Goal: Task Accomplishment & Management: Manage account settings

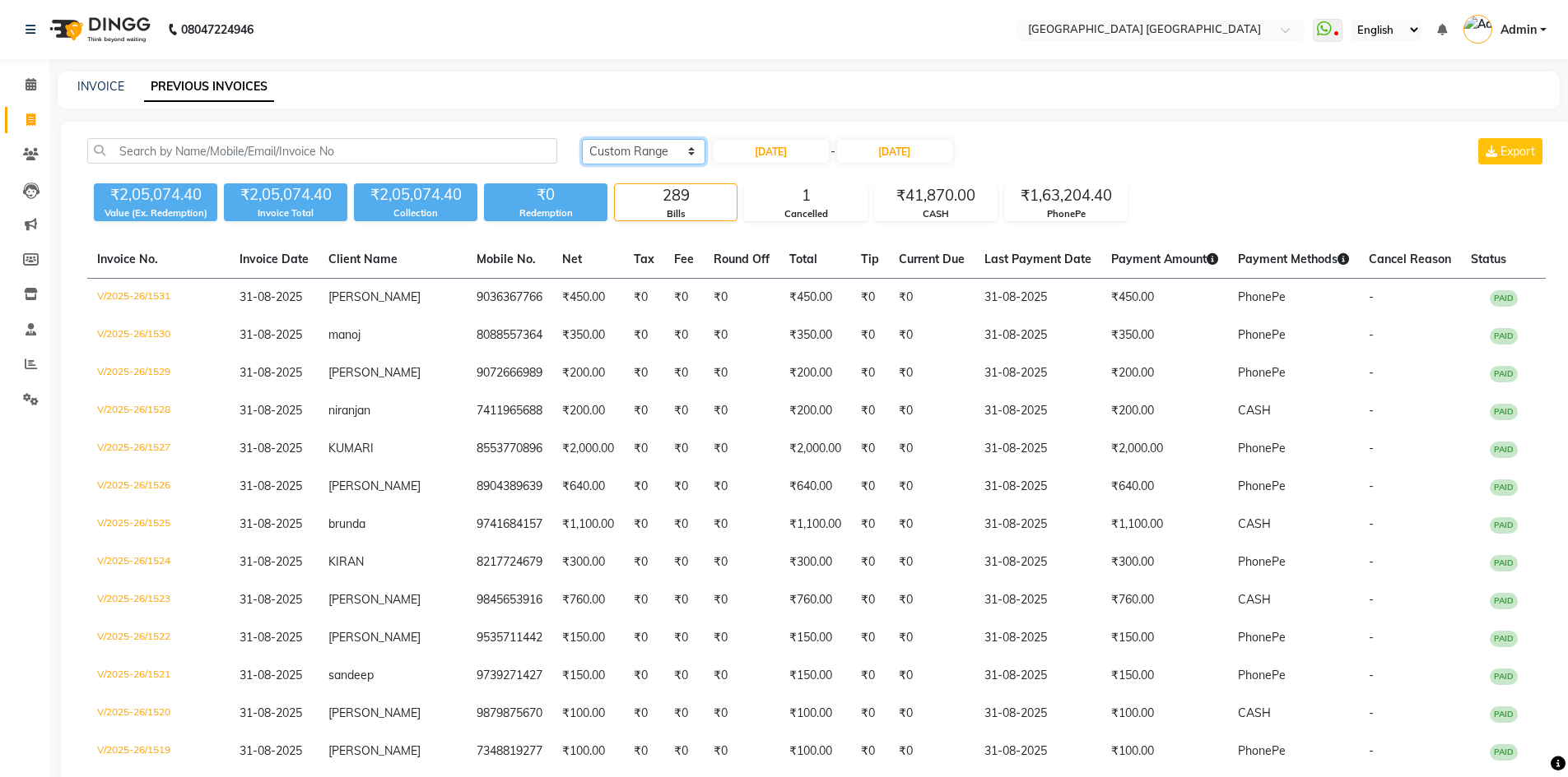
click at [671, 151] on select "[DATE] [DATE] Custom Range" at bounding box center [643, 152] width 123 height 26
select select "today"
click at [582, 139] on select "[DATE] [DATE] Custom Range" at bounding box center [643, 152] width 123 height 26
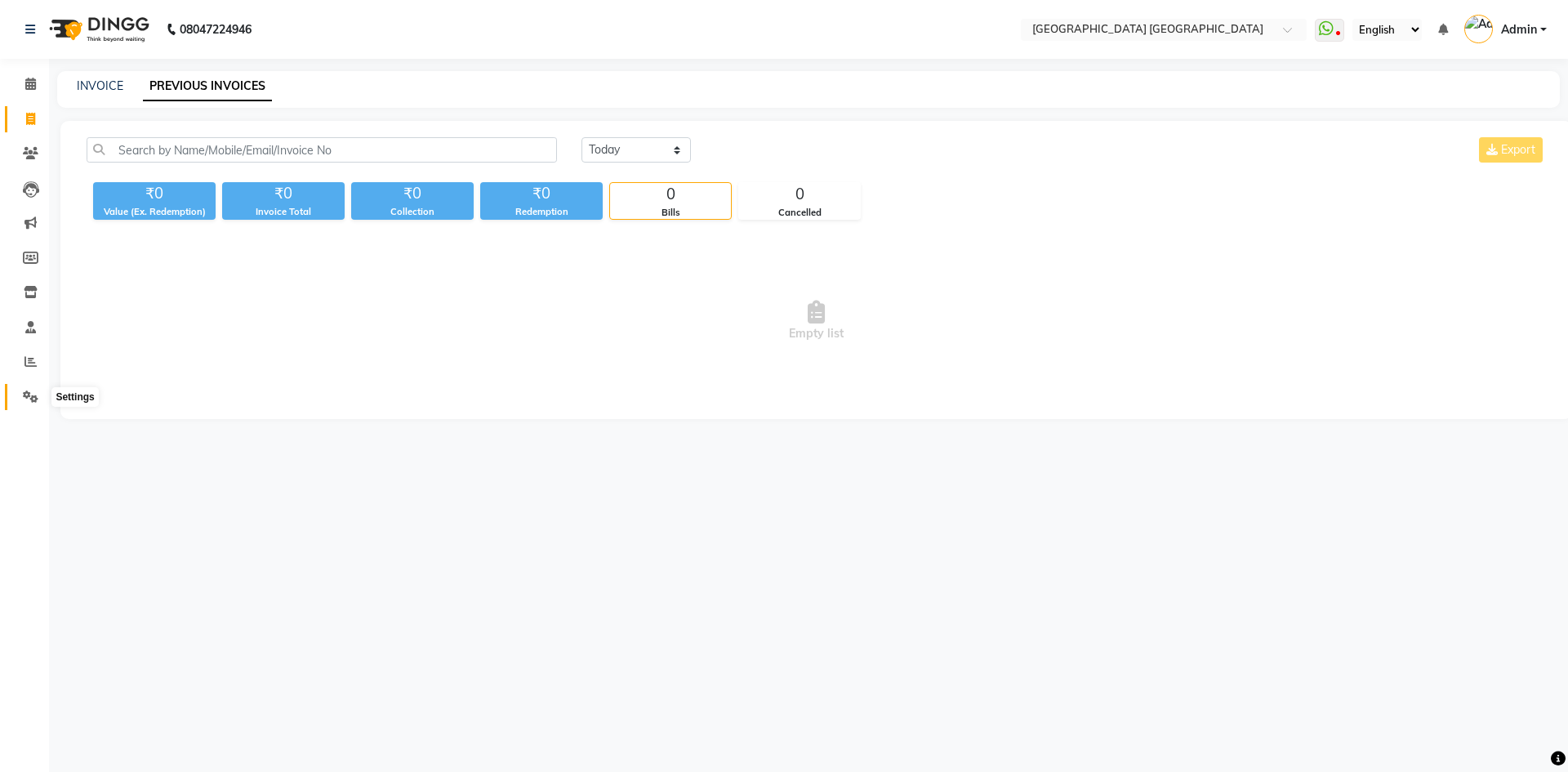
click at [36, 395] on icon at bounding box center [31, 397] width 16 height 12
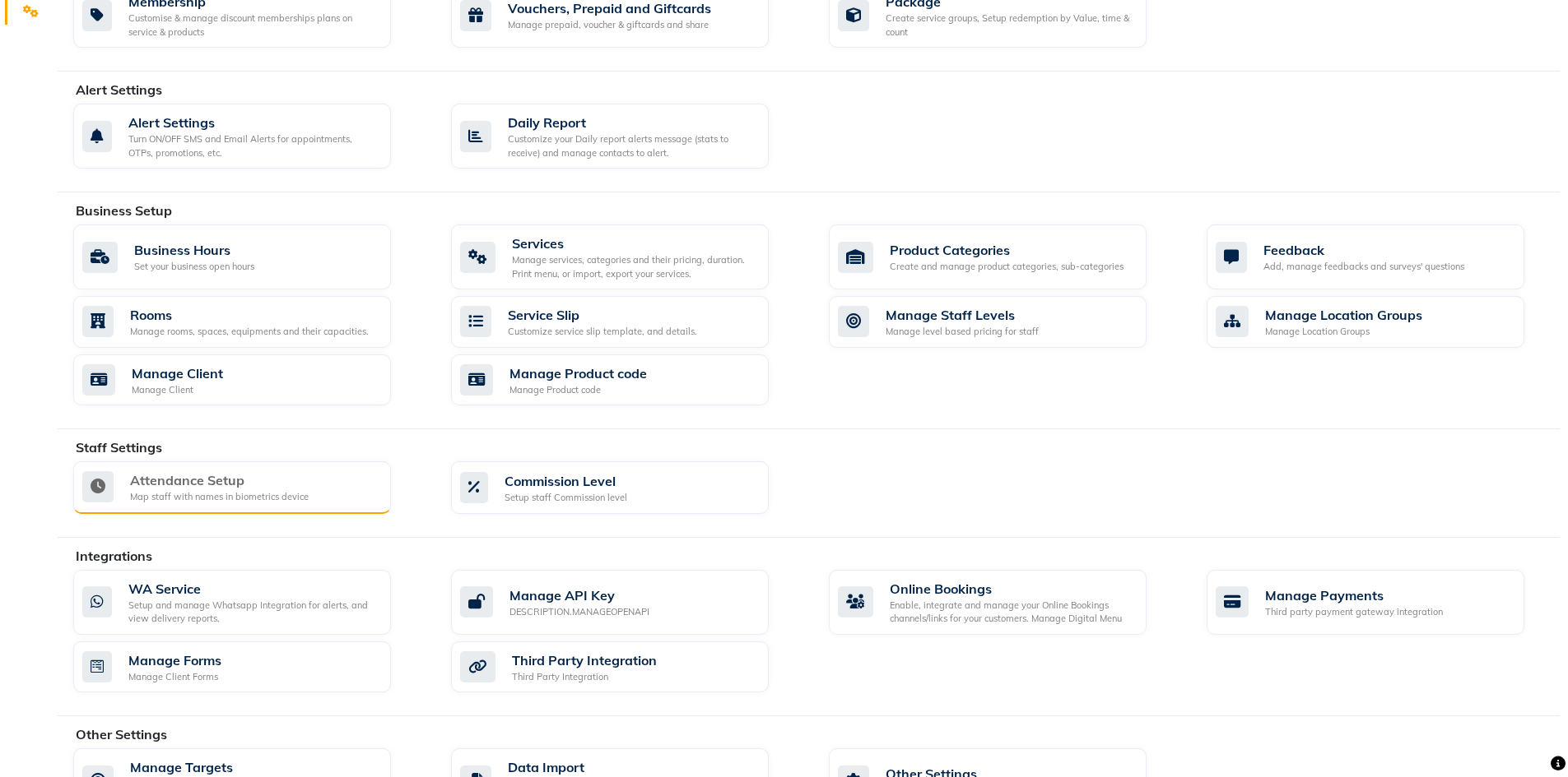
scroll to position [448, 0]
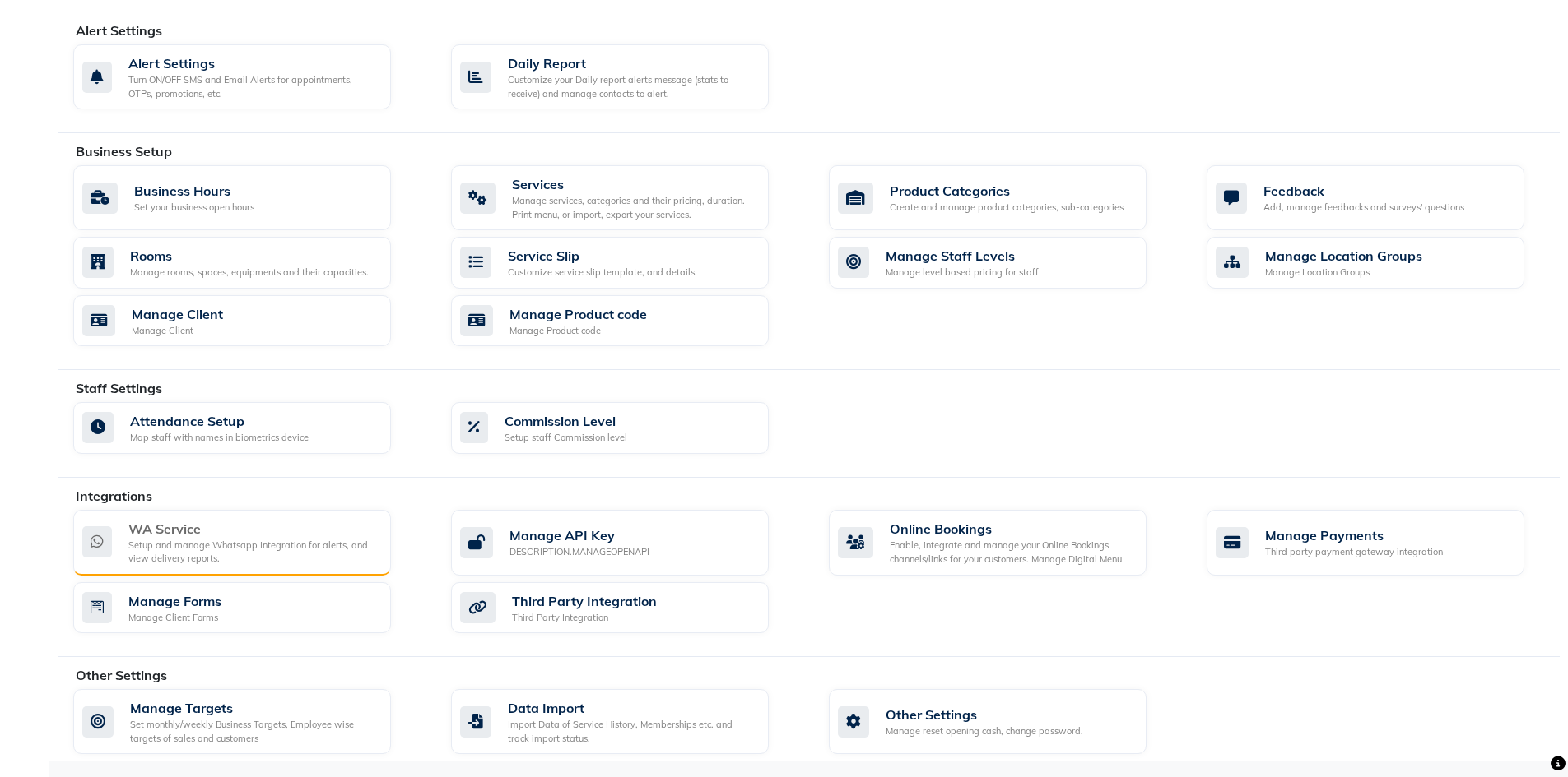
click at [203, 545] on div "Setup and manage Whatsapp Integration for alerts, and view delivery reports." at bounding box center [253, 552] width 250 height 28
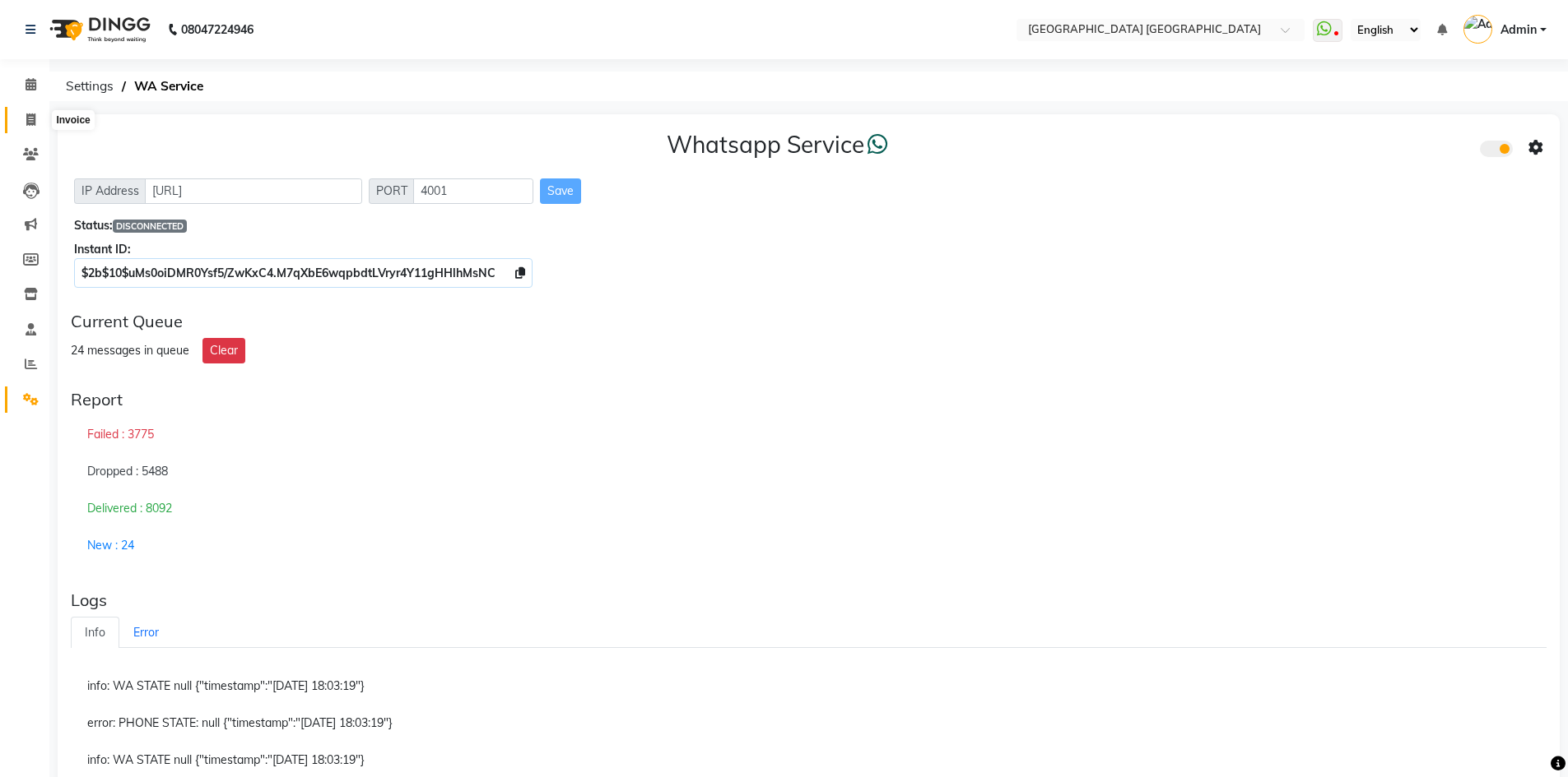
click at [27, 115] on icon at bounding box center [31, 120] width 9 height 12
select select "service"
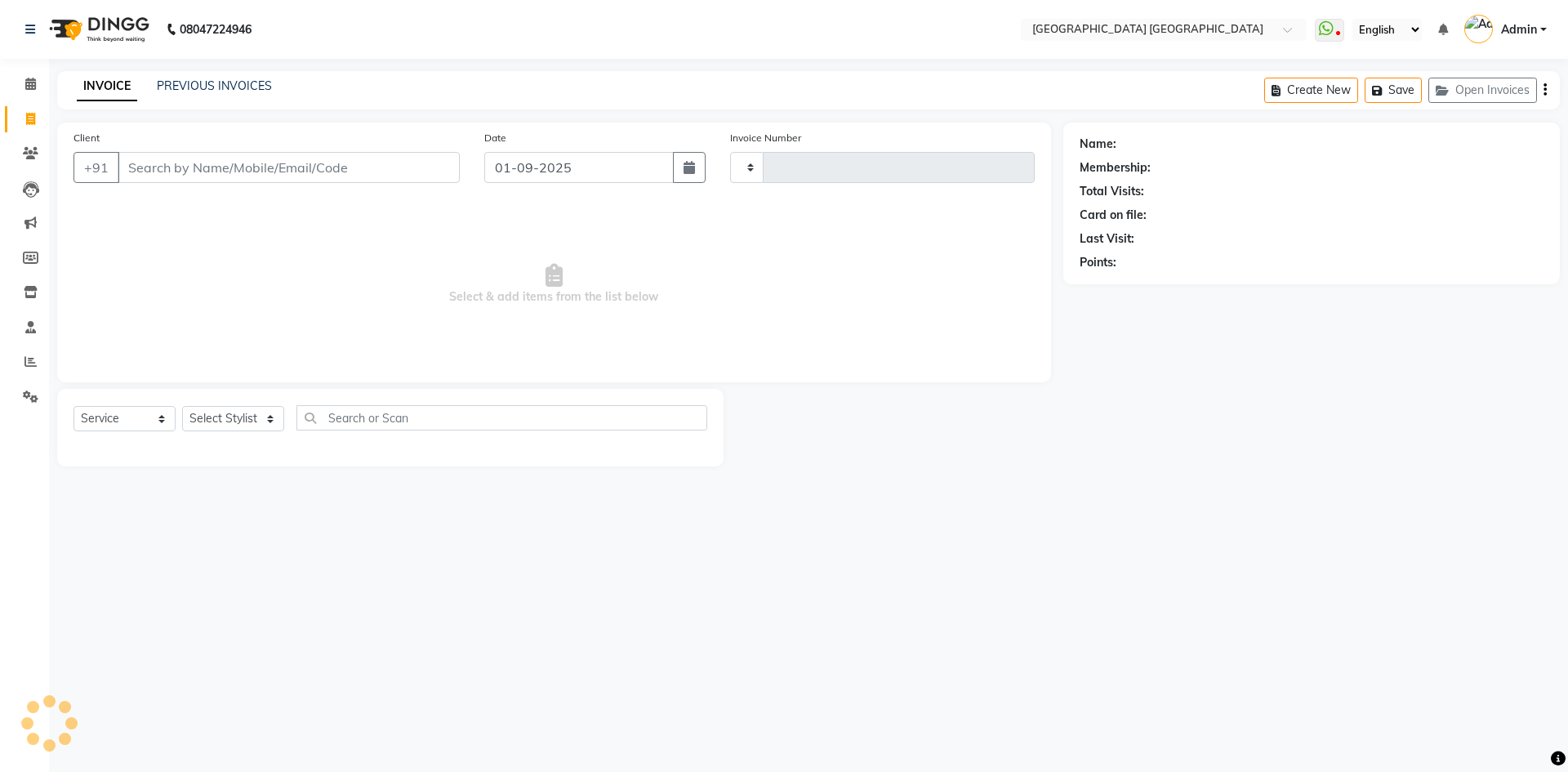
type input "1532"
select select "5559"
click at [187, 174] on input "Client" at bounding box center [288, 167] width 342 height 31
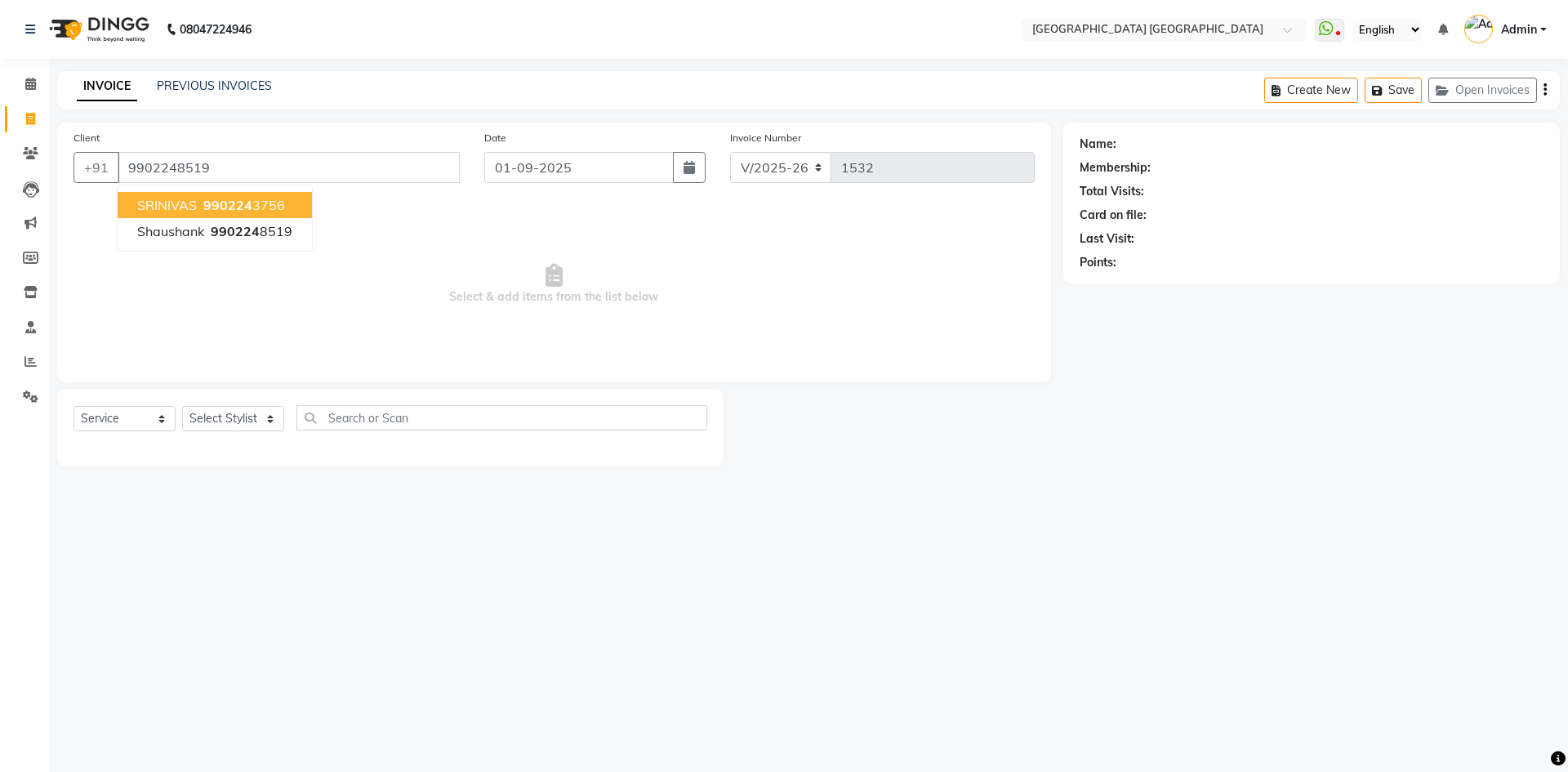
type input "9902248519"
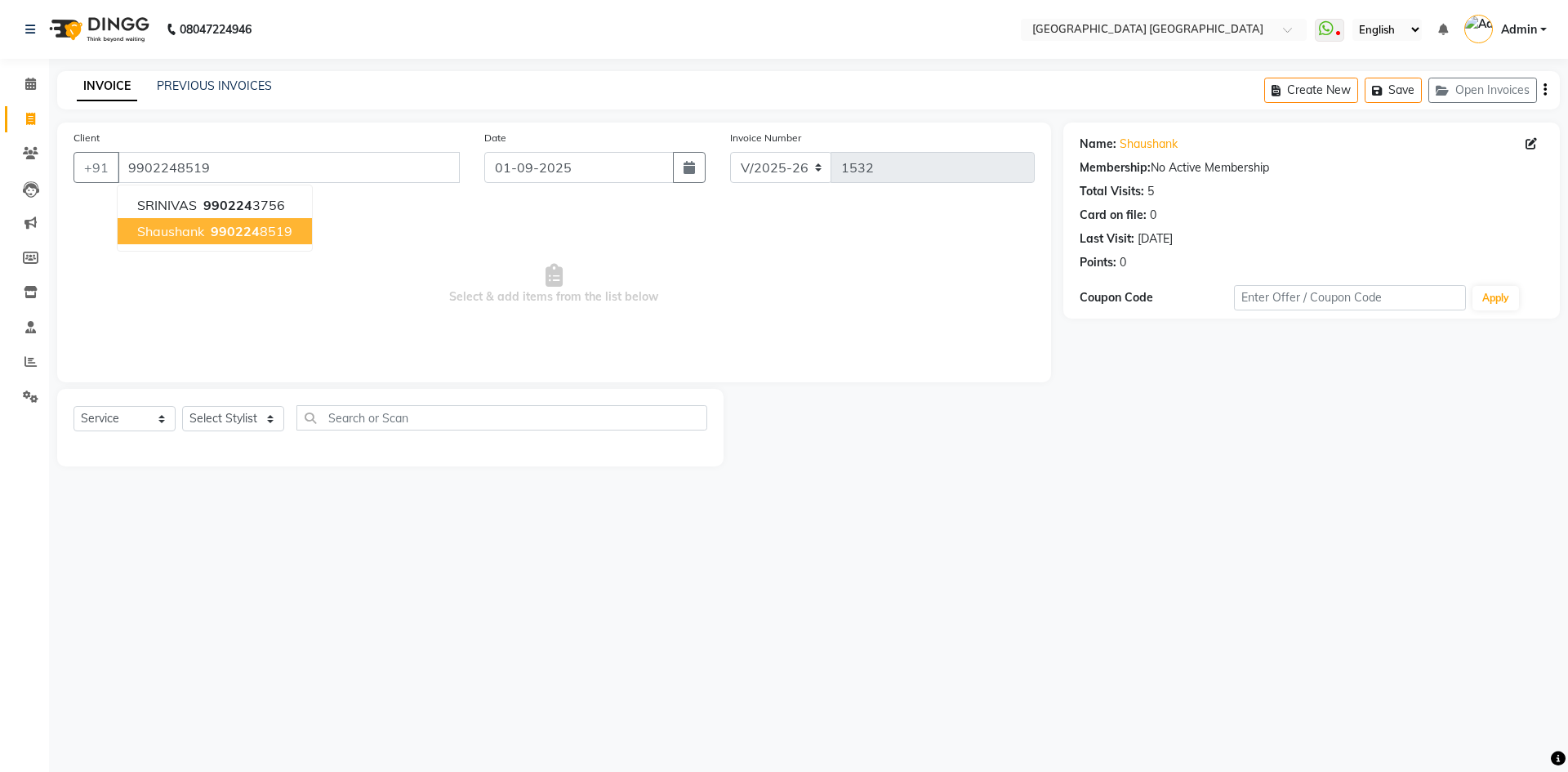
click at [201, 236] on span "Shaushank" at bounding box center [171, 231] width 67 height 17
click at [152, 418] on select "Select Service Product Membership Package Voucher Prepaid Gift Card" at bounding box center [124, 418] width 102 height 26
click at [24, 392] on icon at bounding box center [31, 397] width 16 height 12
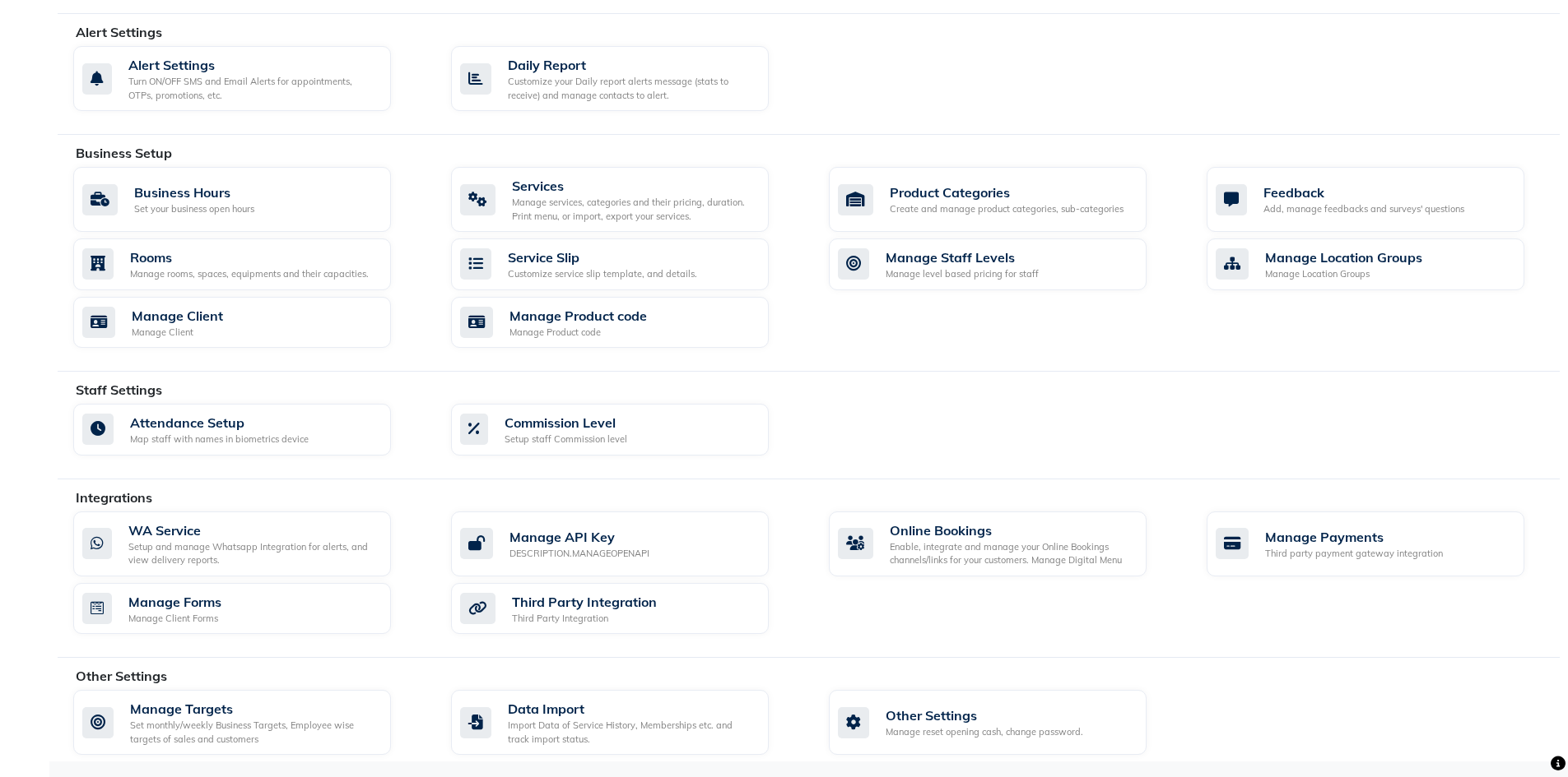
scroll to position [447, 0]
click at [313, 426] on div "Attendance Setup Map staff with names in biometrics device" at bounding box center [230, 429] width 296 height 34
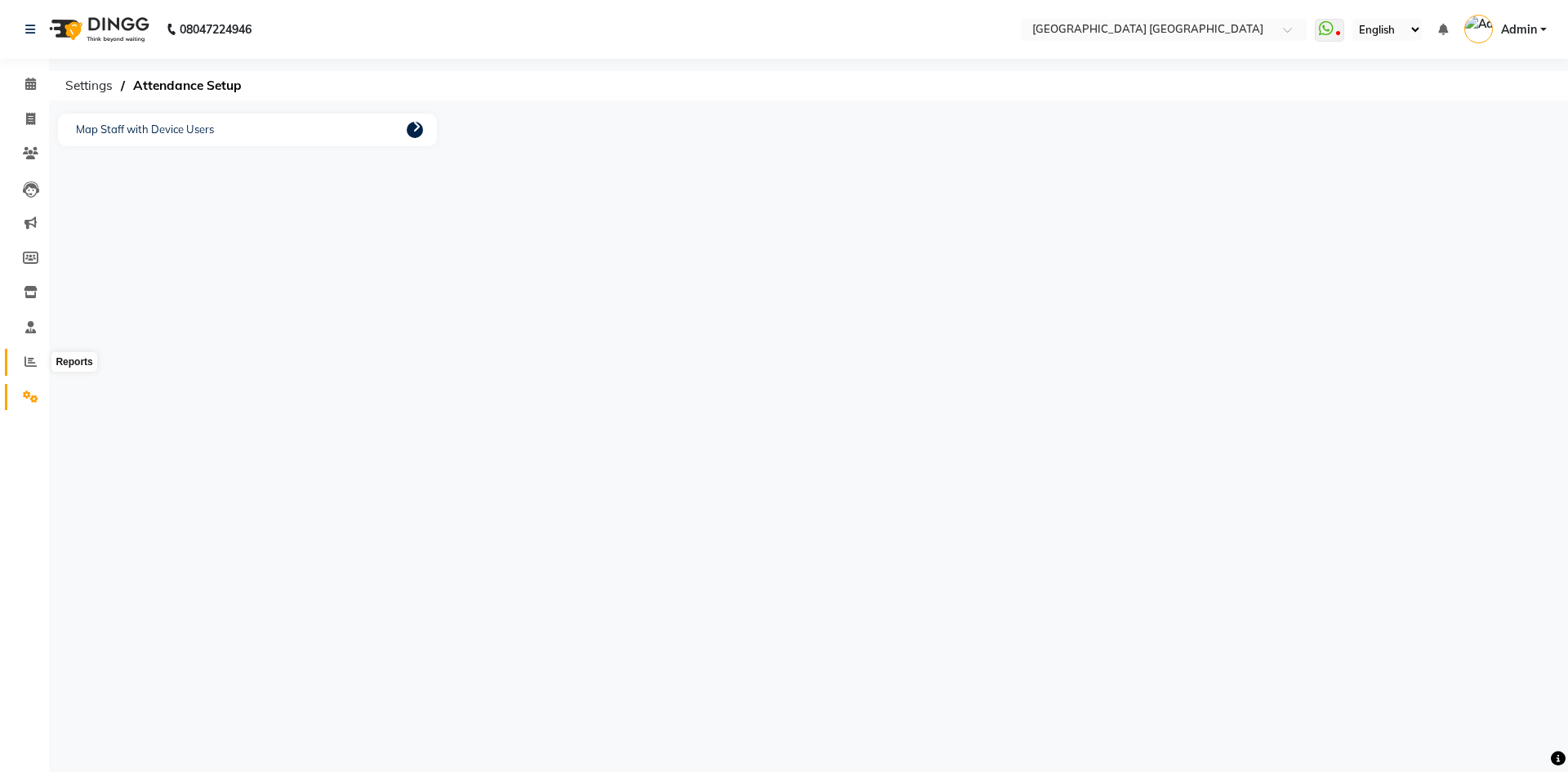
click at [32, 364] on icon at bounding box center [31, 362] width 12 height 12
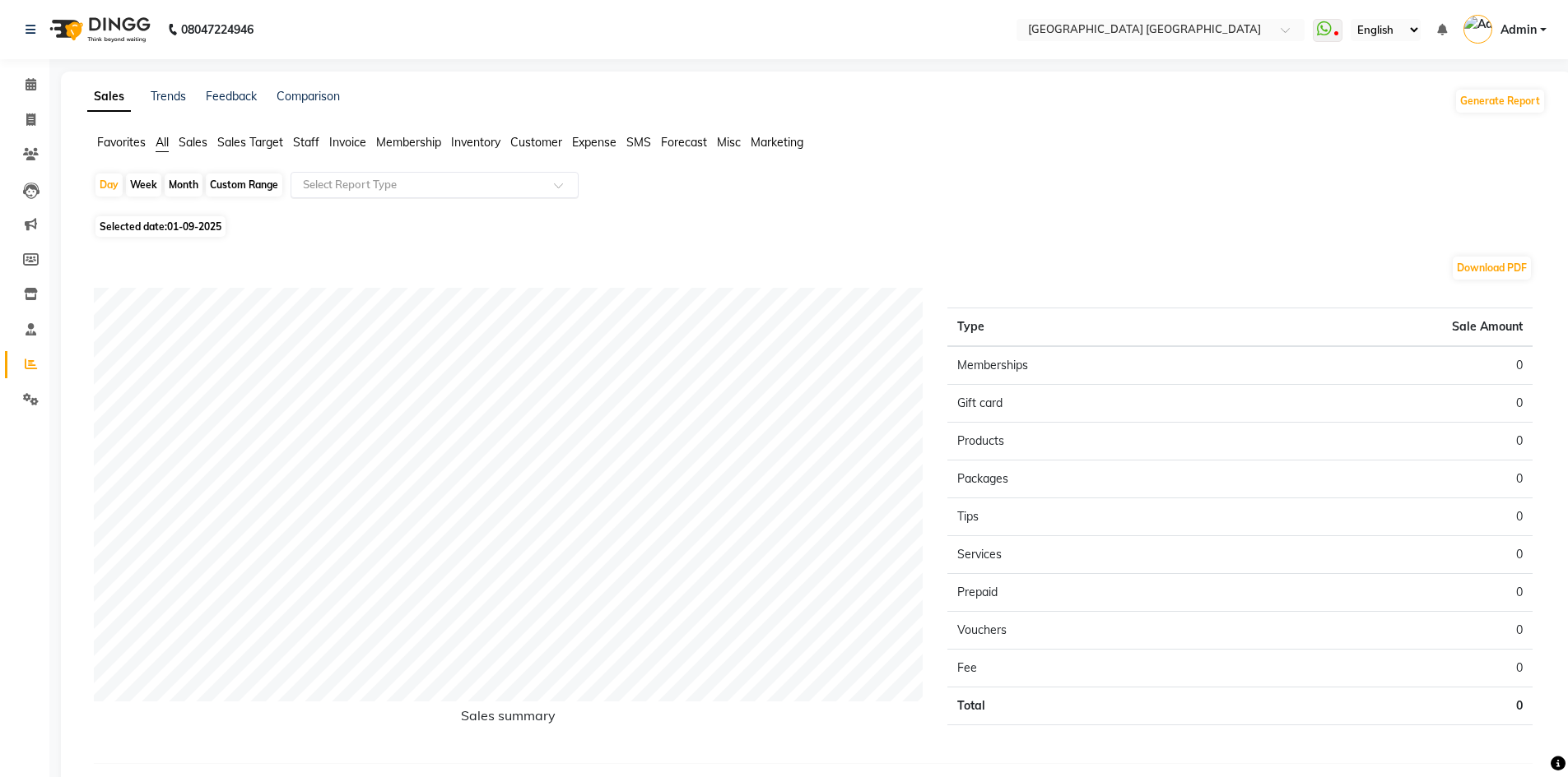
click at [431, 190] on input "text" at bounding box center [418, 185] width 237 height 17
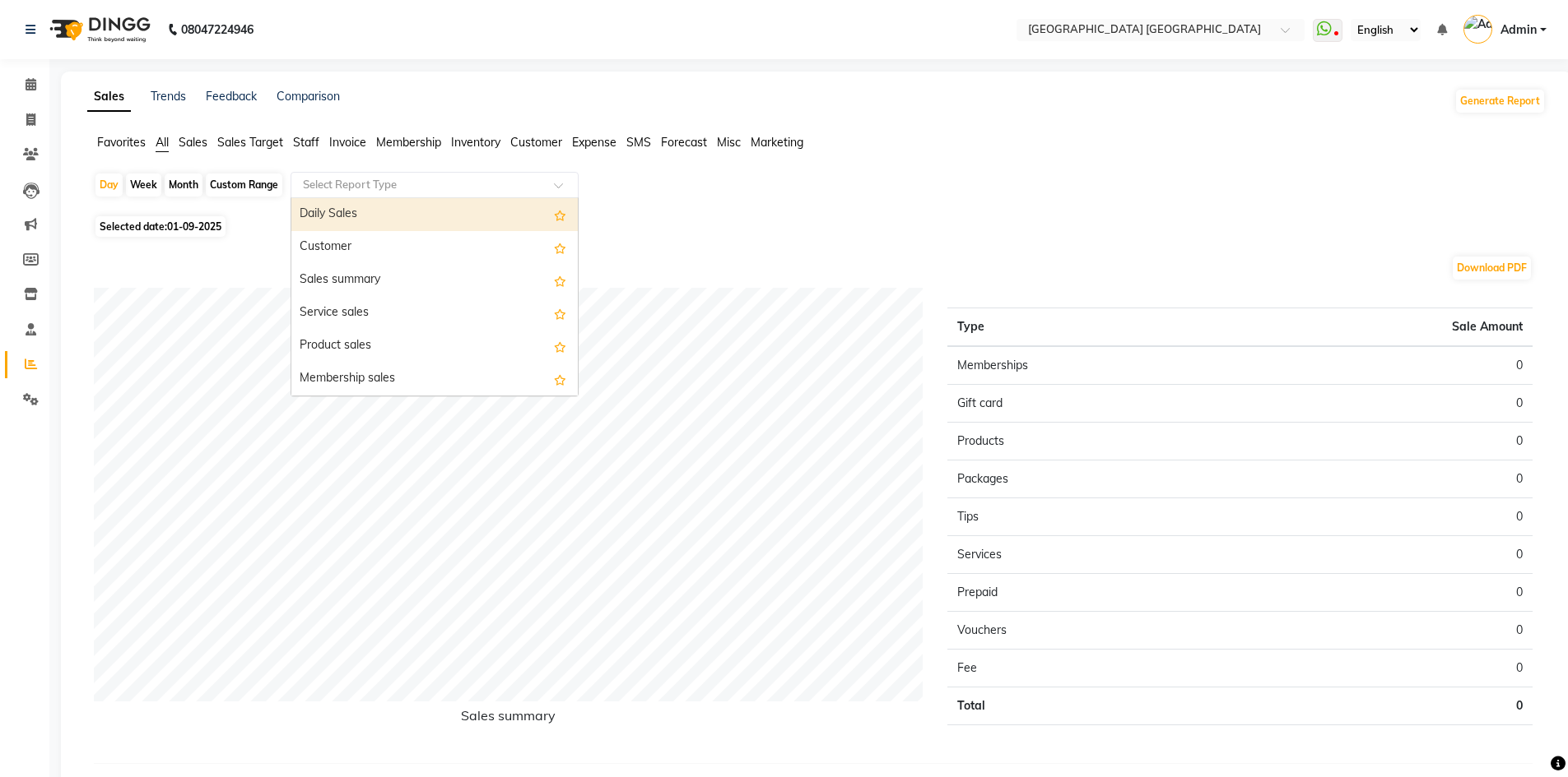
click at [181, 136] on span "Sales" at bounding box center [193, 142] width 28 height 15
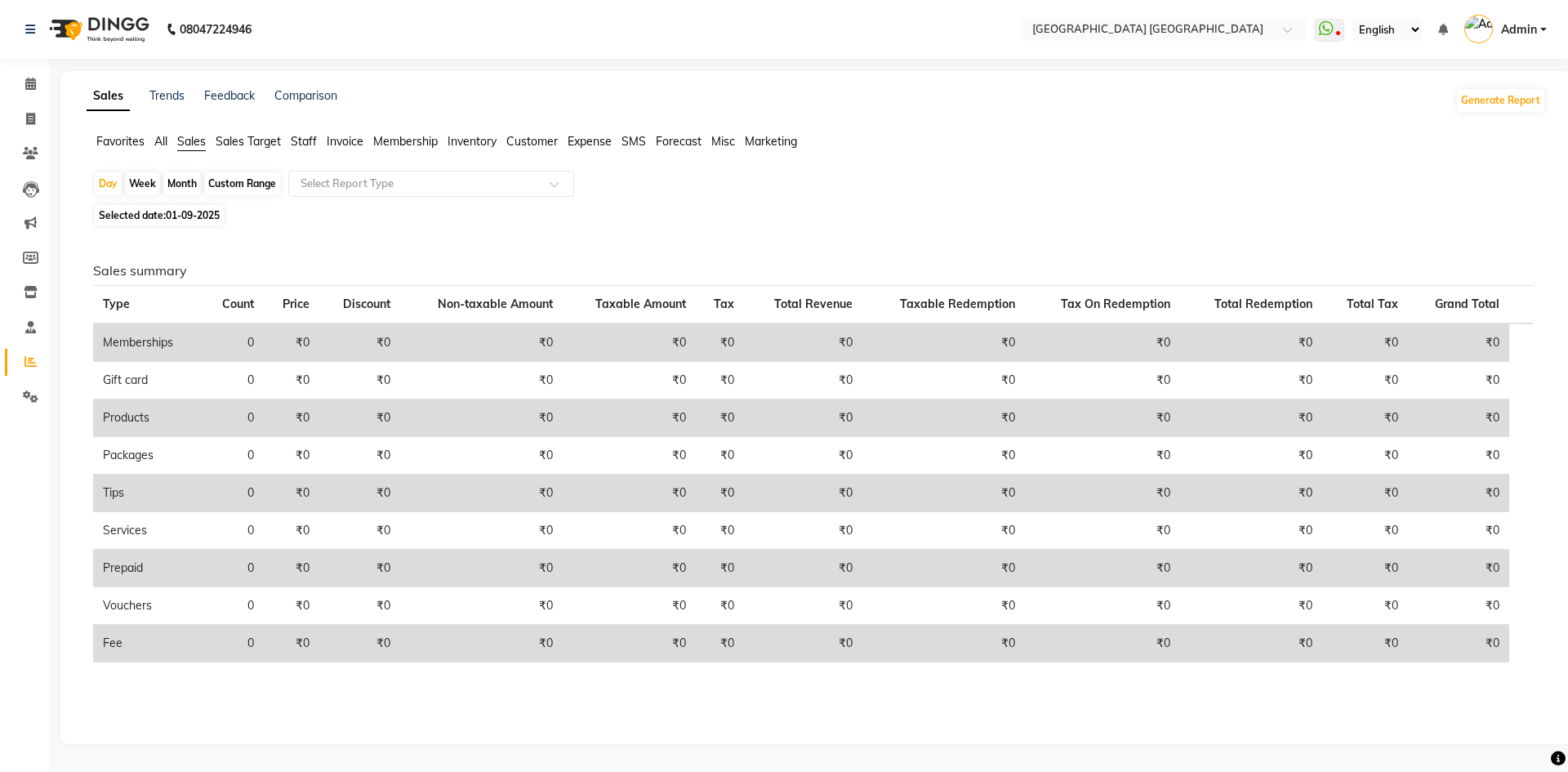
click at [161, 139] on span "All" at bounding box center [161, 141] width 13 height 15
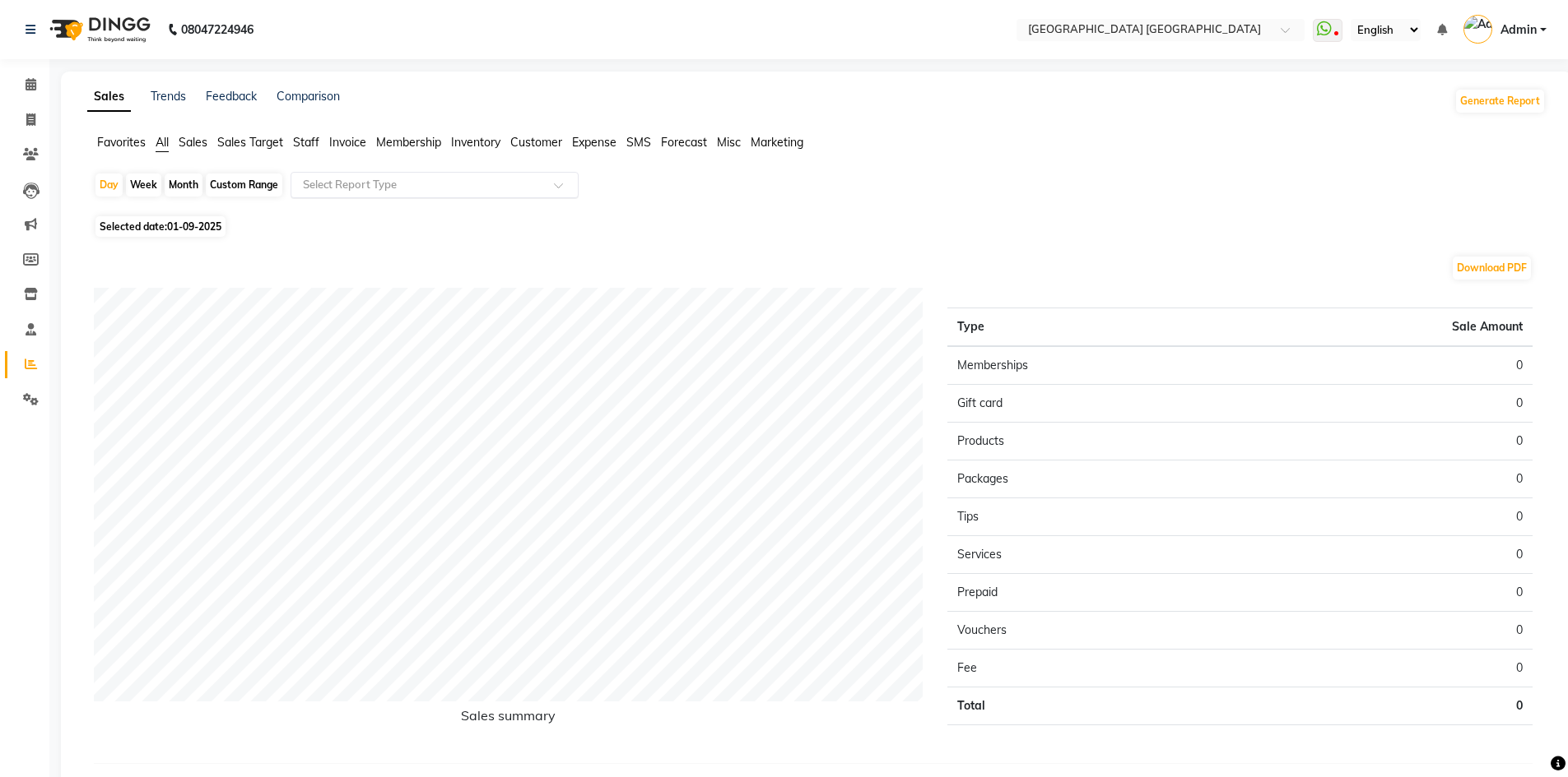
click at [386, 180] on input "text" at bounding box center [418, 185] width 237 height 17
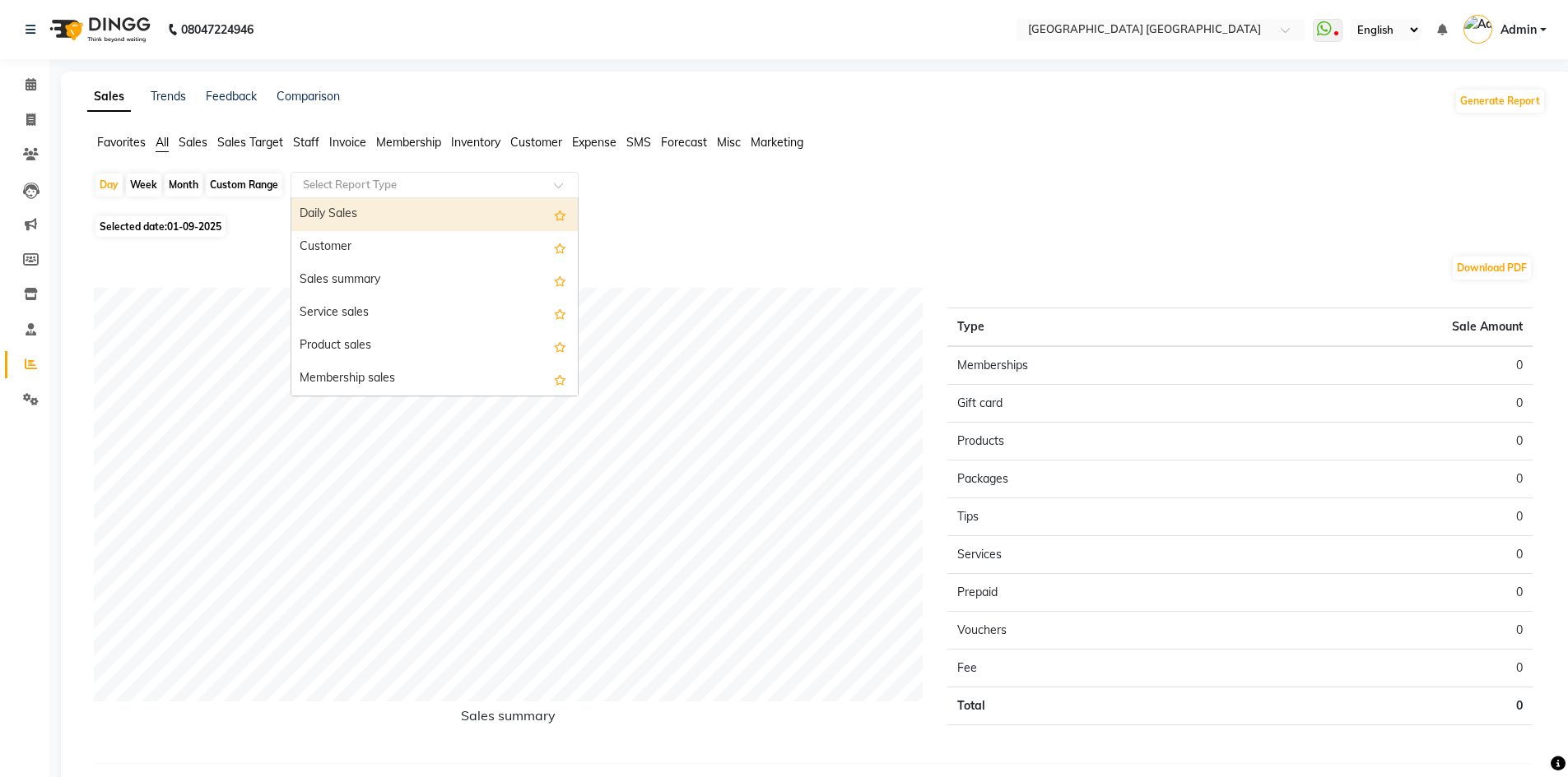
click at [387, 211] on div "Daily Sales" at bounding box center [434, 214] width 286 height 33
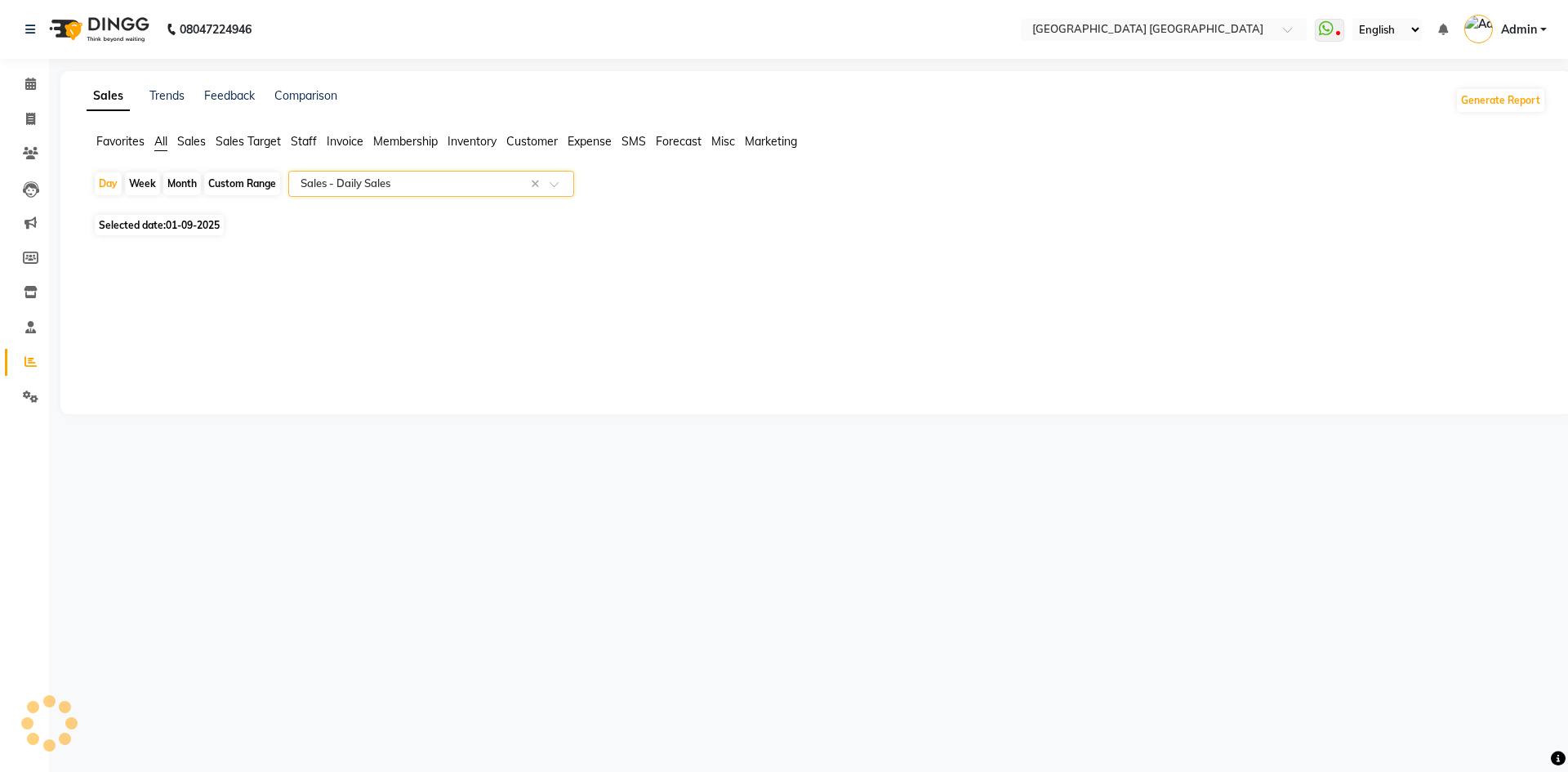
select select "full_report"
select select "csv"
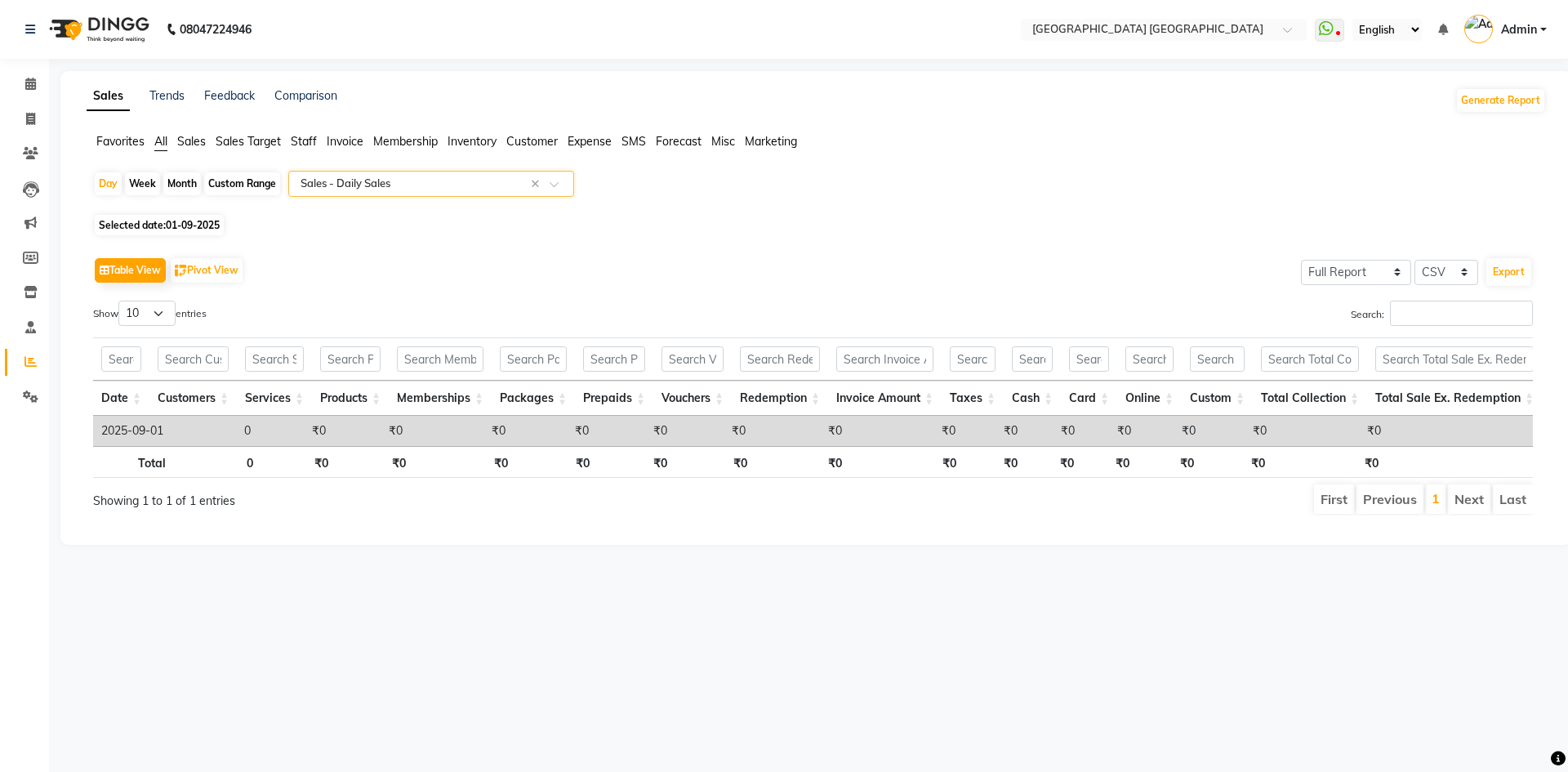
click at [416, 190] on input "text" at bounding box center [414, 184] width 235 height 17
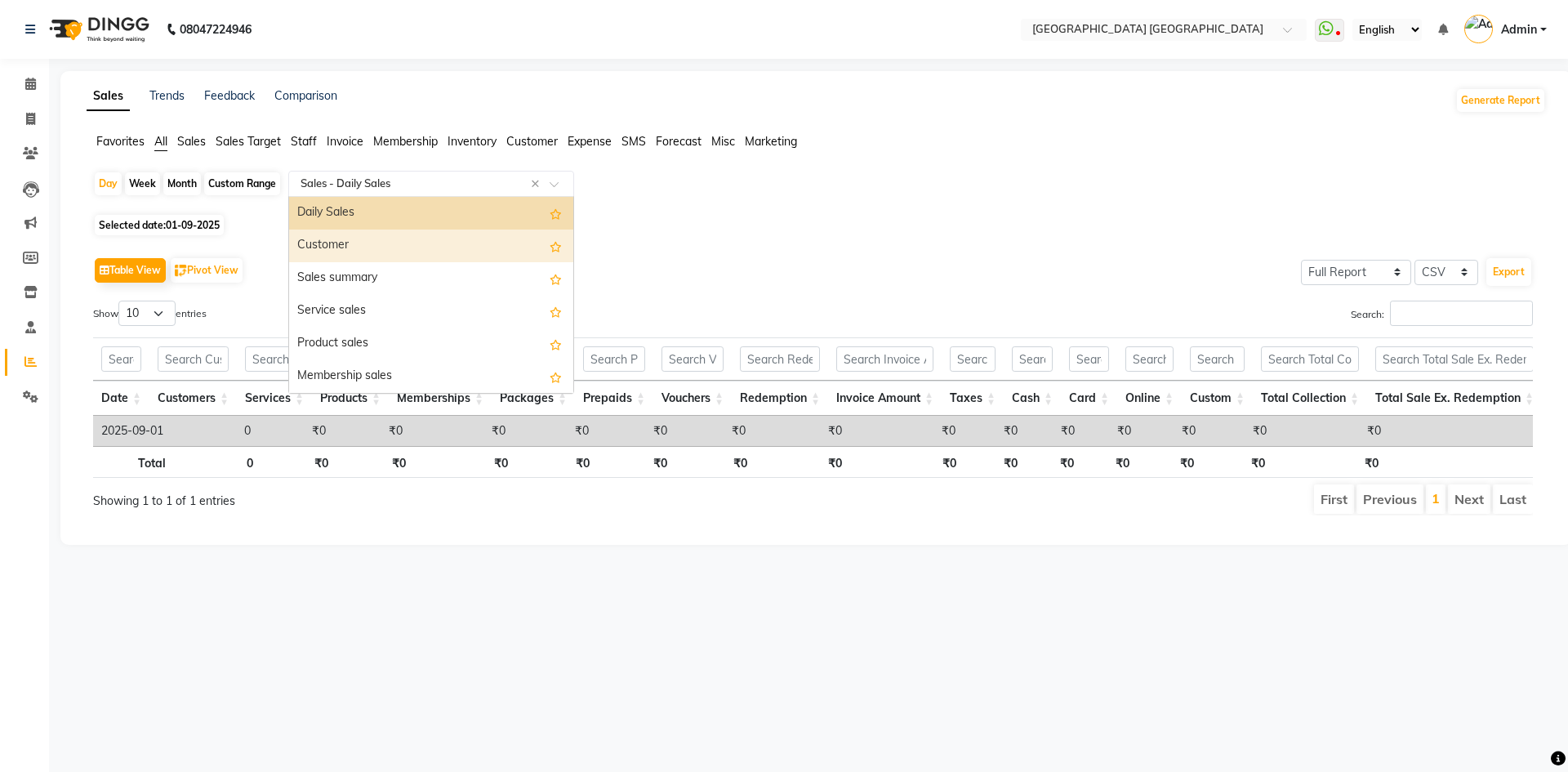
click at [405, 251] on div "Customer" at bounding box center [431, 245] width 284 height 33
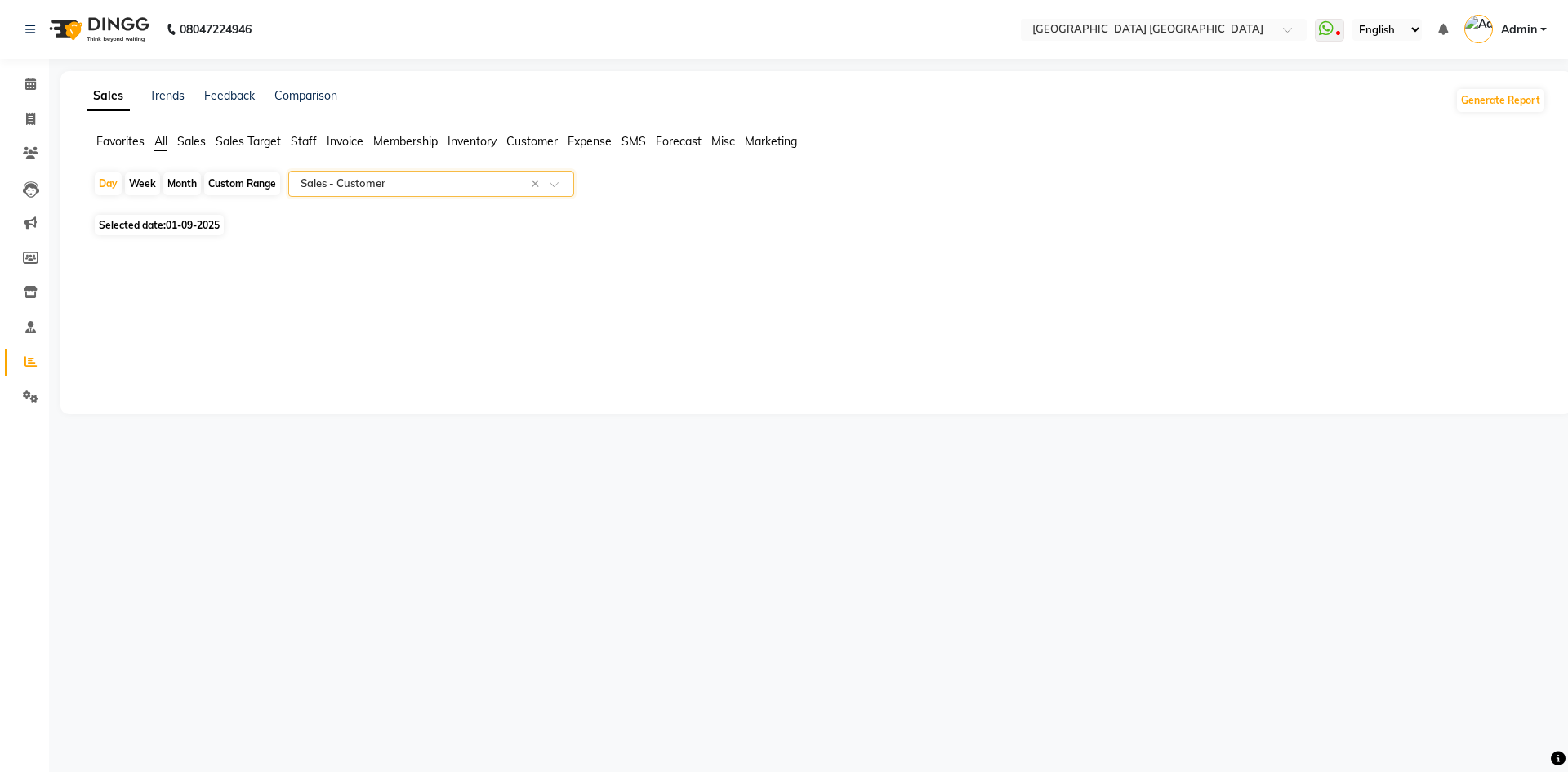
click at [441, 203] on div "Day Week Month Custom Range Select Report Type × Sales - Customer ×" at bounding box center [817, 191] width 1446 height 39
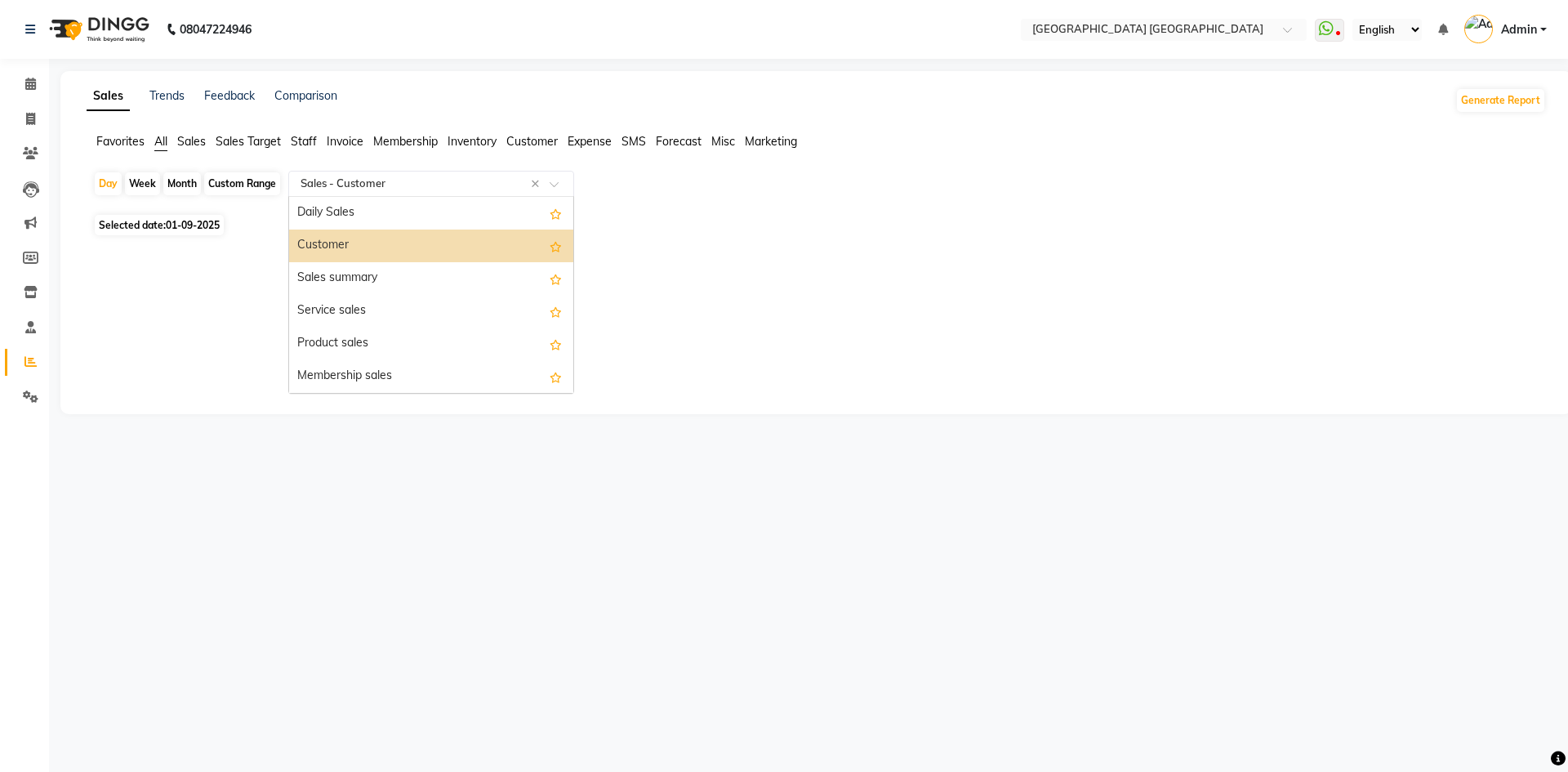
click at [442, 191] on input "text" at bounding box center [414, 184] width 235 height 17
click at [231, 280] on div "Sales Trends Feedback Comparison Generate Report Favorites All Sales Sales Targ…" at bounding box center [817, 243] width 1512 height 343
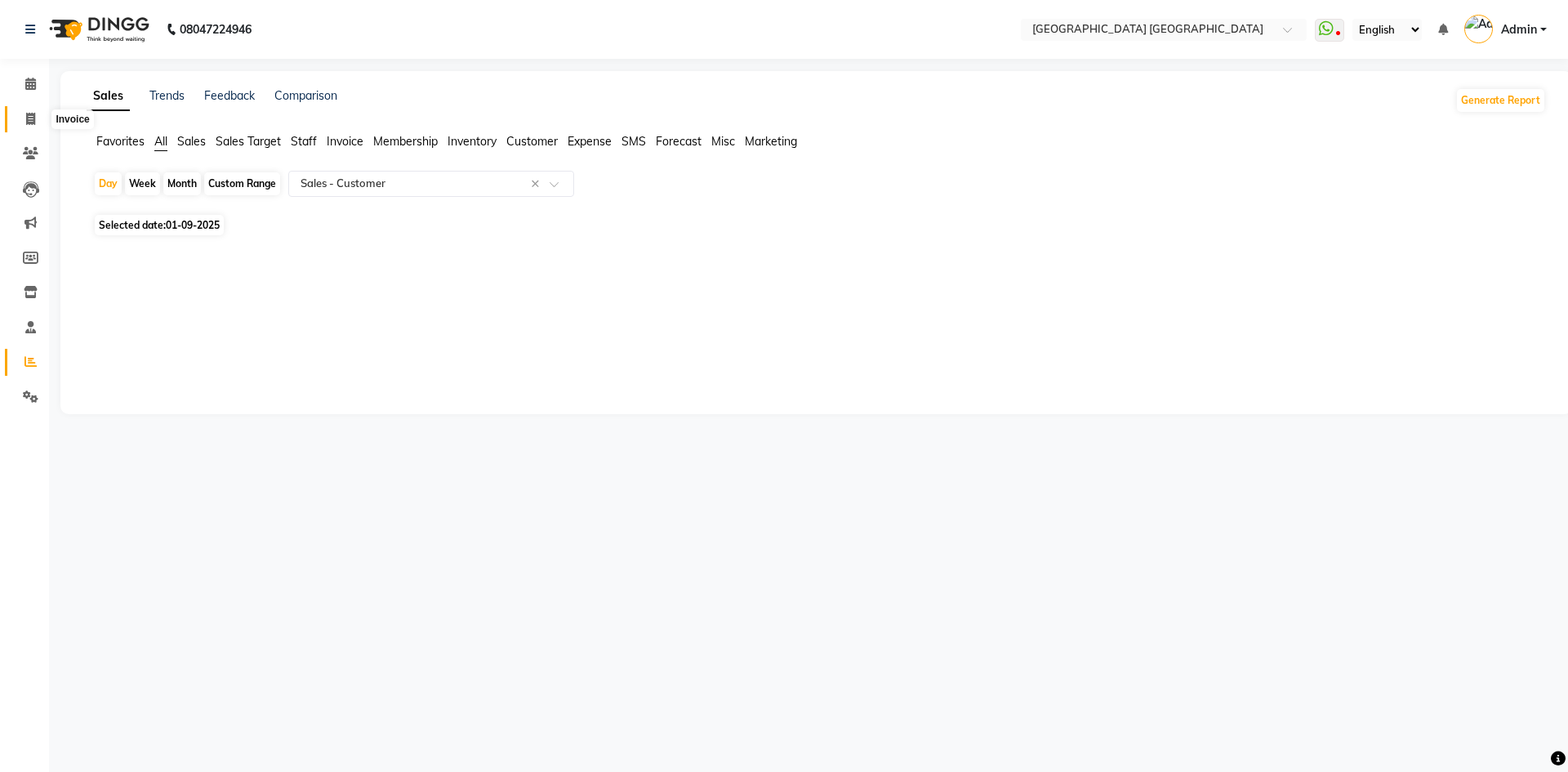
click at [38, 126] on span at bounding box center [31, 119] width 28 height 19
select select "service"
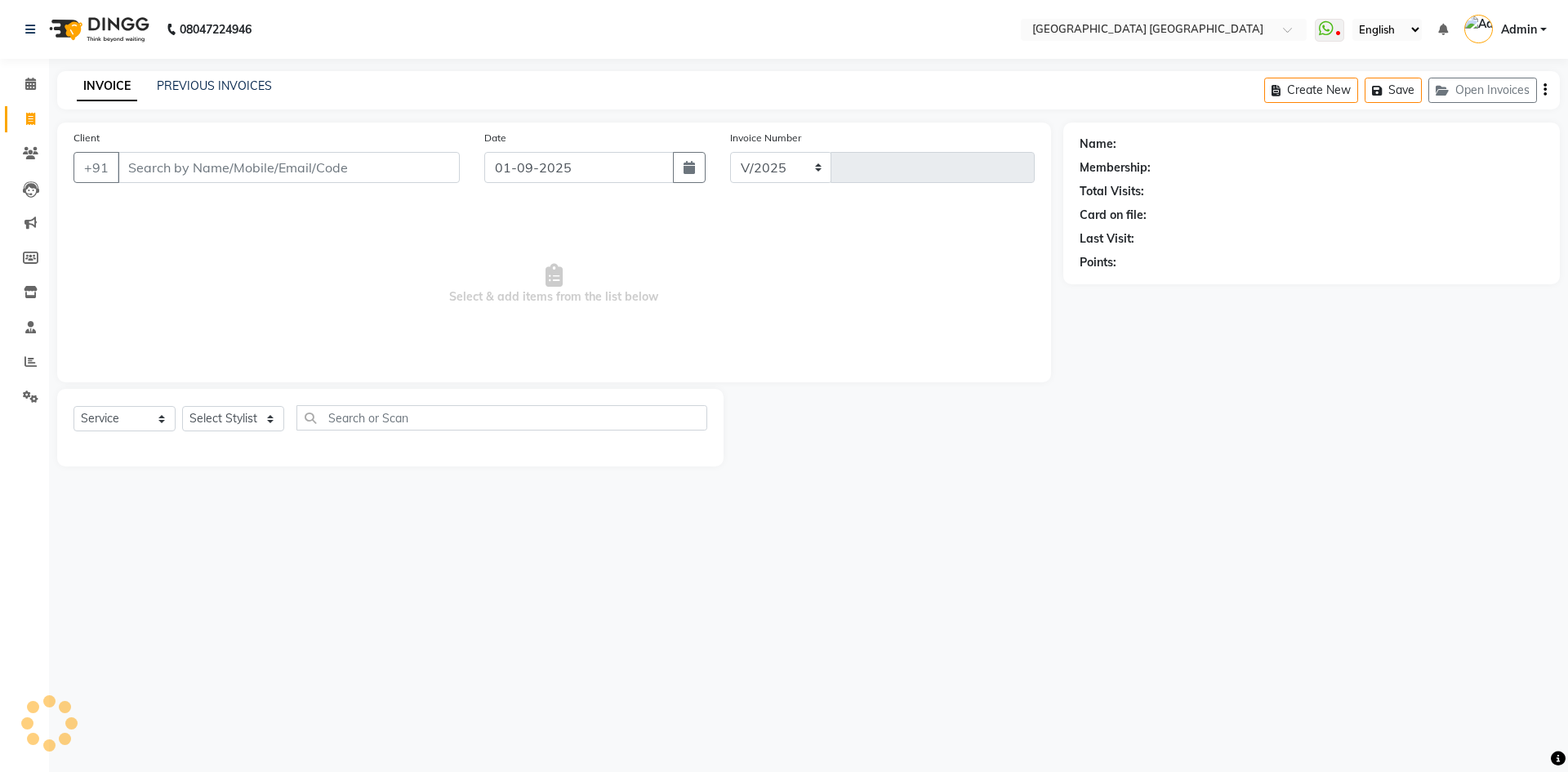
select select "5559"
type input "1532"
click at [34, 401] on icon at bounding box center [31, 397] width 16 height 12
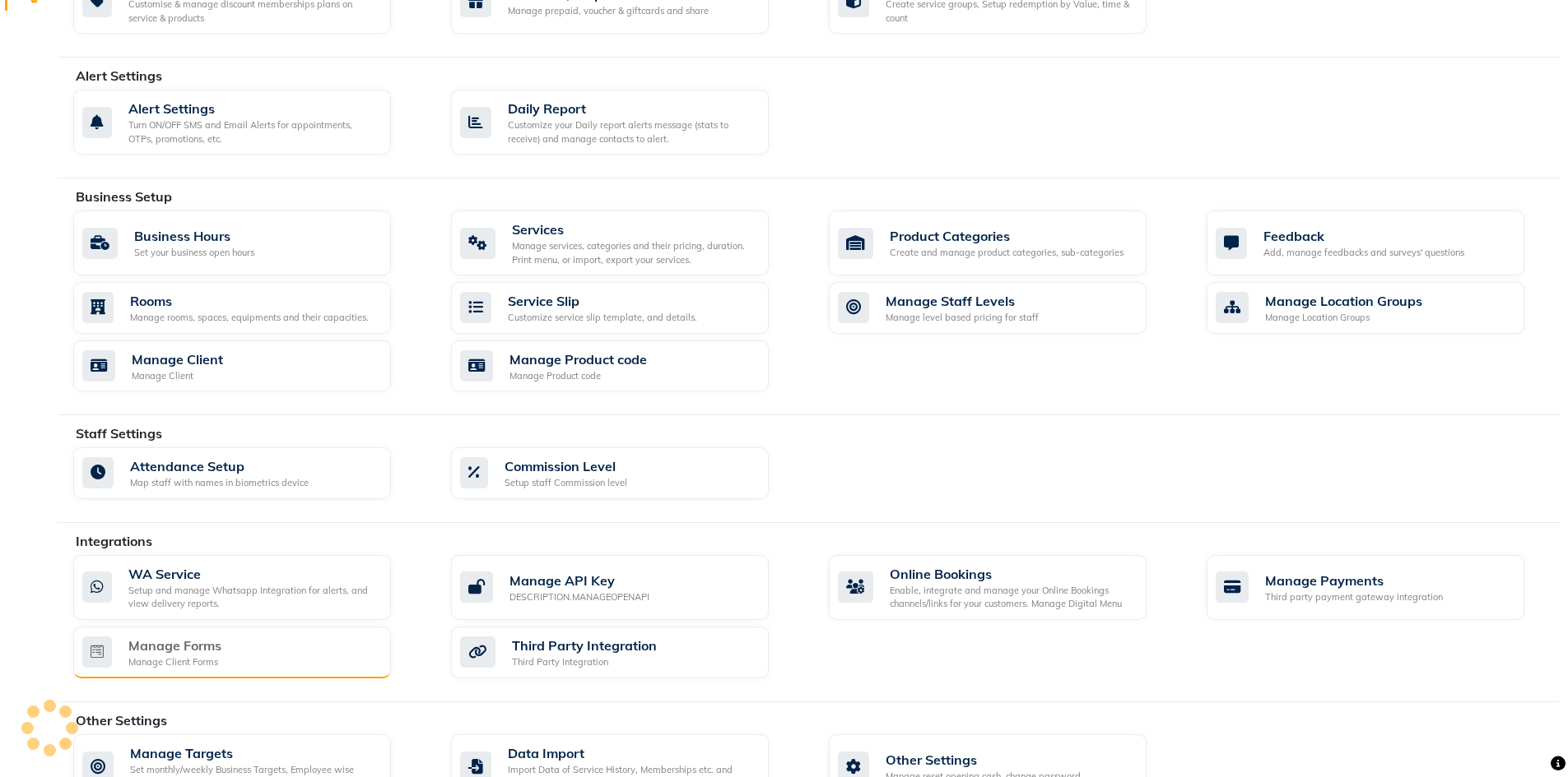
scroll to position [411, 0]
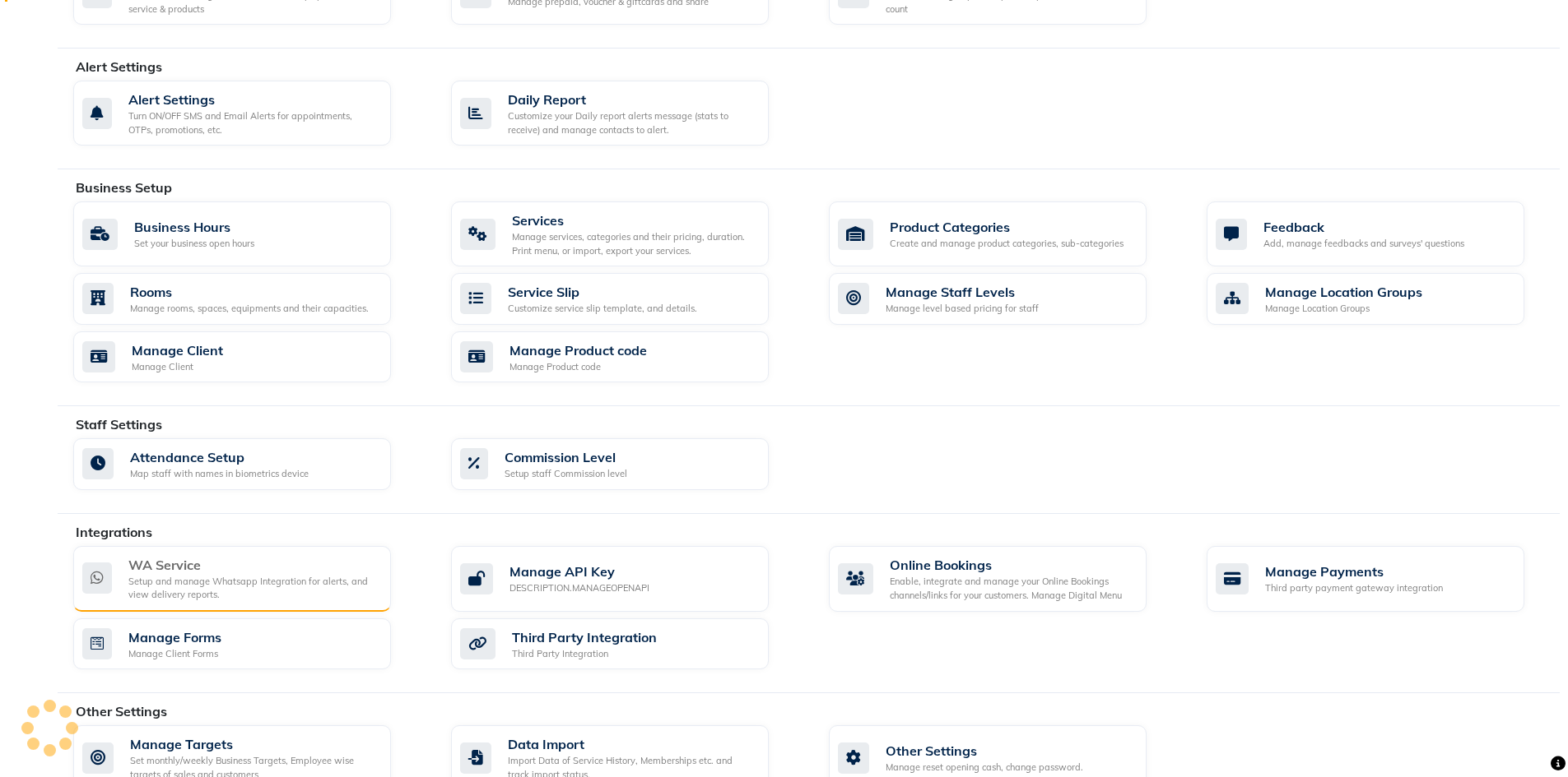
click at [168, 576] on div "Setup and manage Whatsapp Integration for alerts, and view delivery reports." at bounding box center [253, 588] width 250 height 28
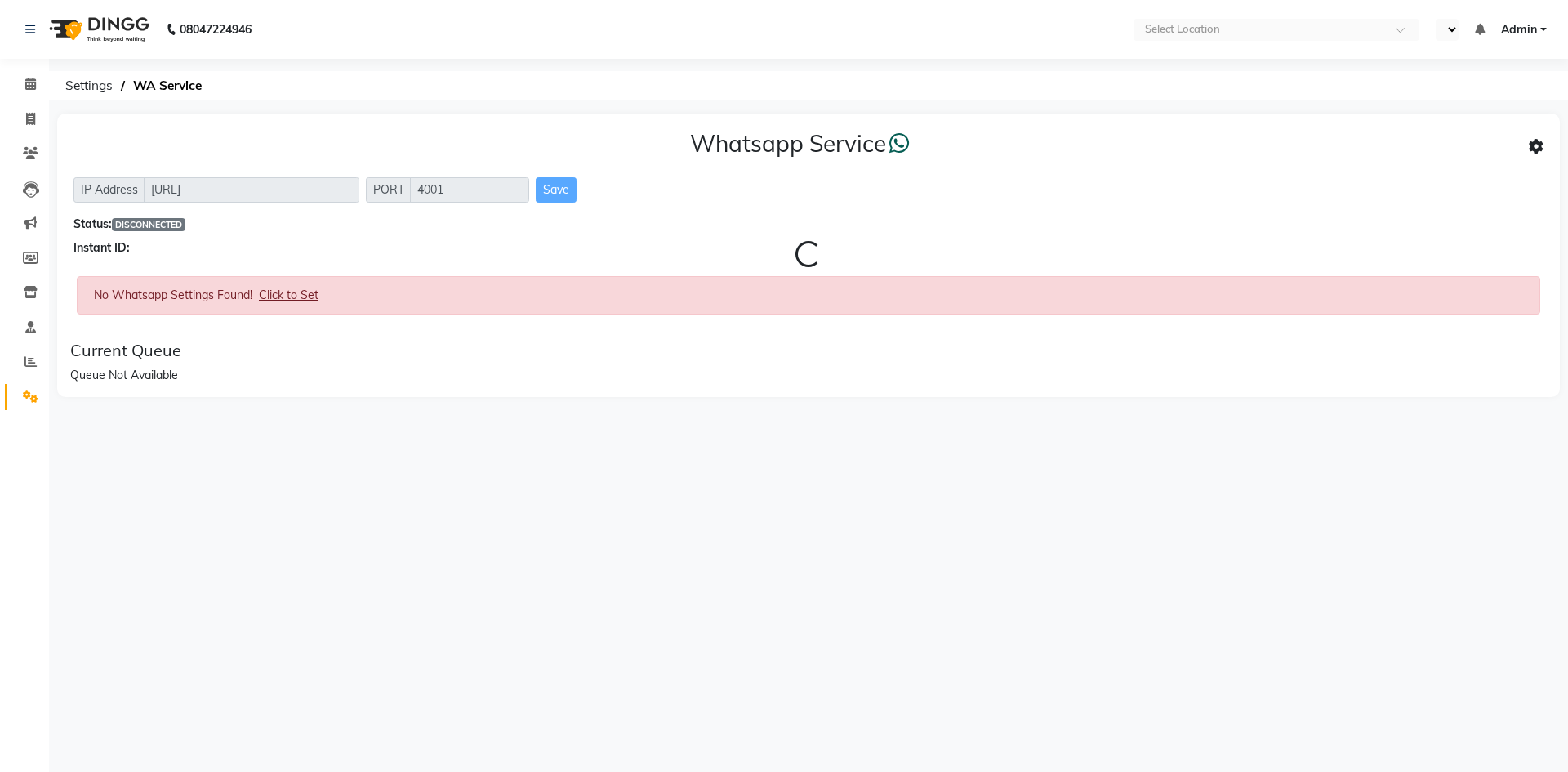
select select "en"
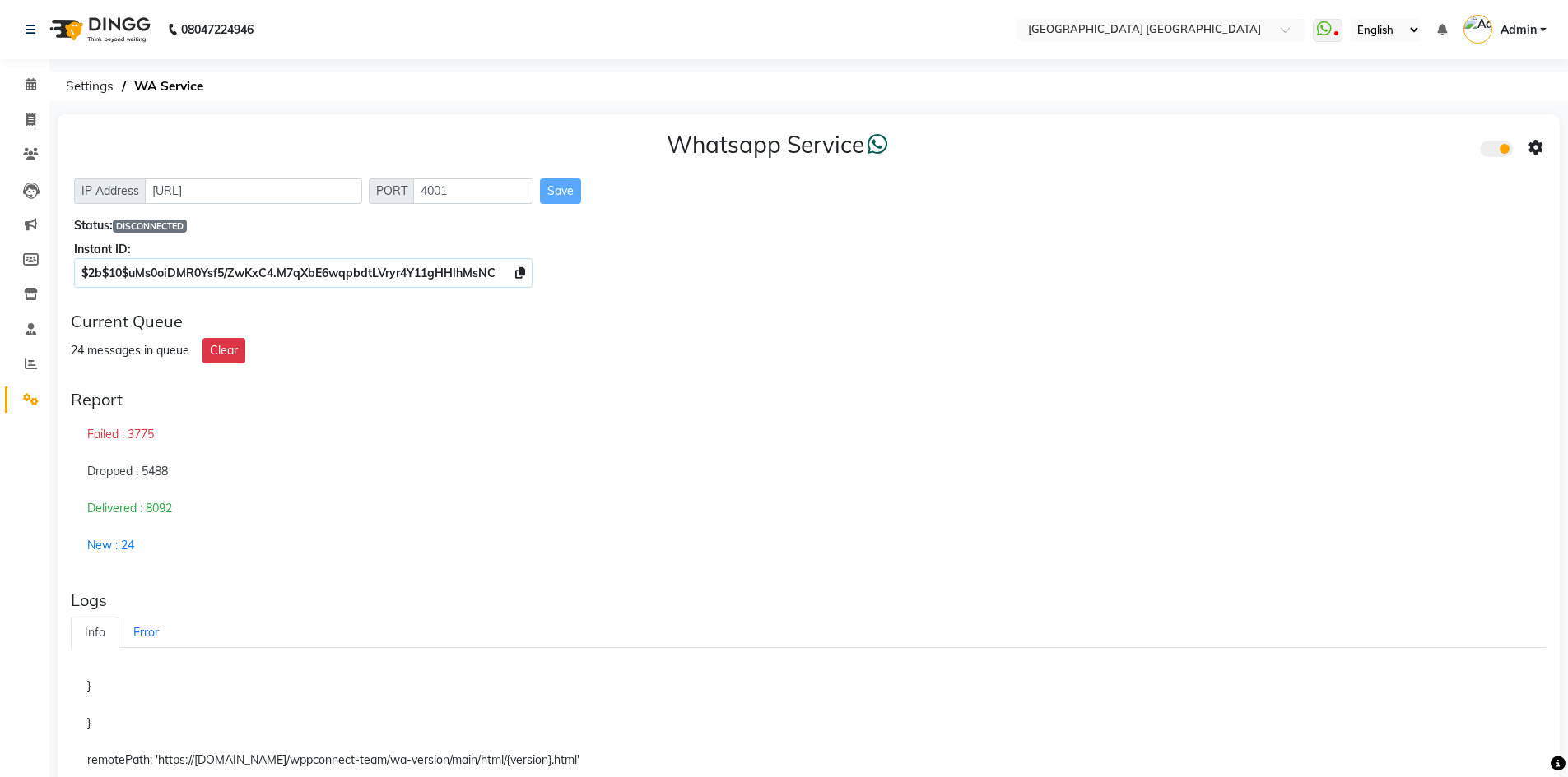
drag, startPoint x: 1415, startPoint y: 459, endPoint x: 1369, endPoint y: 434, distance: 52.4
drag, startPoint x: 1369, startPoint y: 434, endPoint x: 1463, endPoint y: 242, distance: 213.8
click at [1489, 352] on div "24 messages in queue Clear" at bounding box center [808, 351] width 1476 height 26
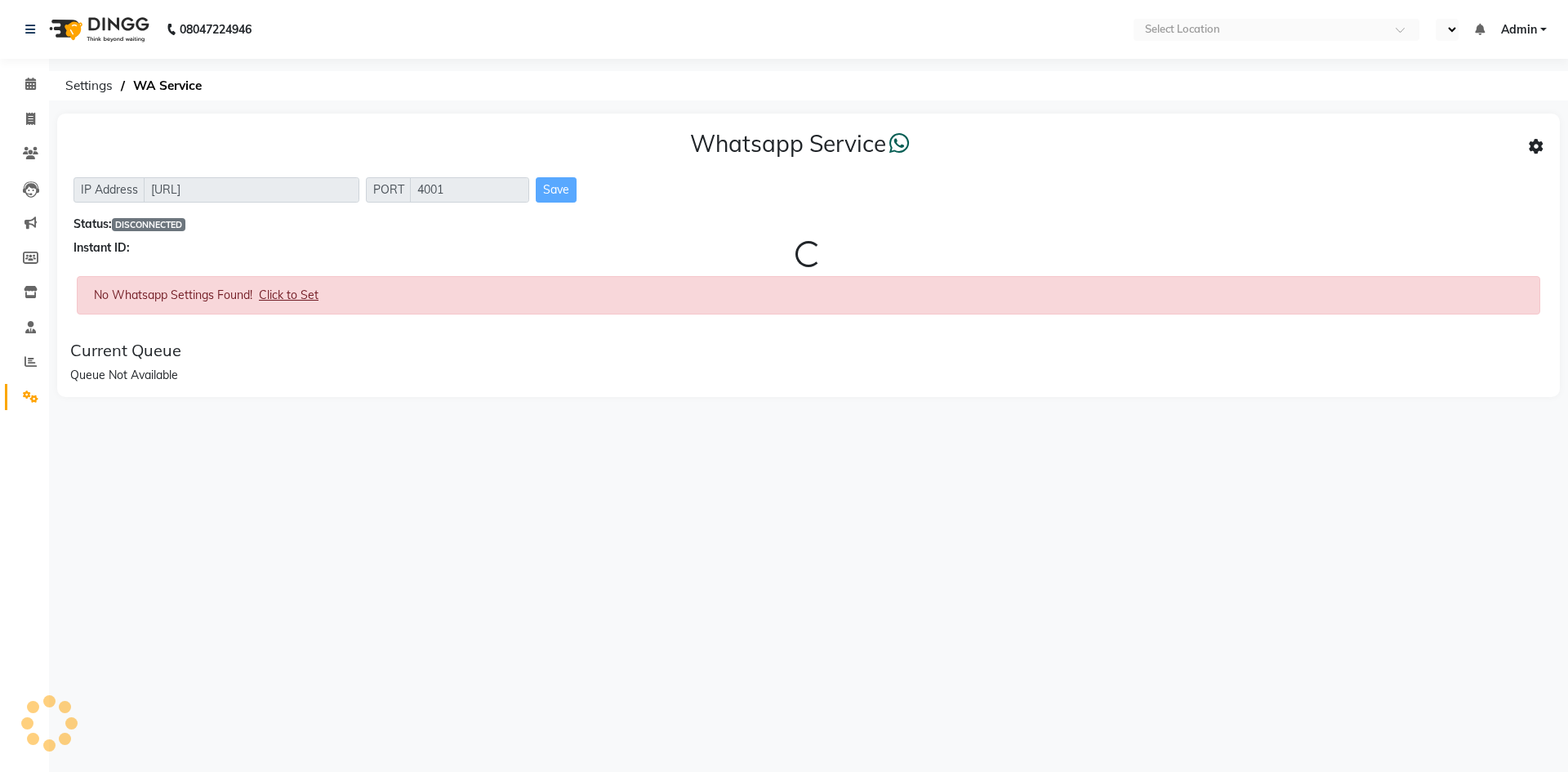
select select "en"
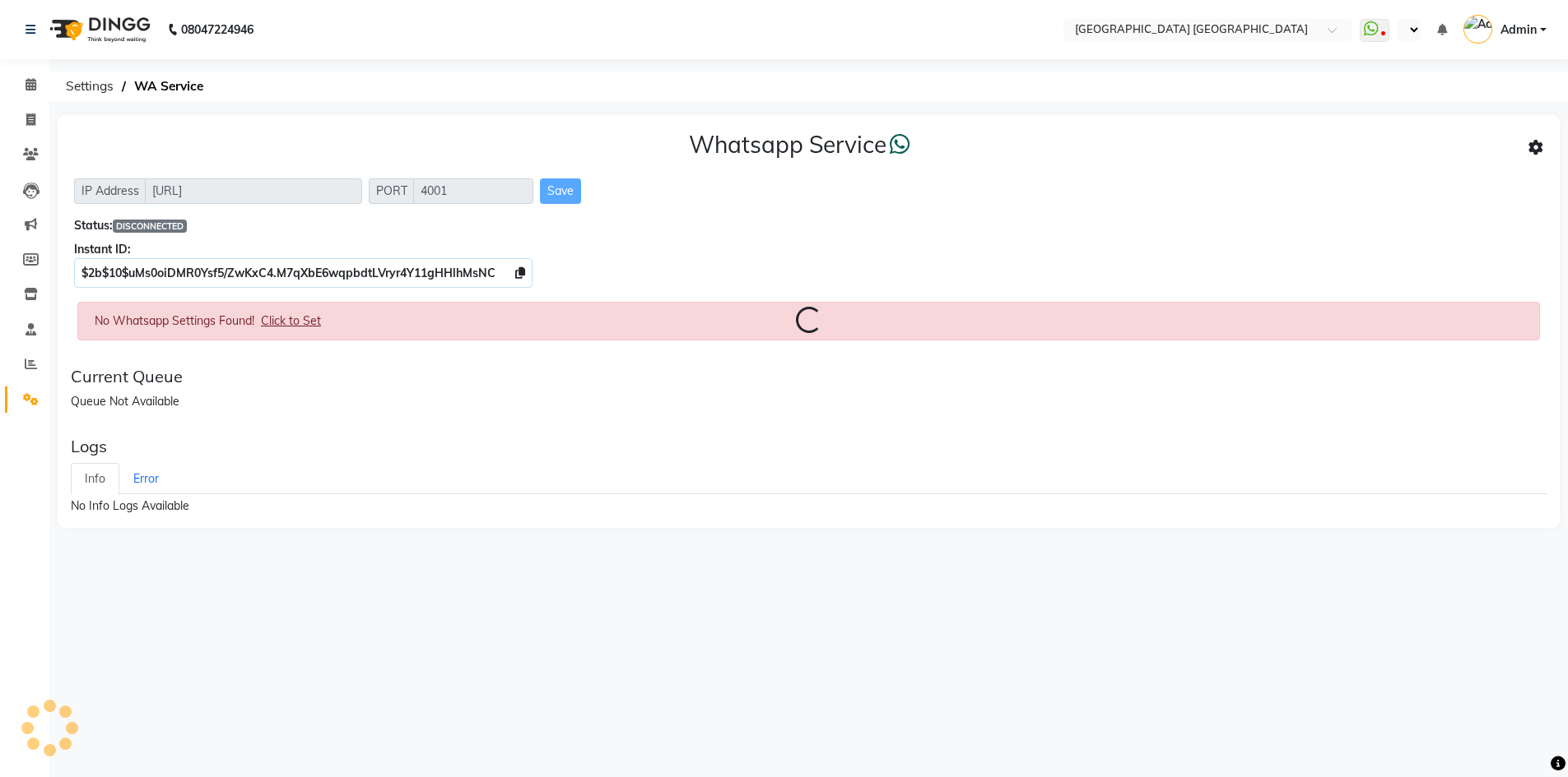
select select "en"
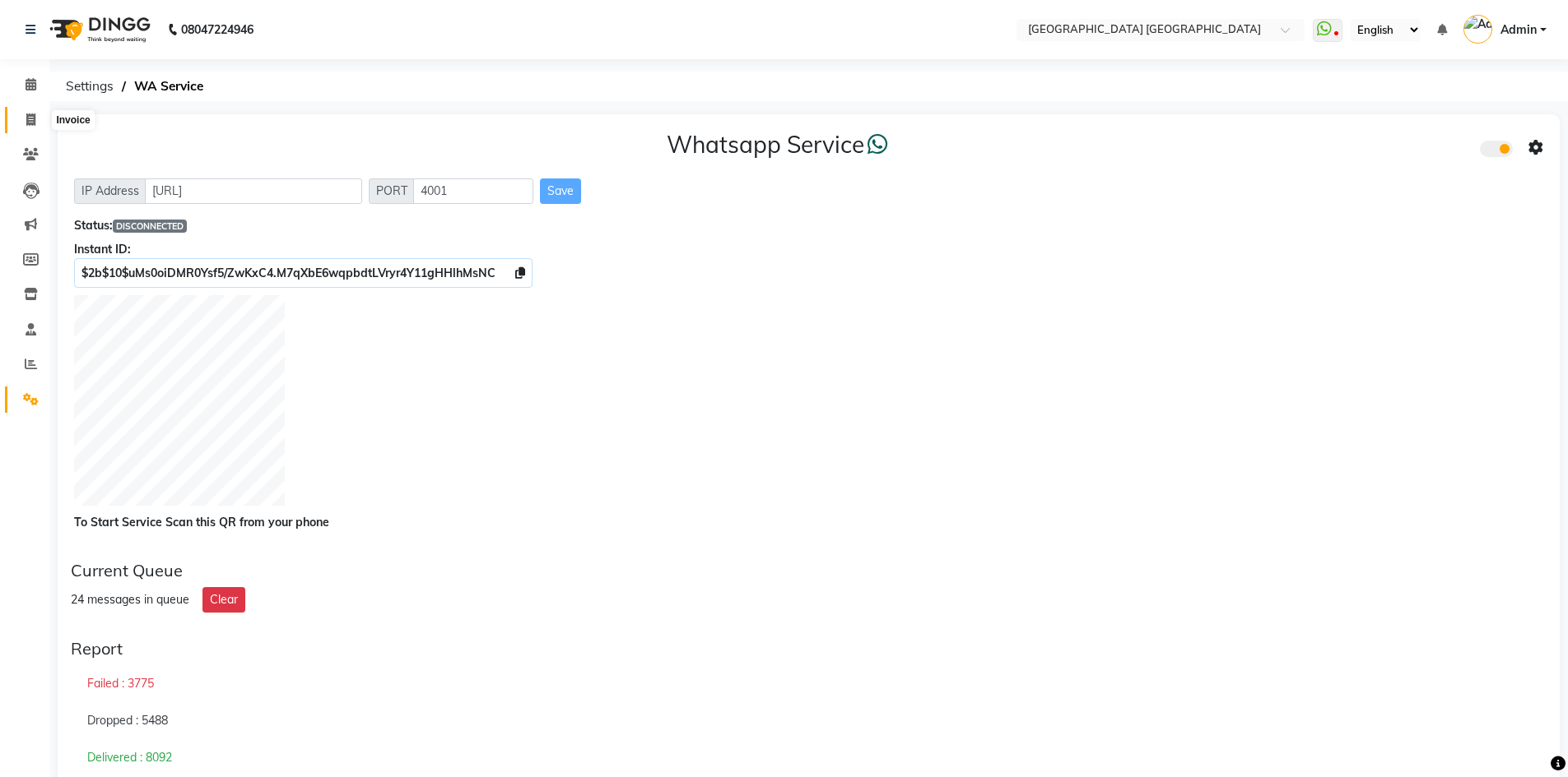
click at [26, 129] on span at bounding box center [31, 120] width 28 height 19
click at [35, 158] on icon at bounding box center [31, 155] width 16 height 12
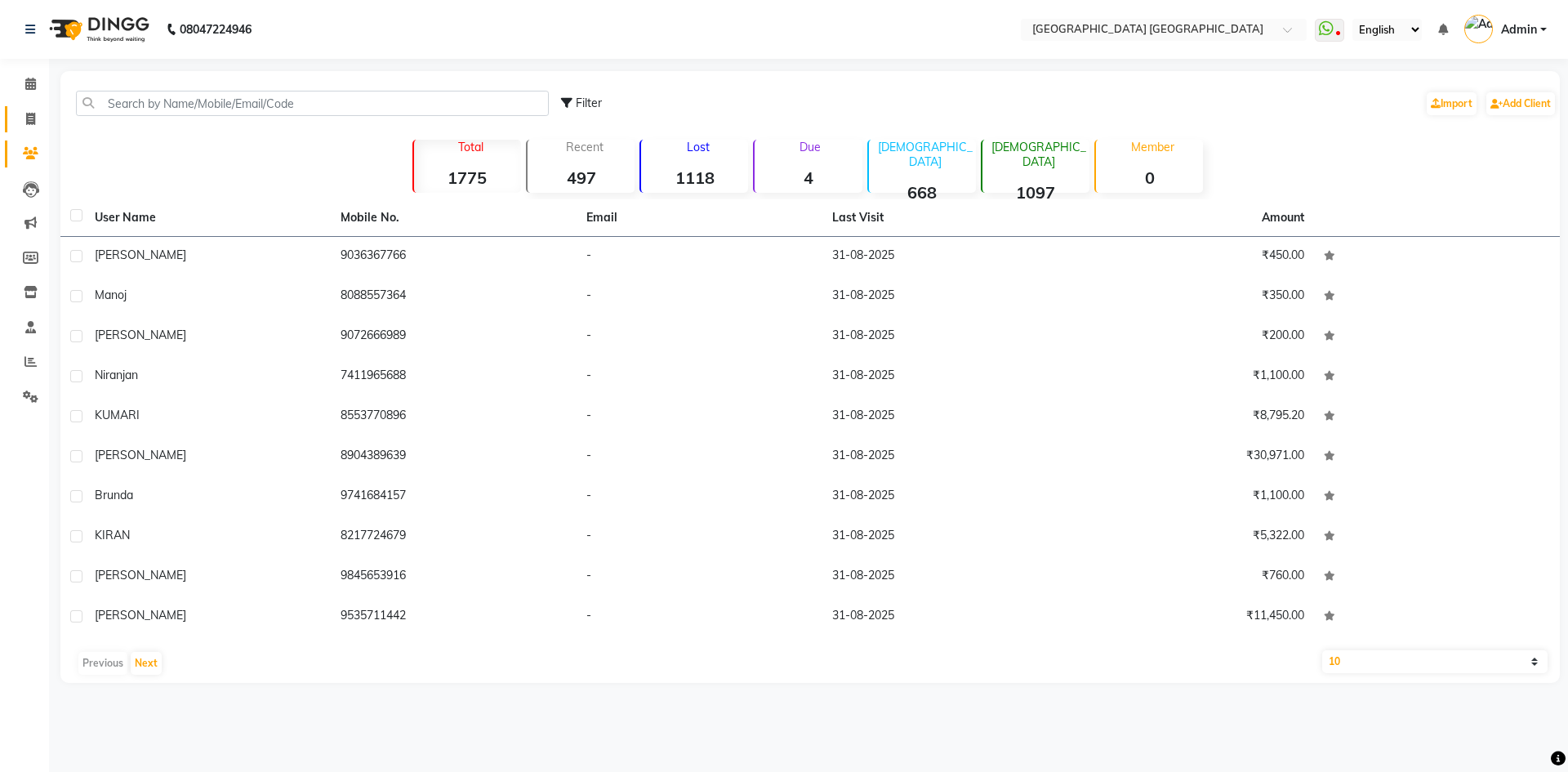
click at [26, 129] on link "Invoice" at bounding box center [25, 119] width 39 height 27
select select "5559"
select select "service"
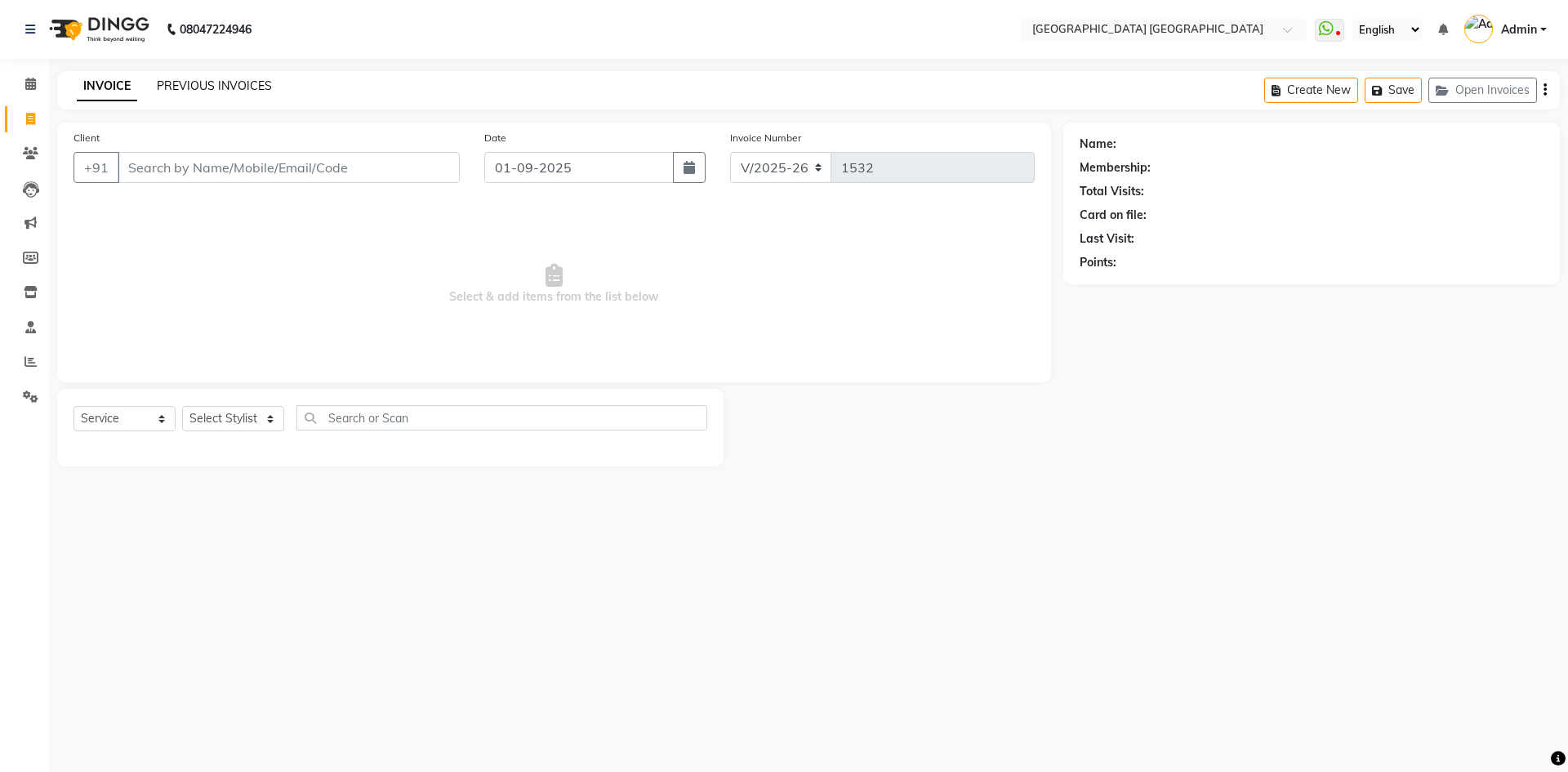
click at [184, 82] on link "PREVIOUS INVOICES" at bounding box center [214, 86] width 116 height 15
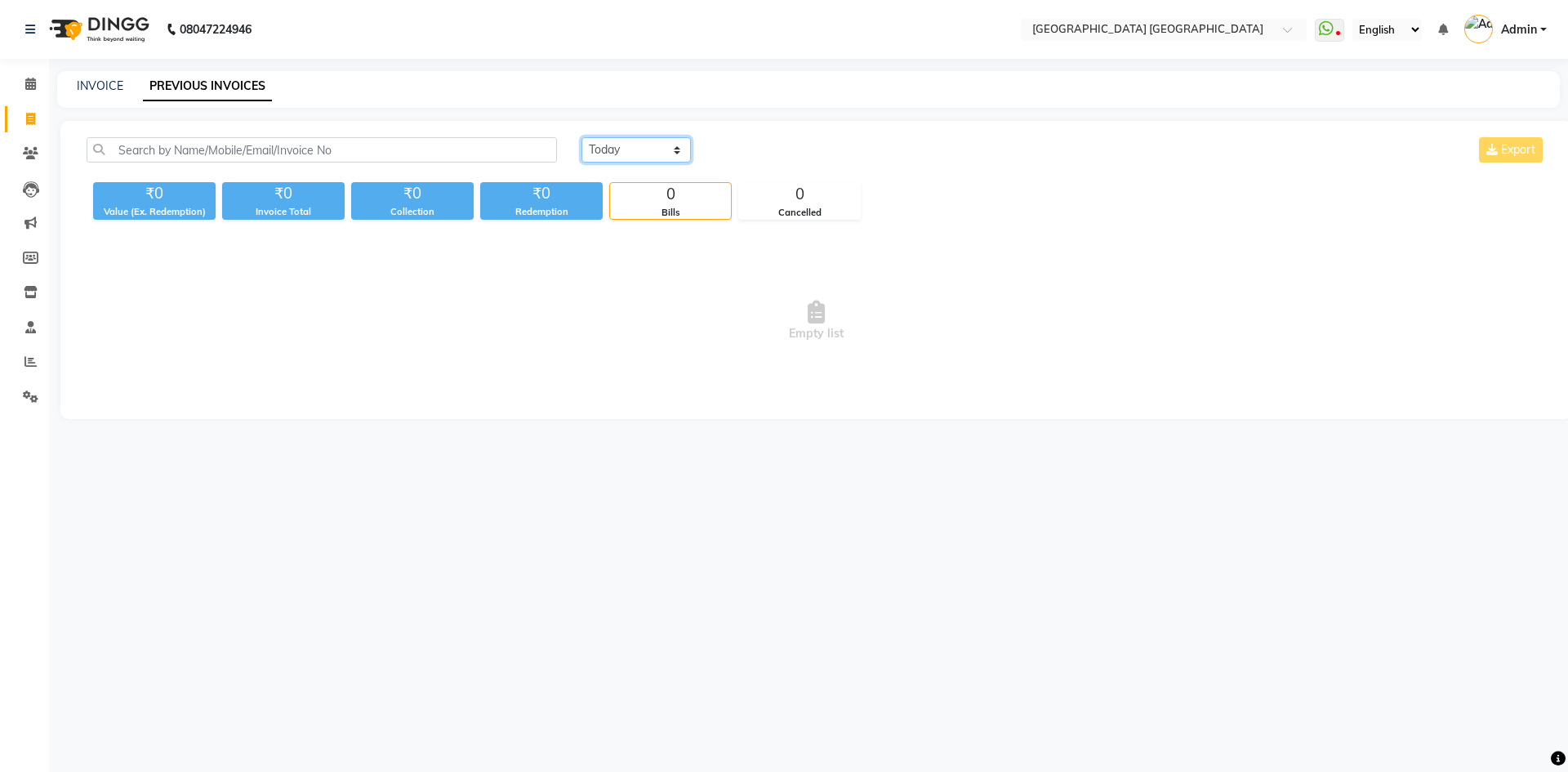
click at [647, 160] on select "[DATE] [DATE] Custom Range" at bounding box center [637, 150] width 109 height 26
select select "range"
click at [582, 138] on select "[DATE] [DATE] Custom Range" at bounding box center [637, 150] width 109 height 26
click at [768, 145] on input "01-09-2025" at bounding box center [770, 150] width 115 height 23
select select "9"
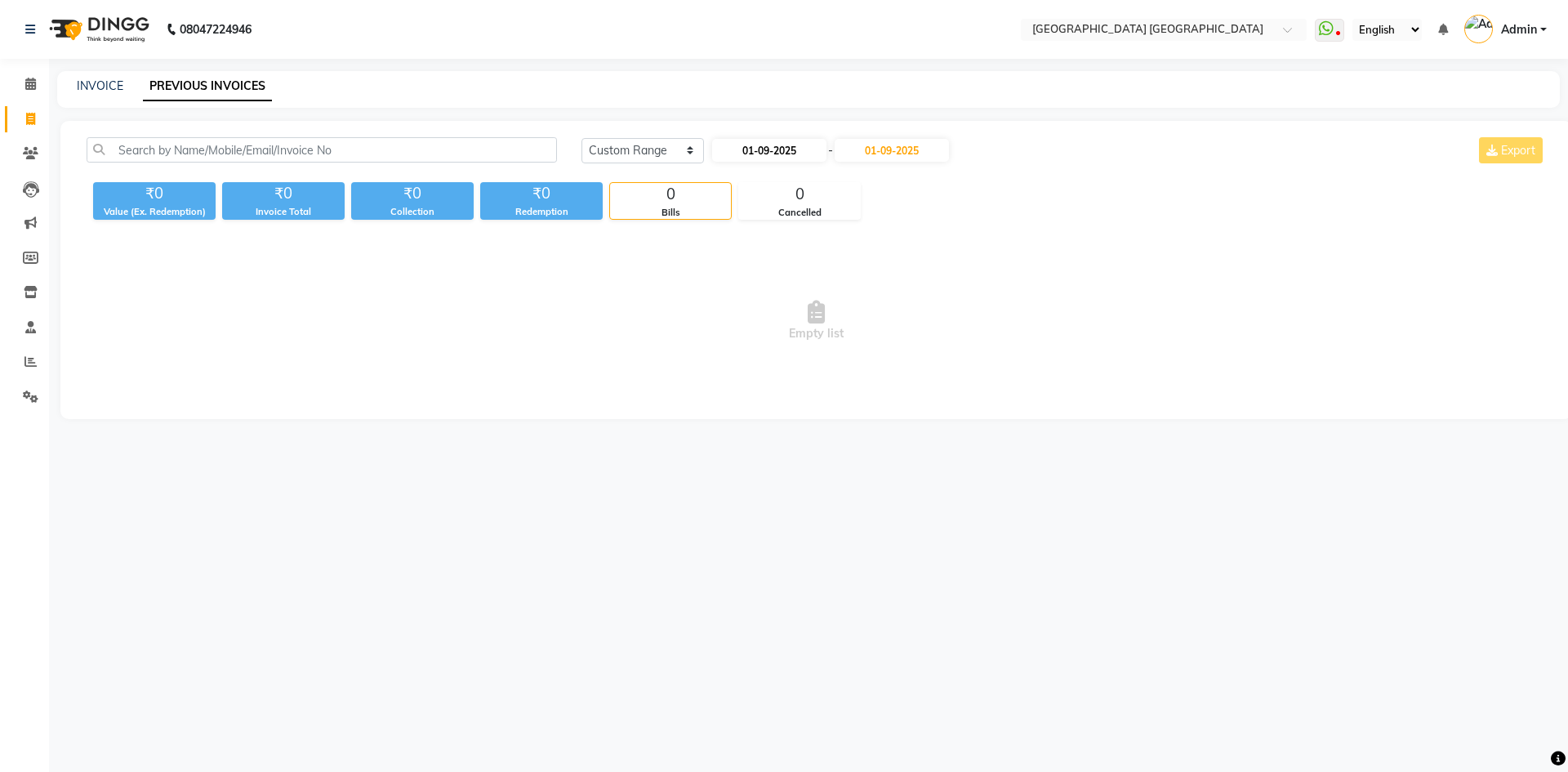
select select "2025"
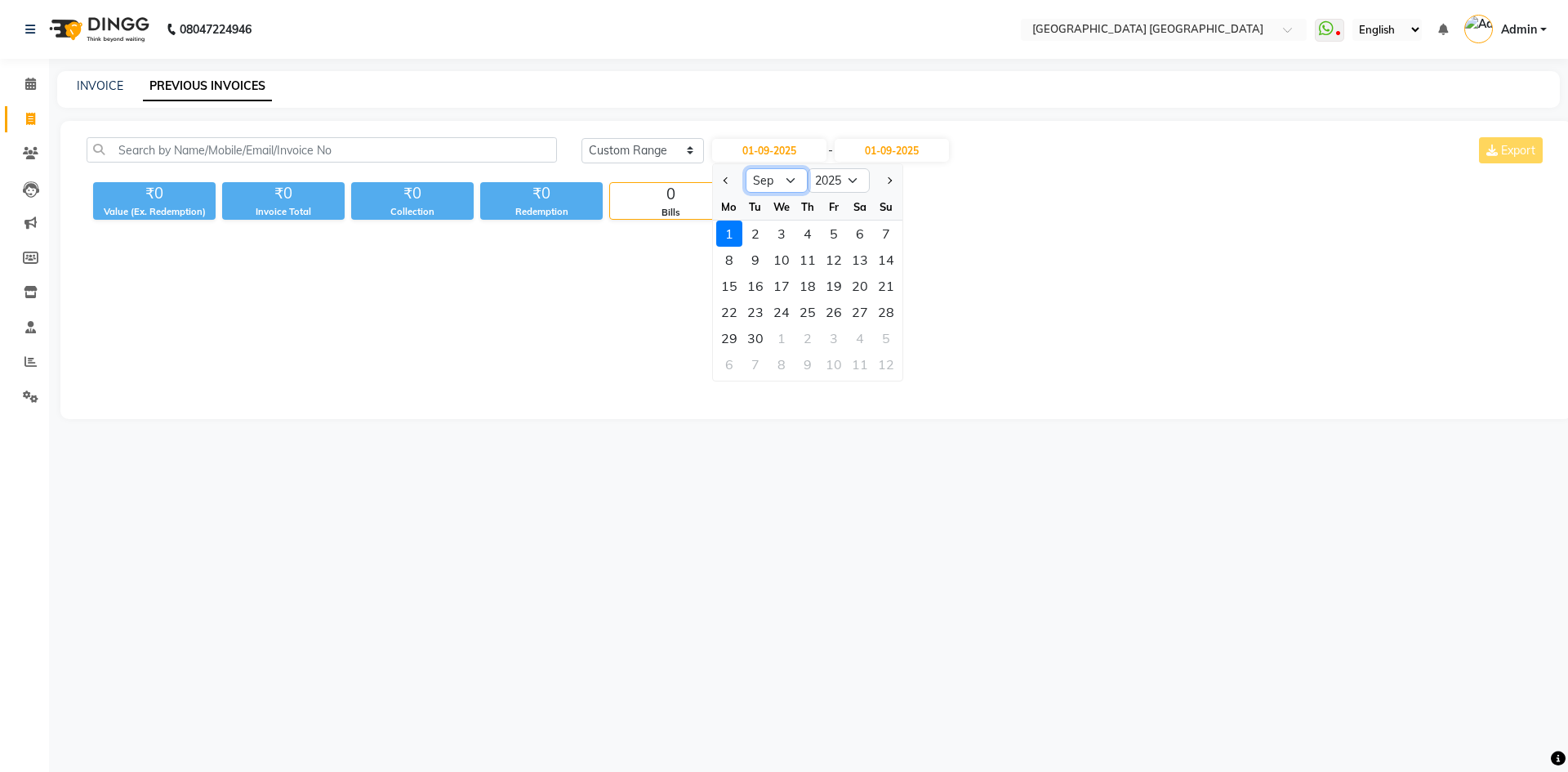
click at [796, 176] on select "Jan Feb Mar Apr May Jun [DATE] Aug Sep Oct Nov Dec" at bounding box center [777, 181] width 62 height 25
select select "8"
click at [746, 169] on select "Jan Feb Mar Apr May Jun [DATE] Aug Sep Oct Nov Dec" at bounding box center [777, 181] width 62 height 25
click at [831, 236] on div "1" at bounding box center [834, 234] width 26 height 26
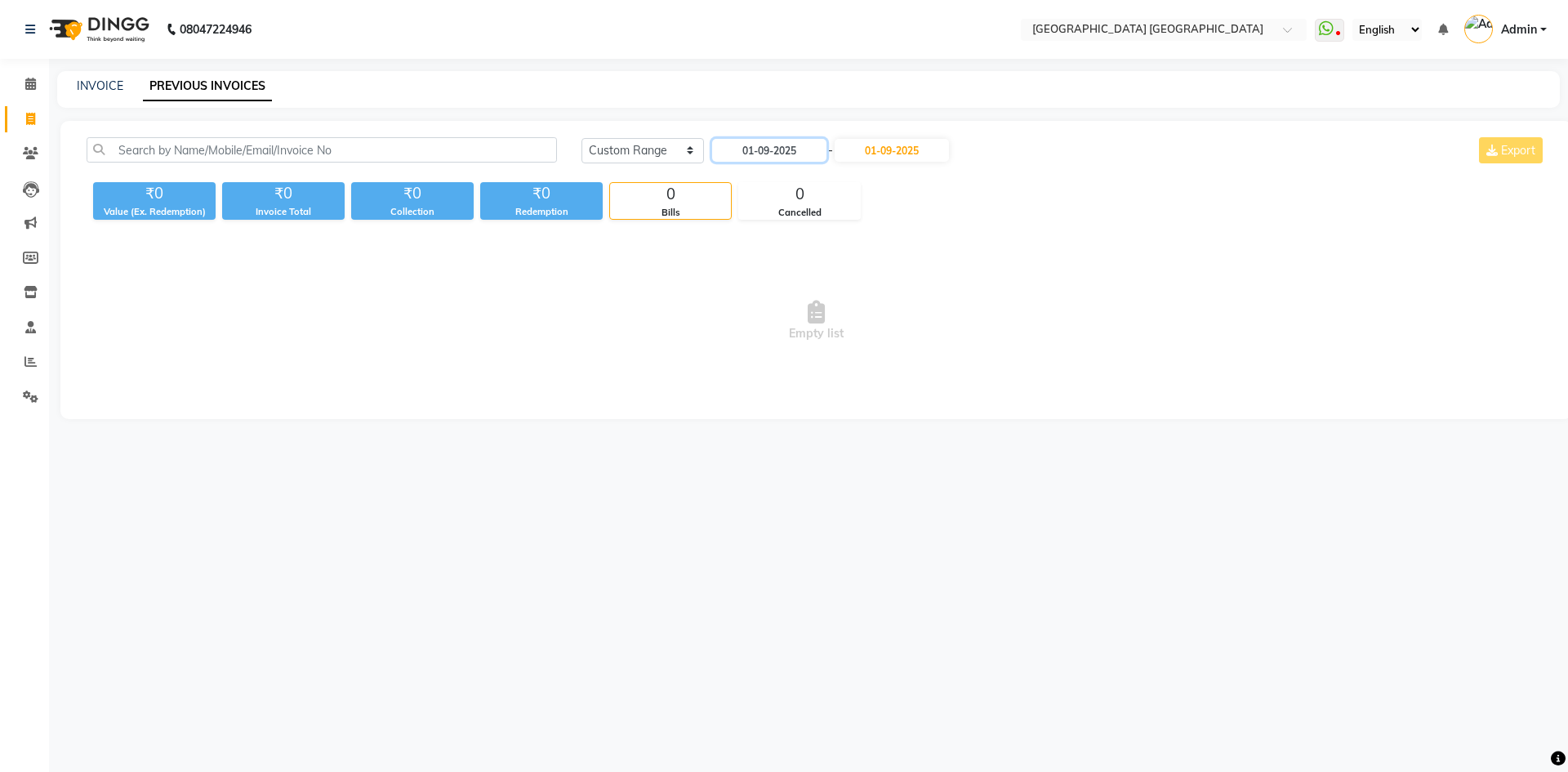
type input "[DATE]"
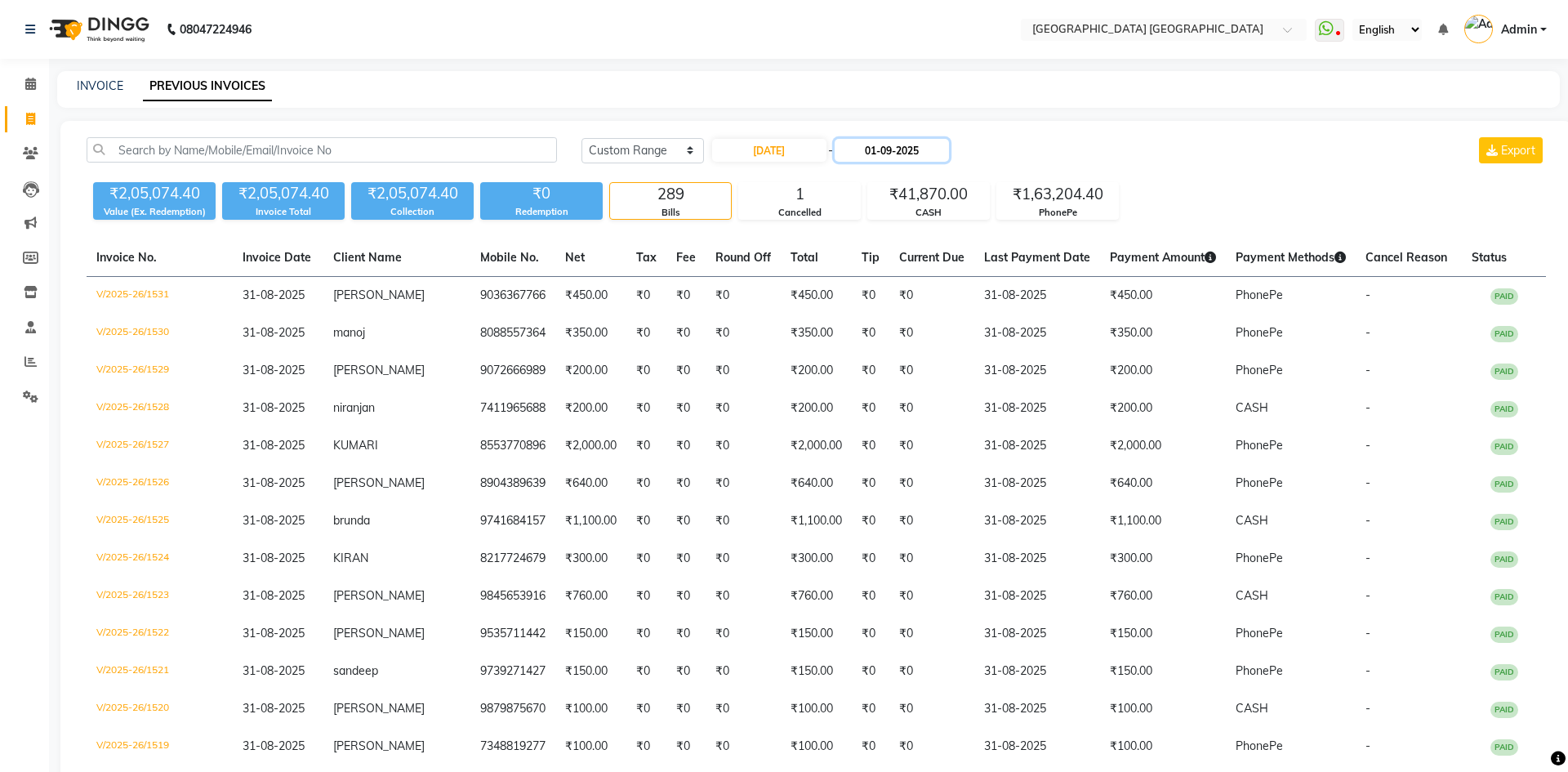
click at [908, 142] on input "01-09-2025" at bounding box center [892, 150] width 115 height 23
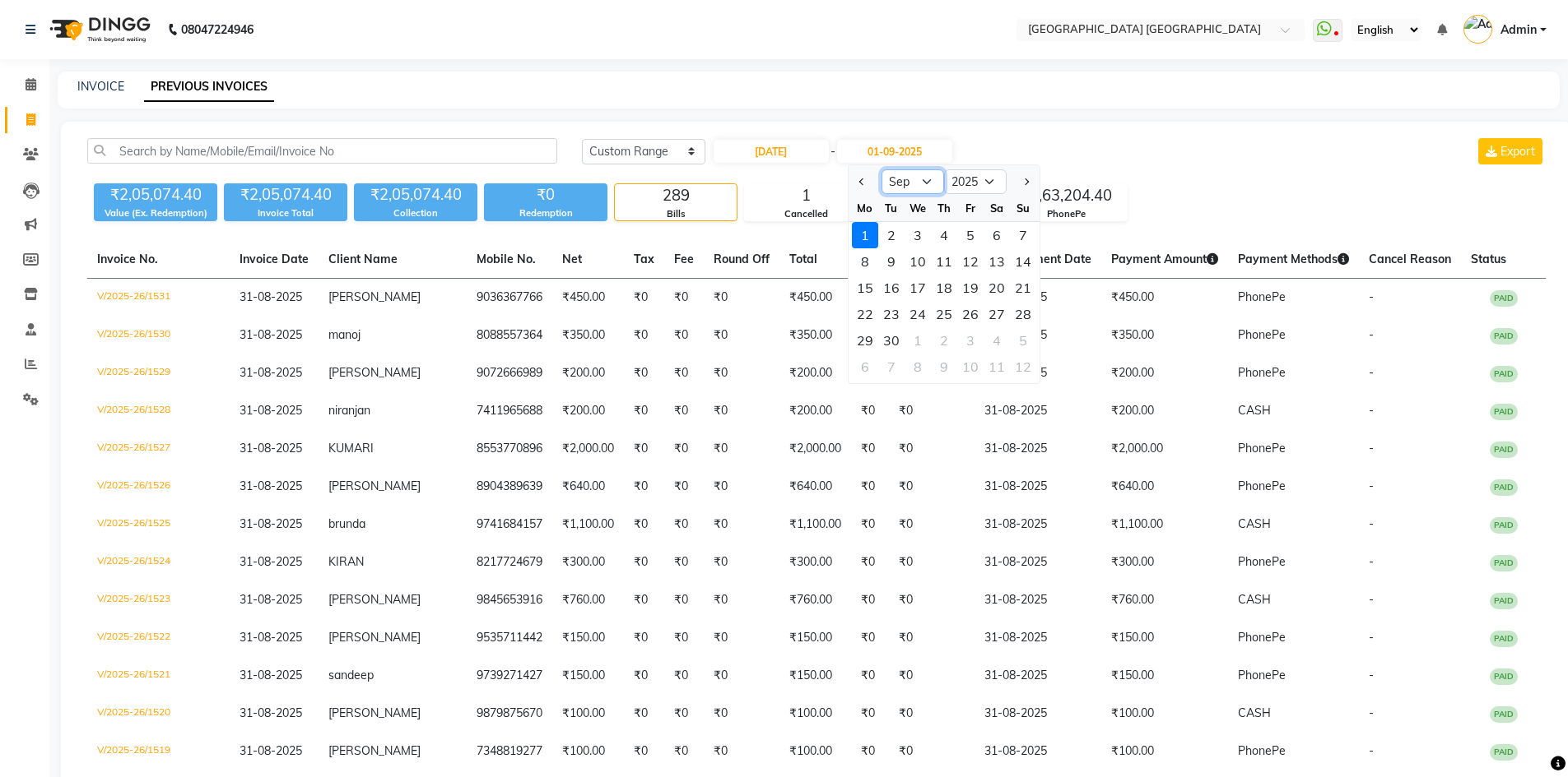
click at [919, 183] on select "Aug Sep Oct Nov Dec" at bounding box center [912, 182] width 62 height 25
select select "8"
click at [881, 170] on select "Aug Sep Oct Nov Dec" at bounding box center [912, 182] width 62 height 25
click at [1022, 335] on div "31" at bounding box center [1023, 341] width 27 height 27
type input "31-08-2025"
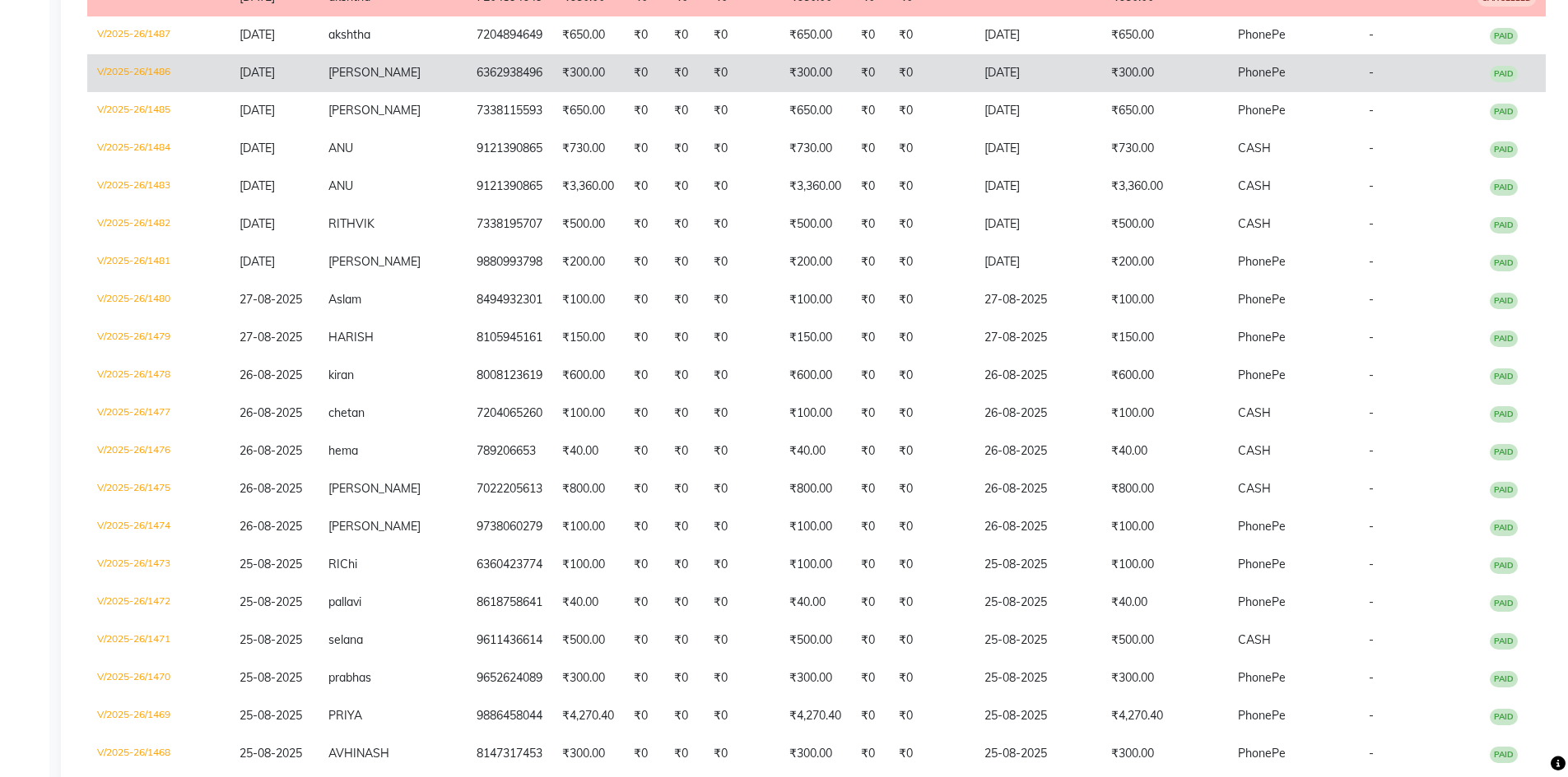
scroll to position [1974, 0]
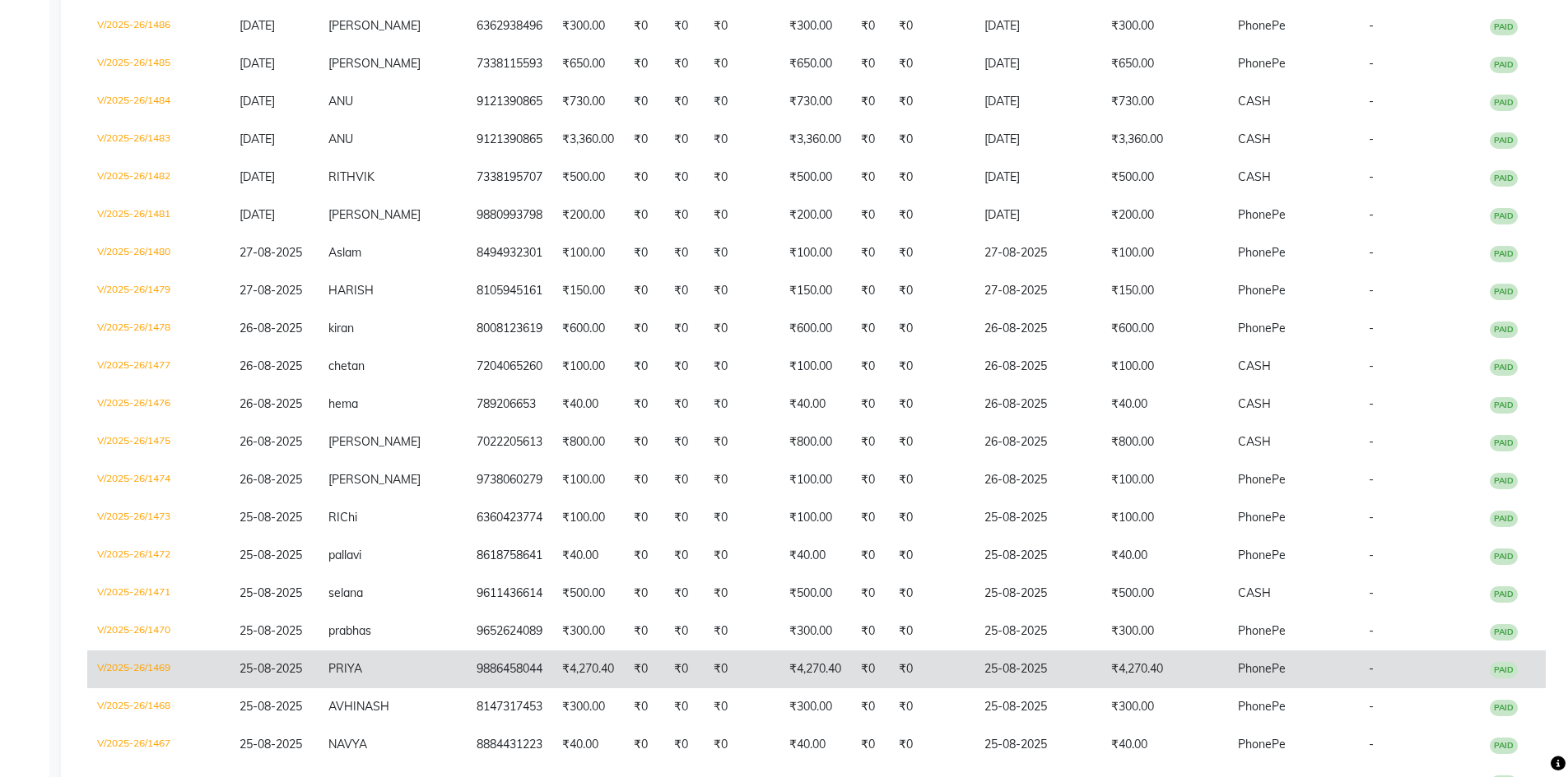
click at [1272, 679] on td "PhonePe" at bounding box center [1293, 670] width 131 height 38
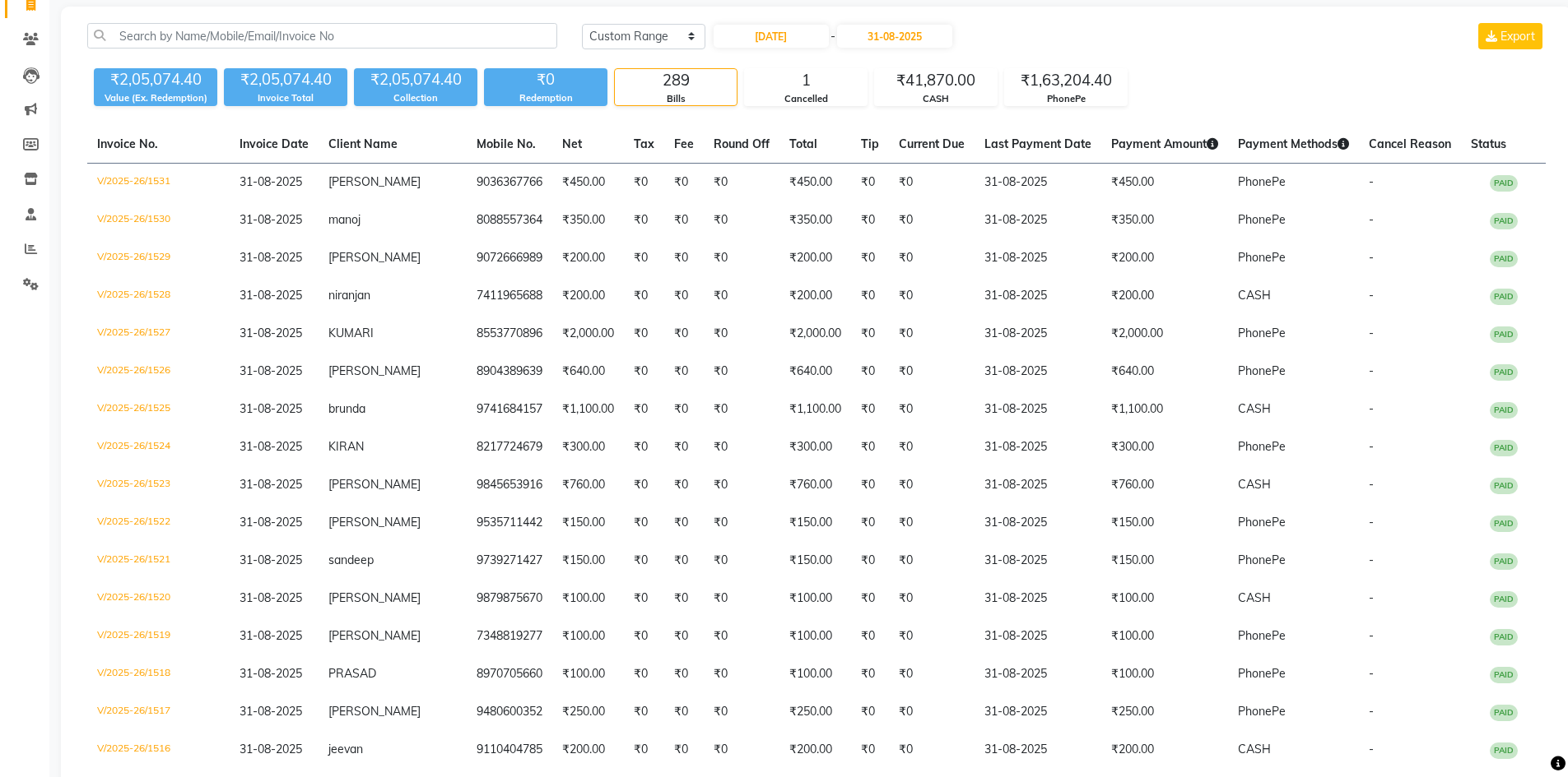
scroll to position [0, 0]
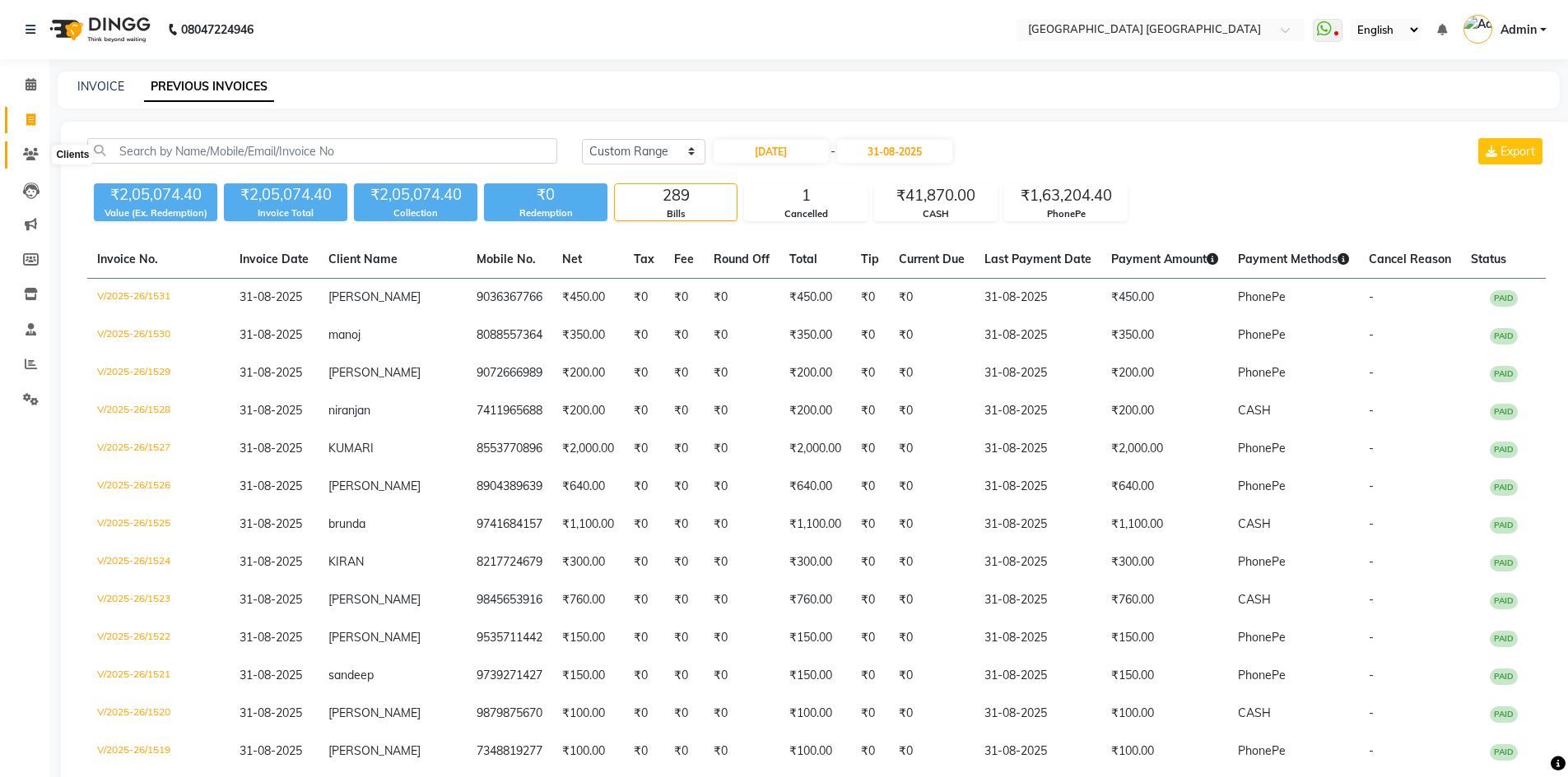
click at [21, 155] on span at bounding box center [31, 155] width 28 height 19
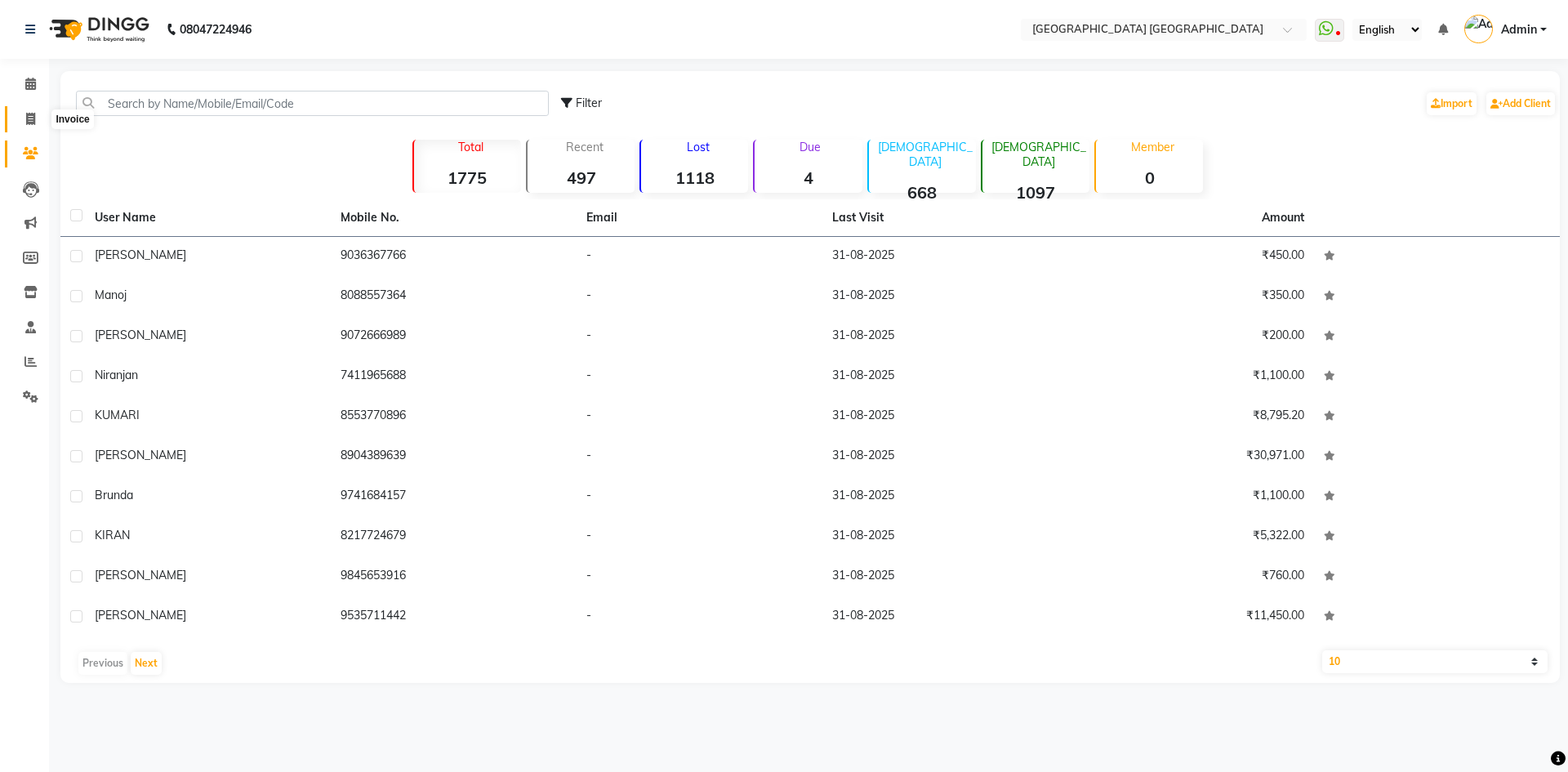
click at [30, 117] on icon at bounding box center [31, 119] width 9 height 12
select select "service"
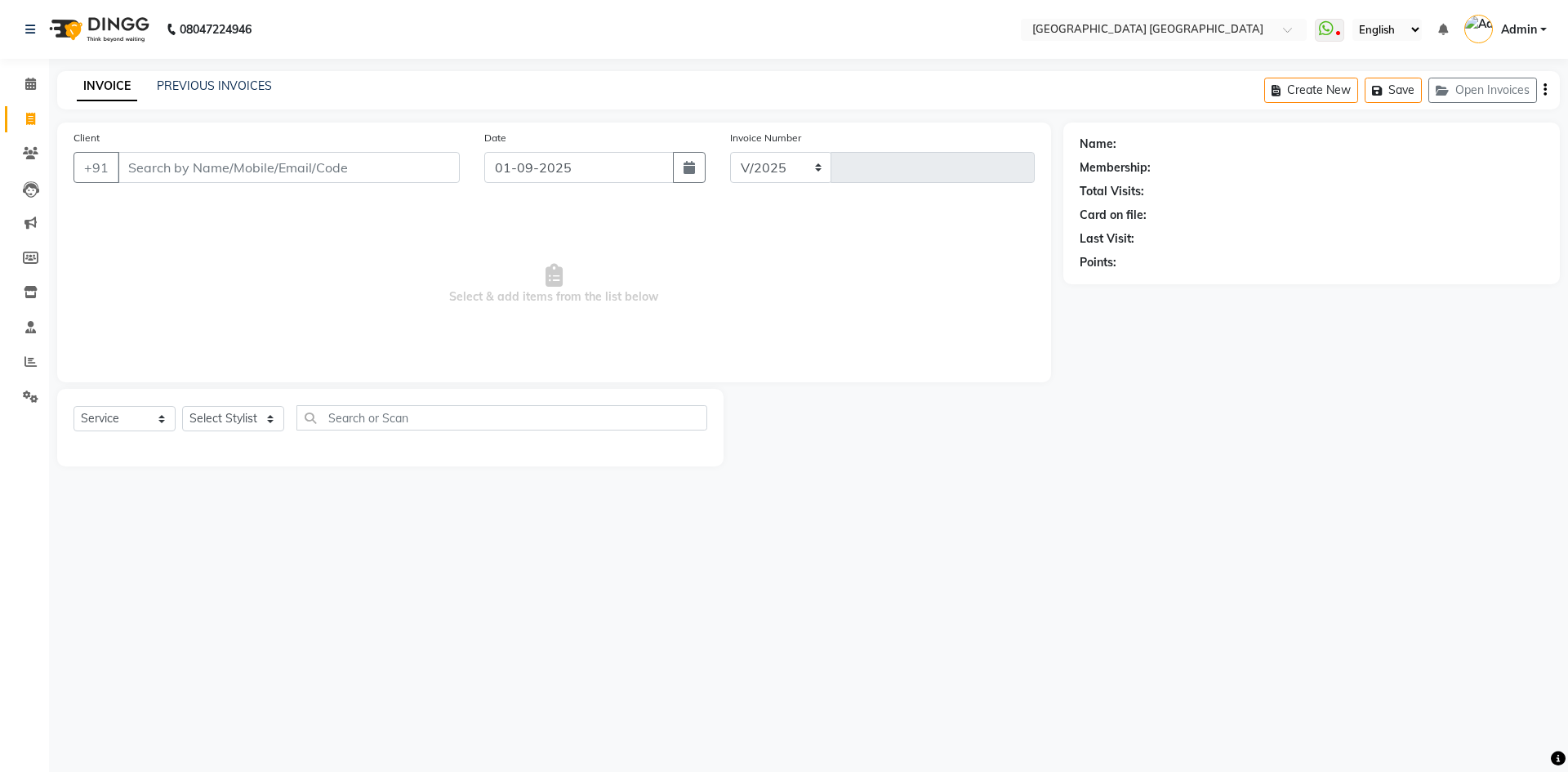
select select "5559"
type input "1532"
click at [24, 154] on icon at bounding box center [31, 154] width 16 height 12
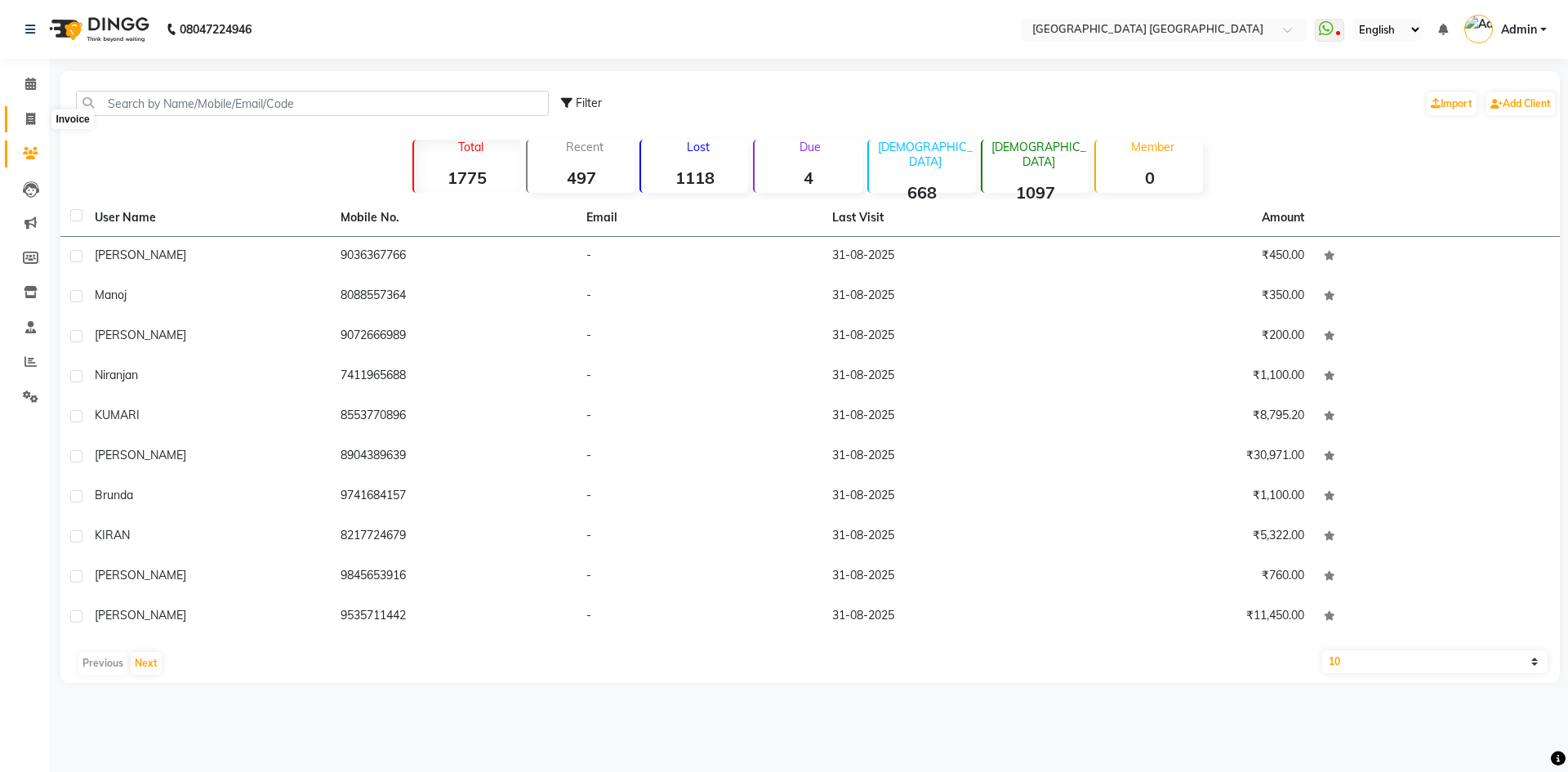
click at [31, 117] on icon at bounding box center [31, 119] width 9 height 12
select select "service"
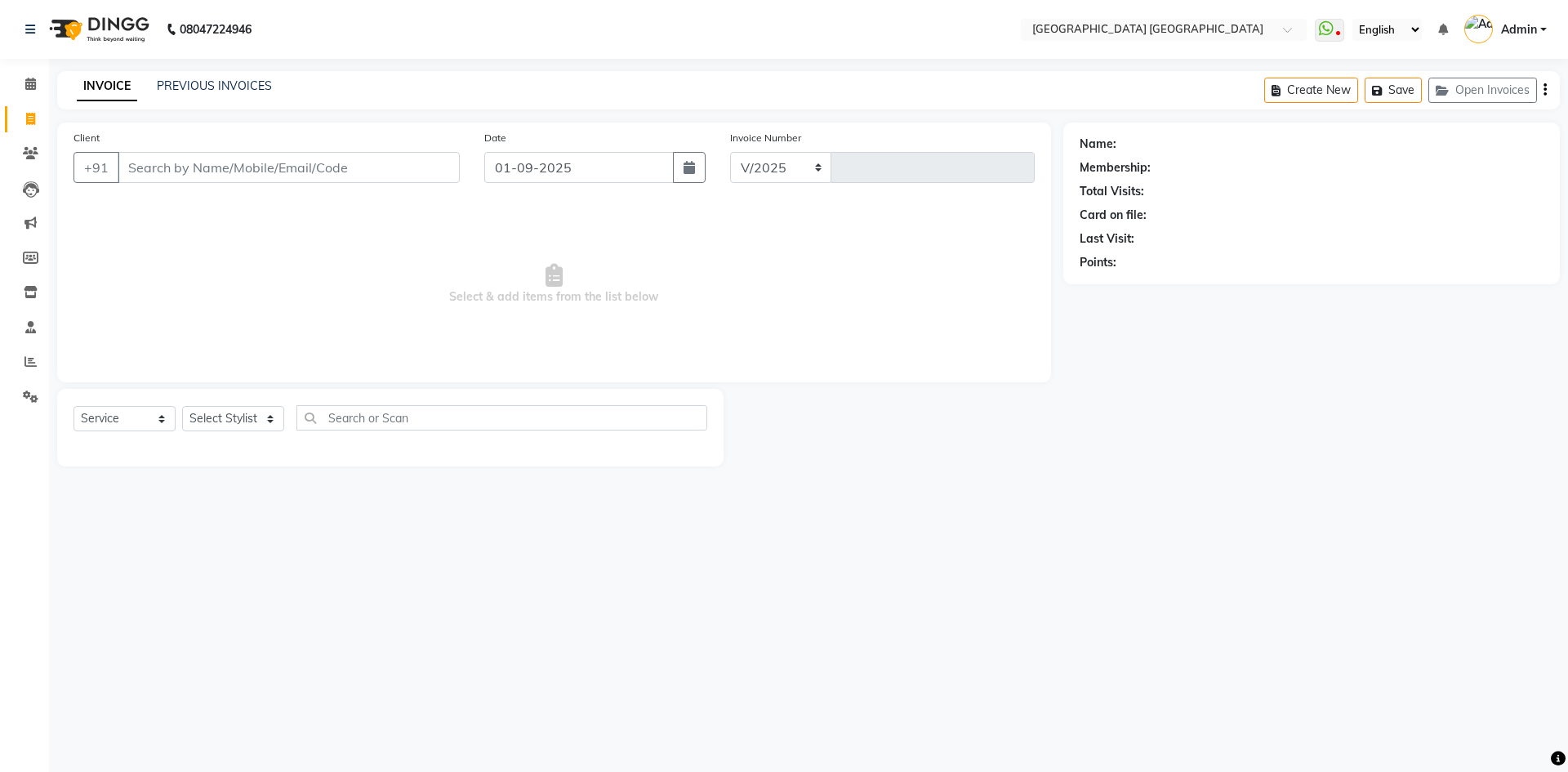
select select "5559"
type input "1532"
click at [26, 402] on icon at bounding box center [31, 397] width 16 height 12
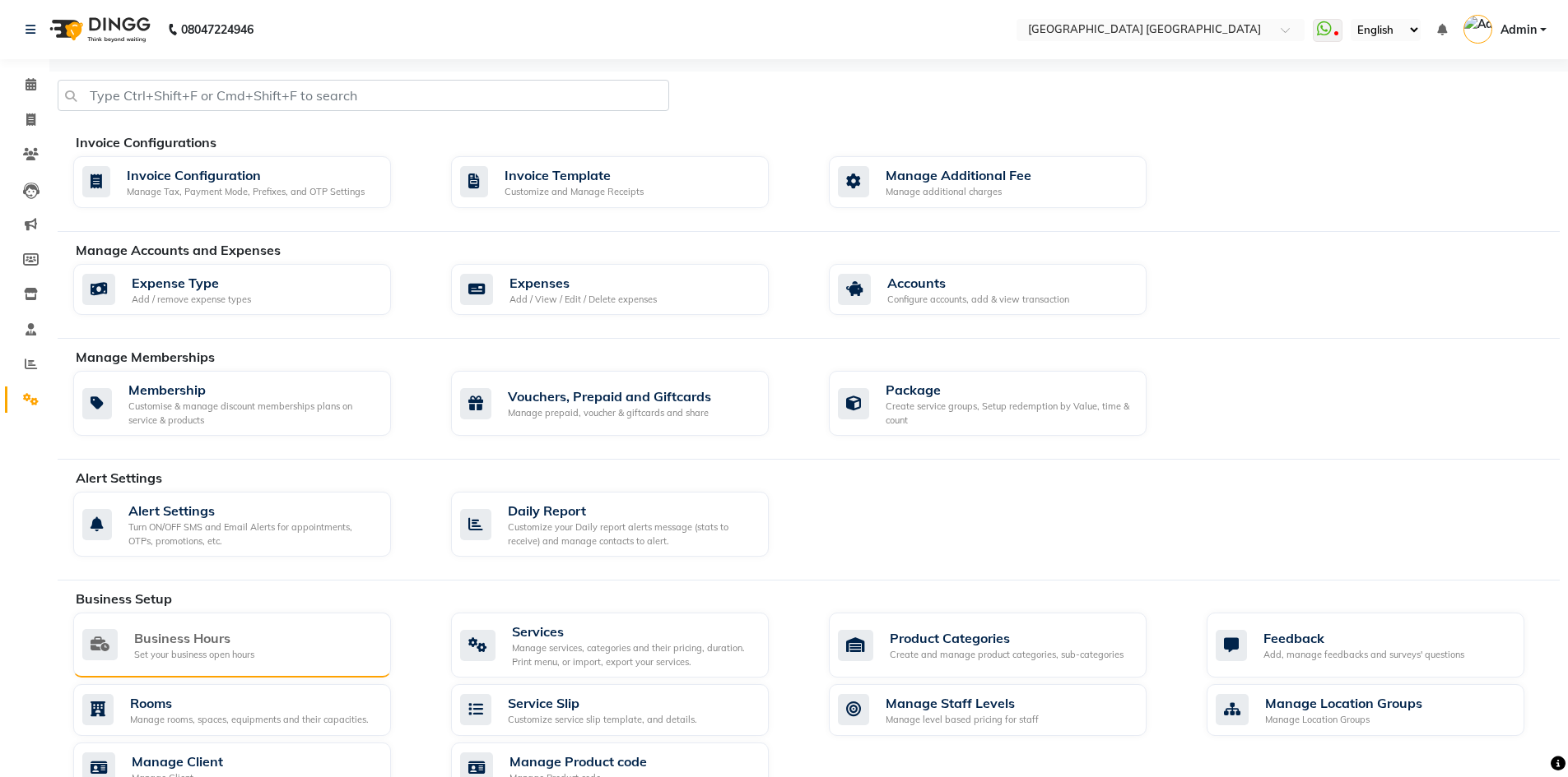
scroll to position [247, 0]
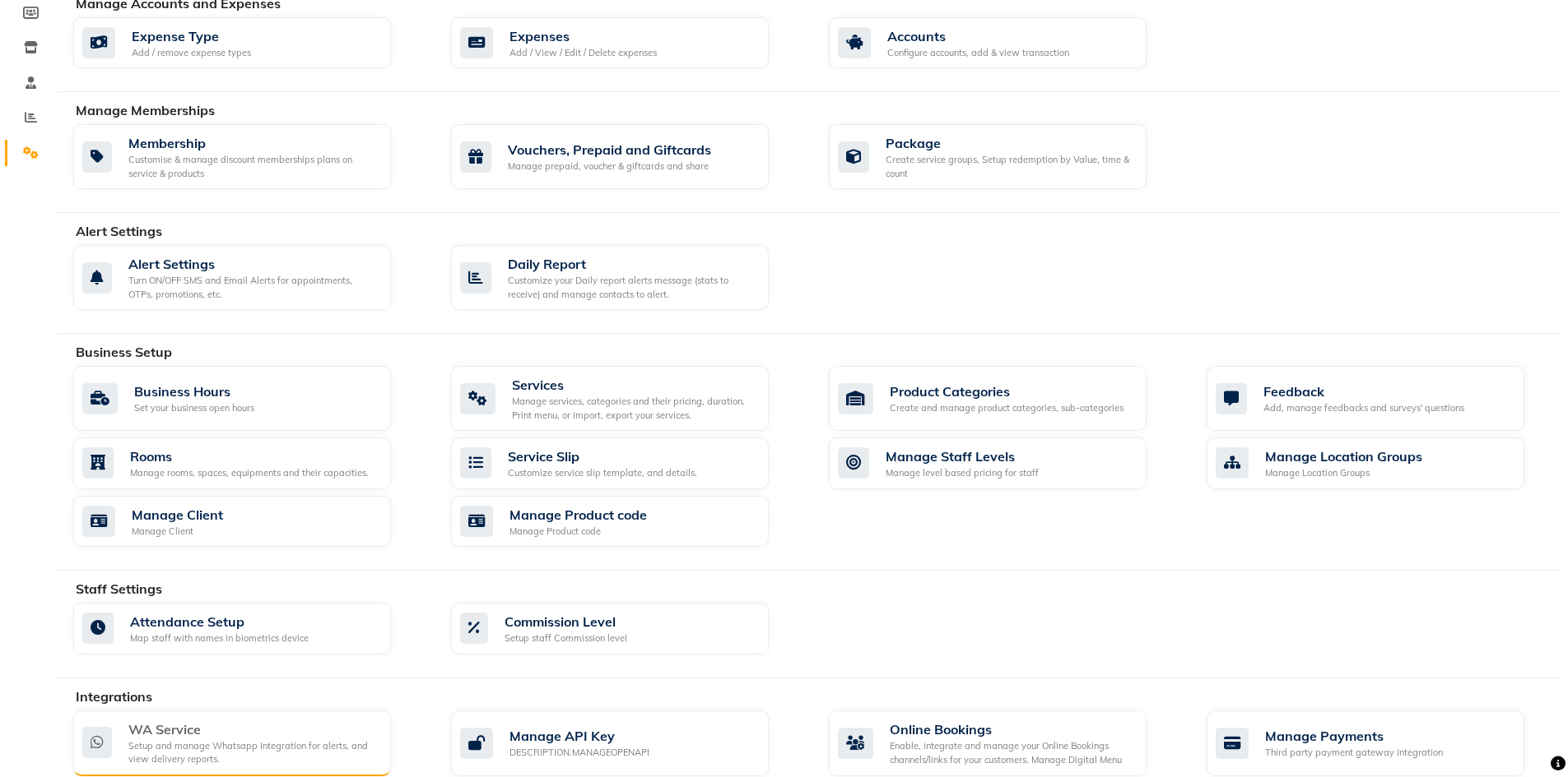
click at [179, 725] on div "WA Service" at bounding box center [253, 729] width 250 height 20
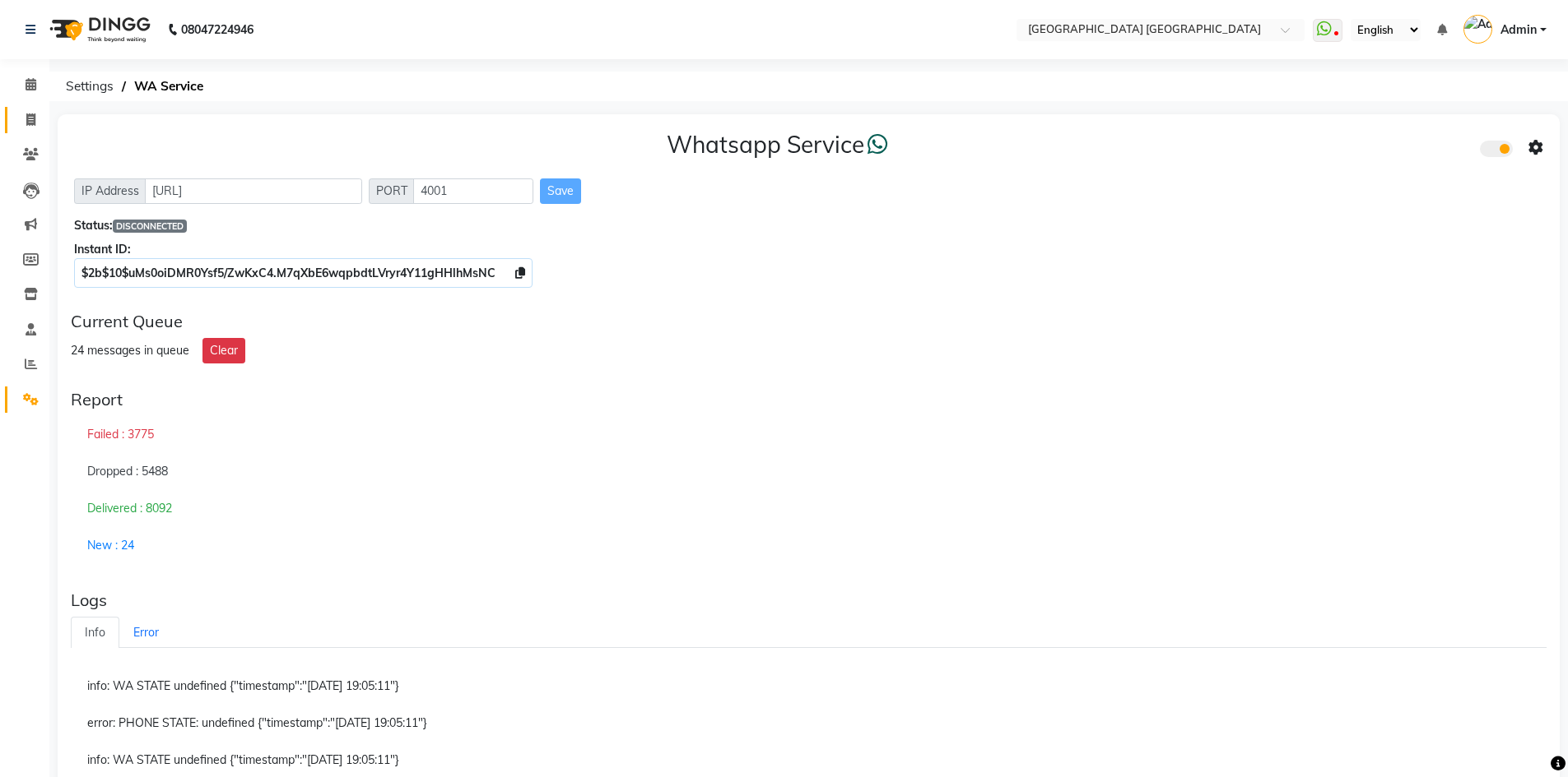
click at [30, 109] on link "Invoice" at bounding box center [25, 120] width 39 height 28
select select "service"
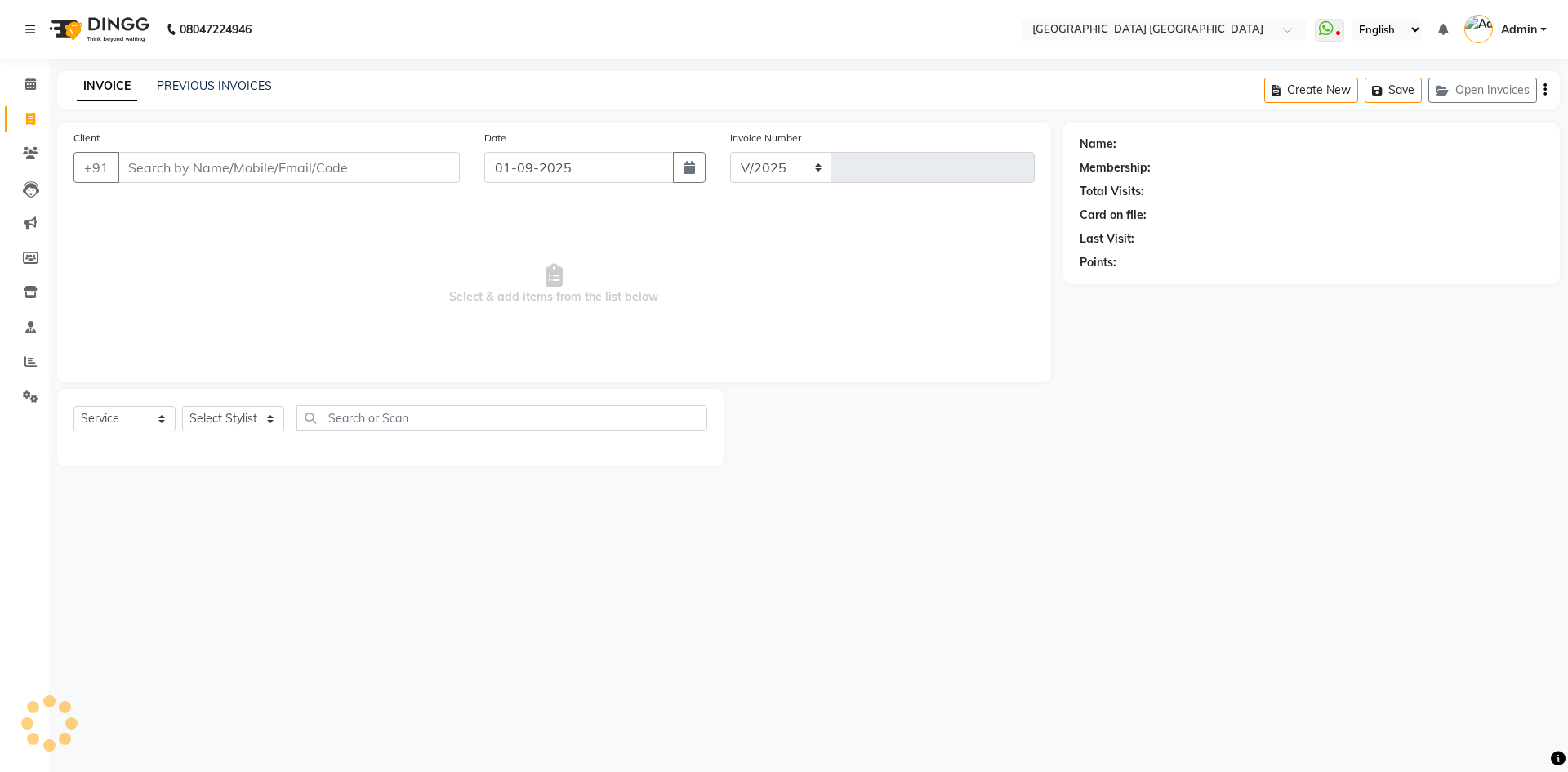
select select "5559"
type input "1532"
click at [26, 142] on link "Clients" at bounding box center [25, 154] width 39 height 27
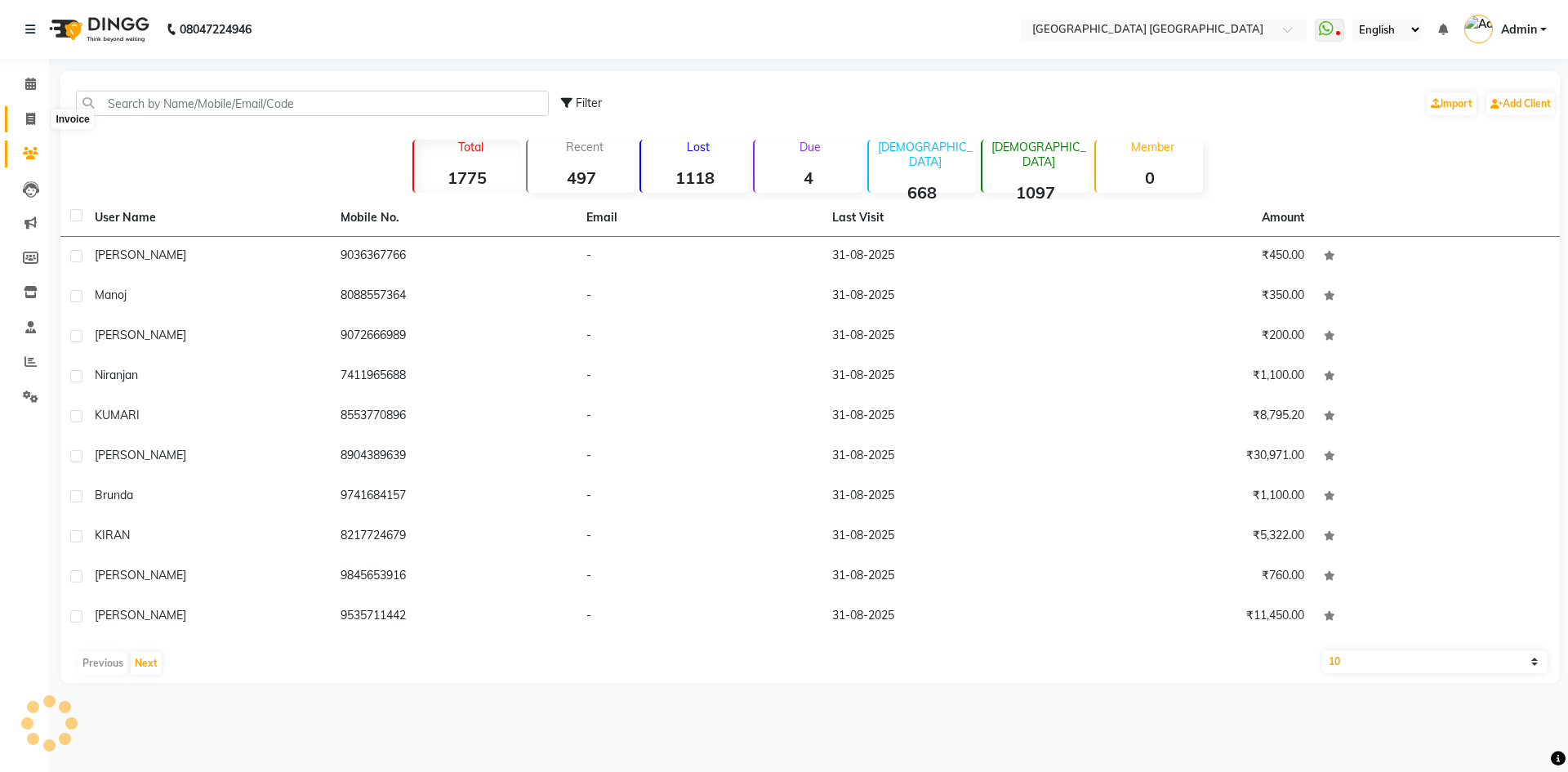
click at [27, 123] on icon at bounding box center [31, 119] width 9 height 12
select select "service"
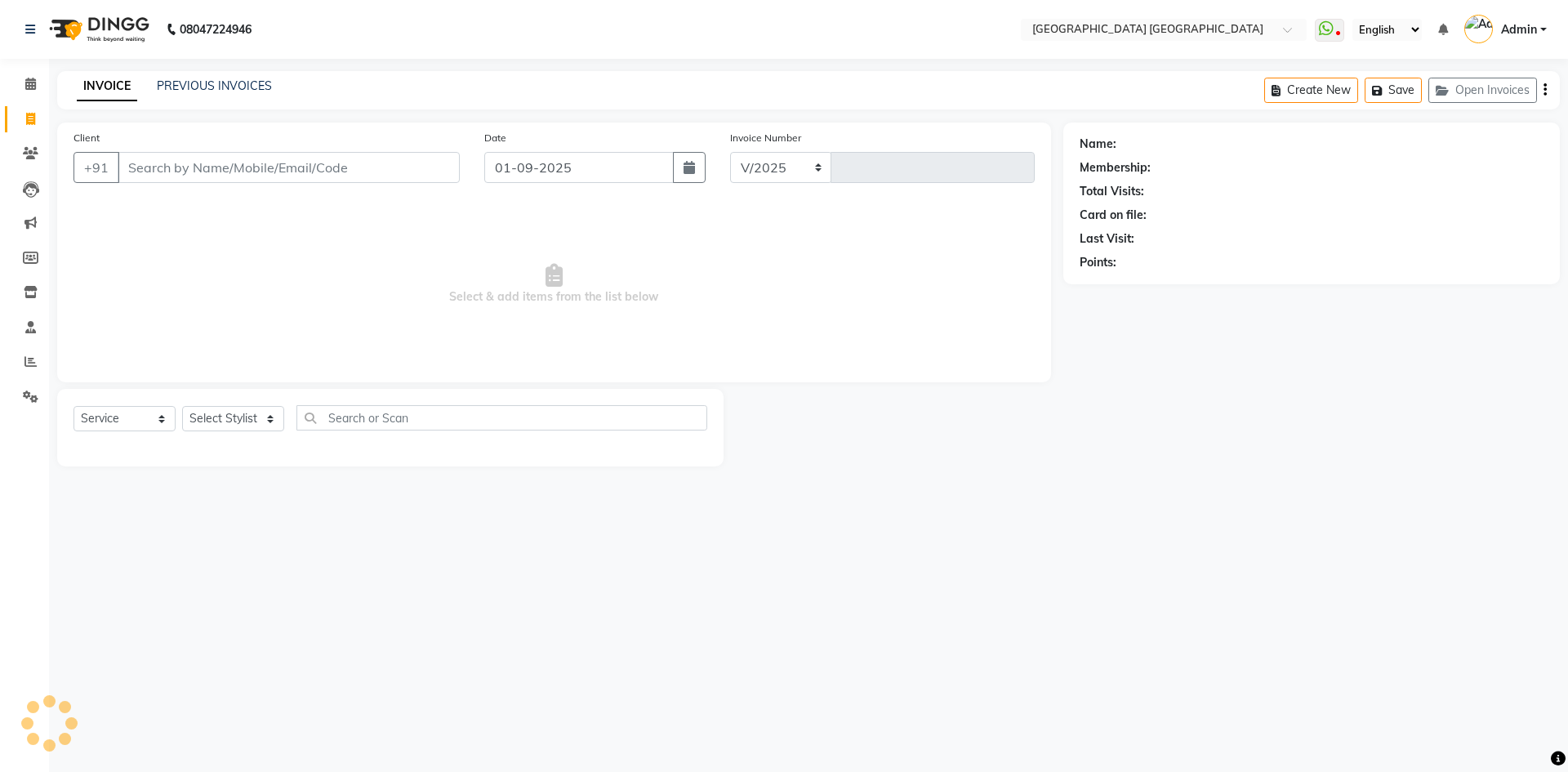
select select "5559"
type input "1532"
click at [220, 86] on link "PREVIOUS INVOICES" at bounding box center [214, 86] width 116 height 15
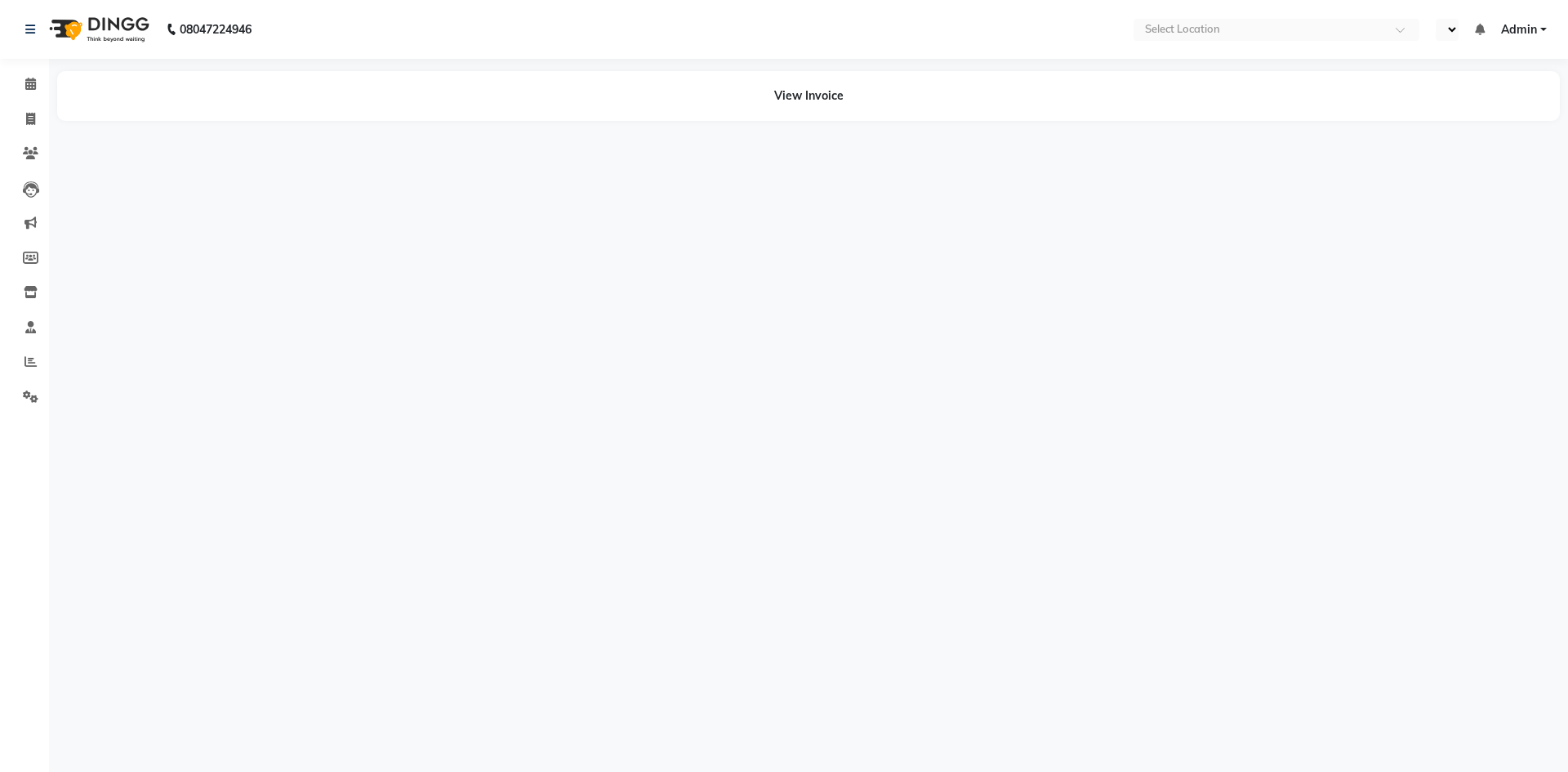
select select "en"
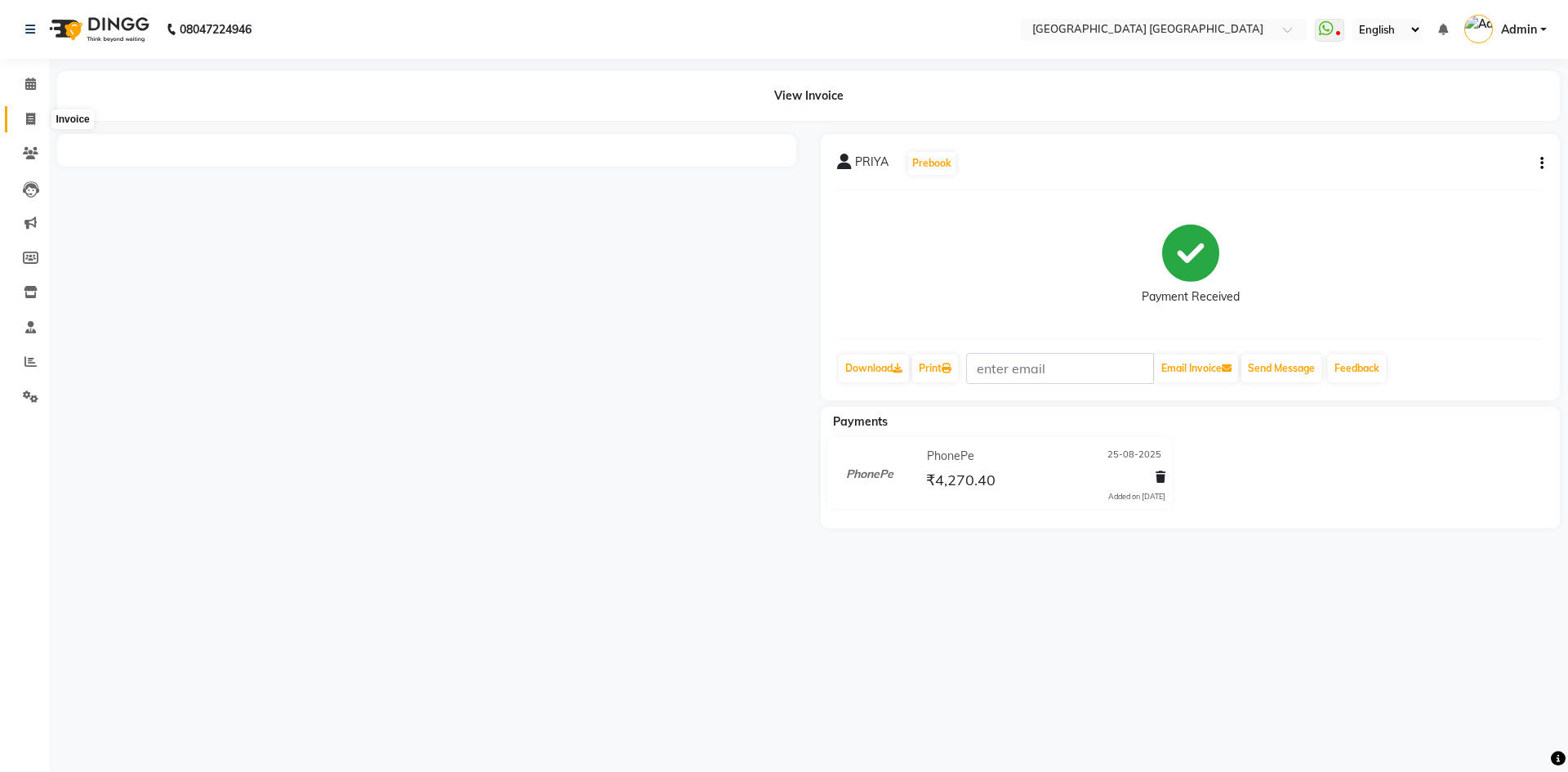
click at [22, 124] on span at bounding box center [31, 119] width 28 height 19
select select "service"
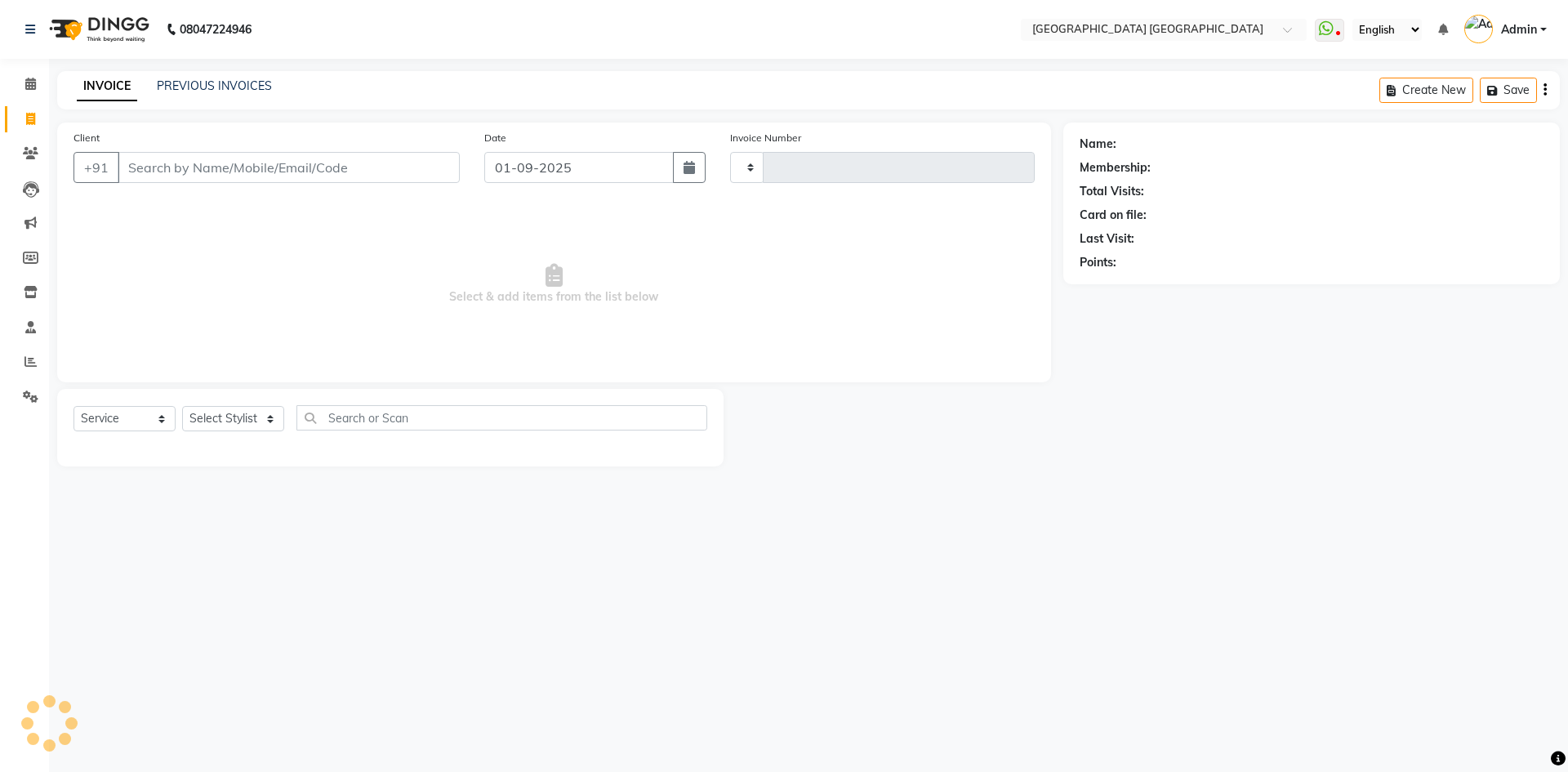
type input "1532"
select select "5559"
click at [201, 76] on div "INVOICE PREVIOUS INVOICES Create New Save Open Invoices" at bounding box center [809, 91] width 1503 height 39
click at [205, 80] on link "PREVIOUS INVOICES" at bounding box center [214, 86] width 116 height 15
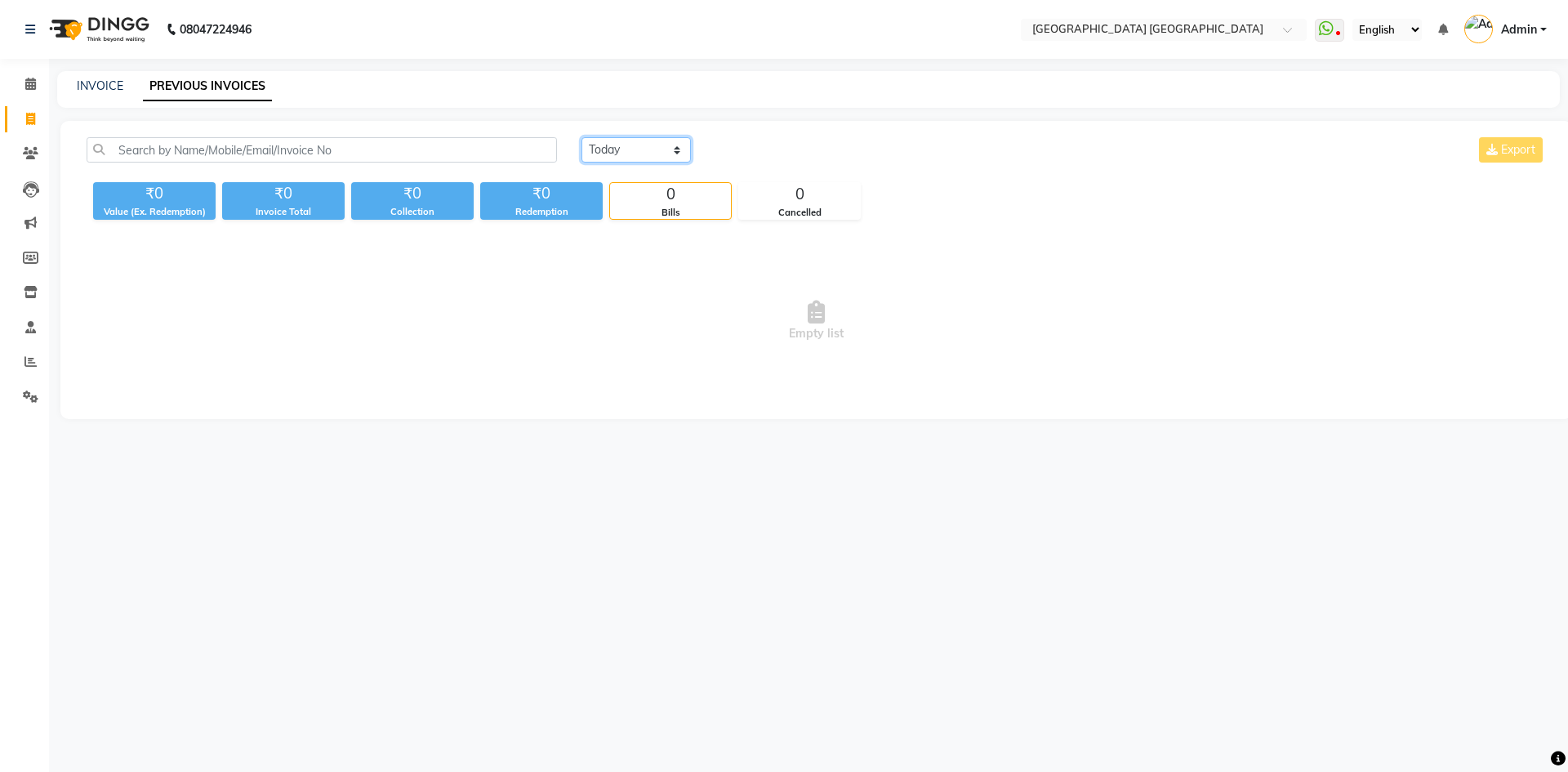
click at [631, 154] on select "[DATE] [DATE] Custom Range" at bounding box center [637, 150] width 109 height 26
select select "range"
click at [582, 138] on select "[DATE] [DATE] Custom Range" at bounding box center [637, 150] width 109 height 26
click at [739, 154] on input "01-09-2025" at bounding box center [770, 150] width 115 height 23
select select "9"
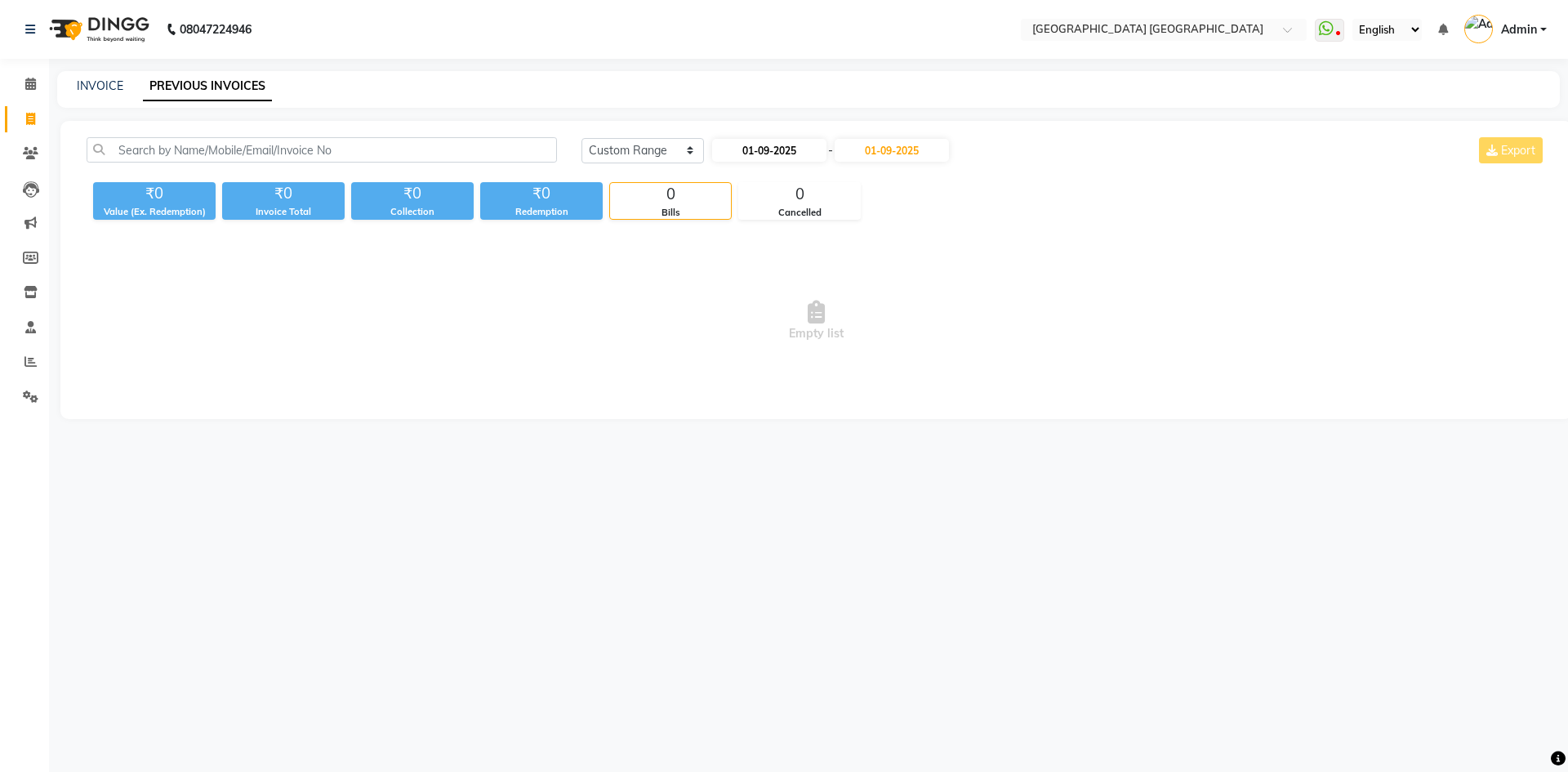
select select "2025"
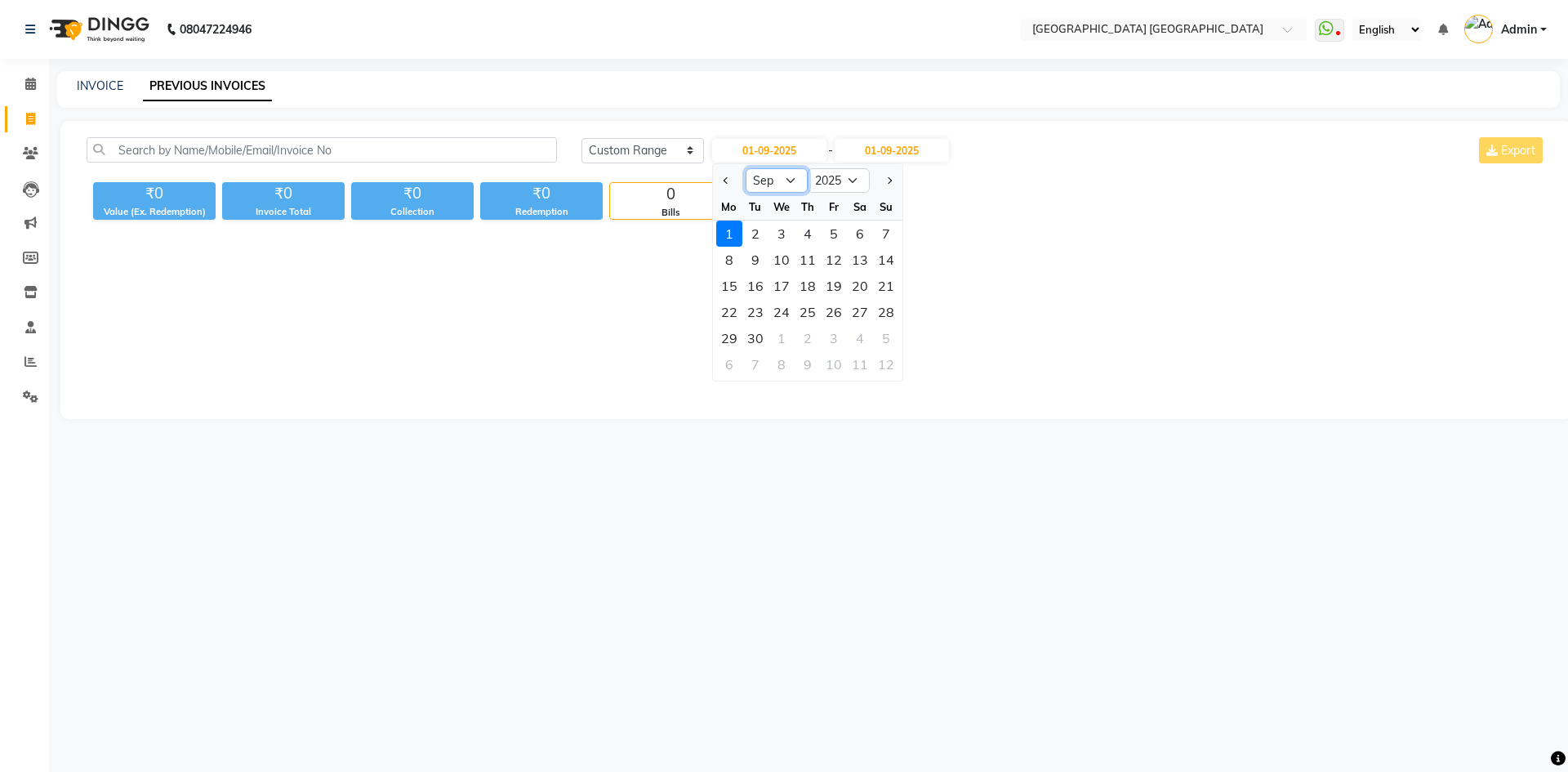
click at [789, 175] on select "Jan Feb Mar Apr May Jun [DATE] Aug Sep Oct Nov Dec" at bounding box center [777, 181] width 62 height 25
select select "8"
click at [746, 169] on select "Jan Feb Mar Apr May Jun [DATE] Aug Sep Oct Nov Dec" at bounding box center [777, 181] width 62 height 25
click at [737, 338] on div "25" at bounding box center [729, 339] width 26 height 26
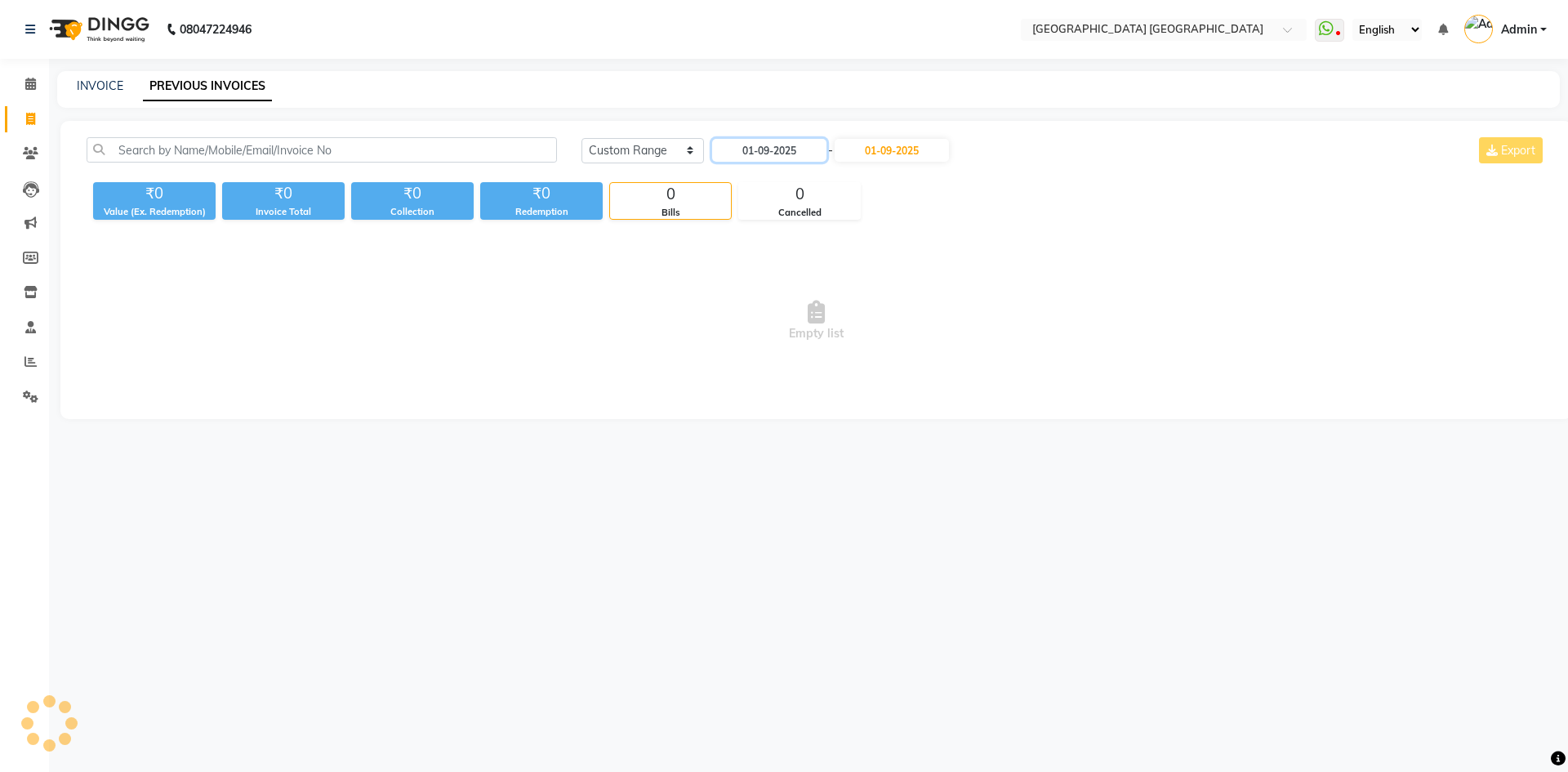
type input "25-08-2025"
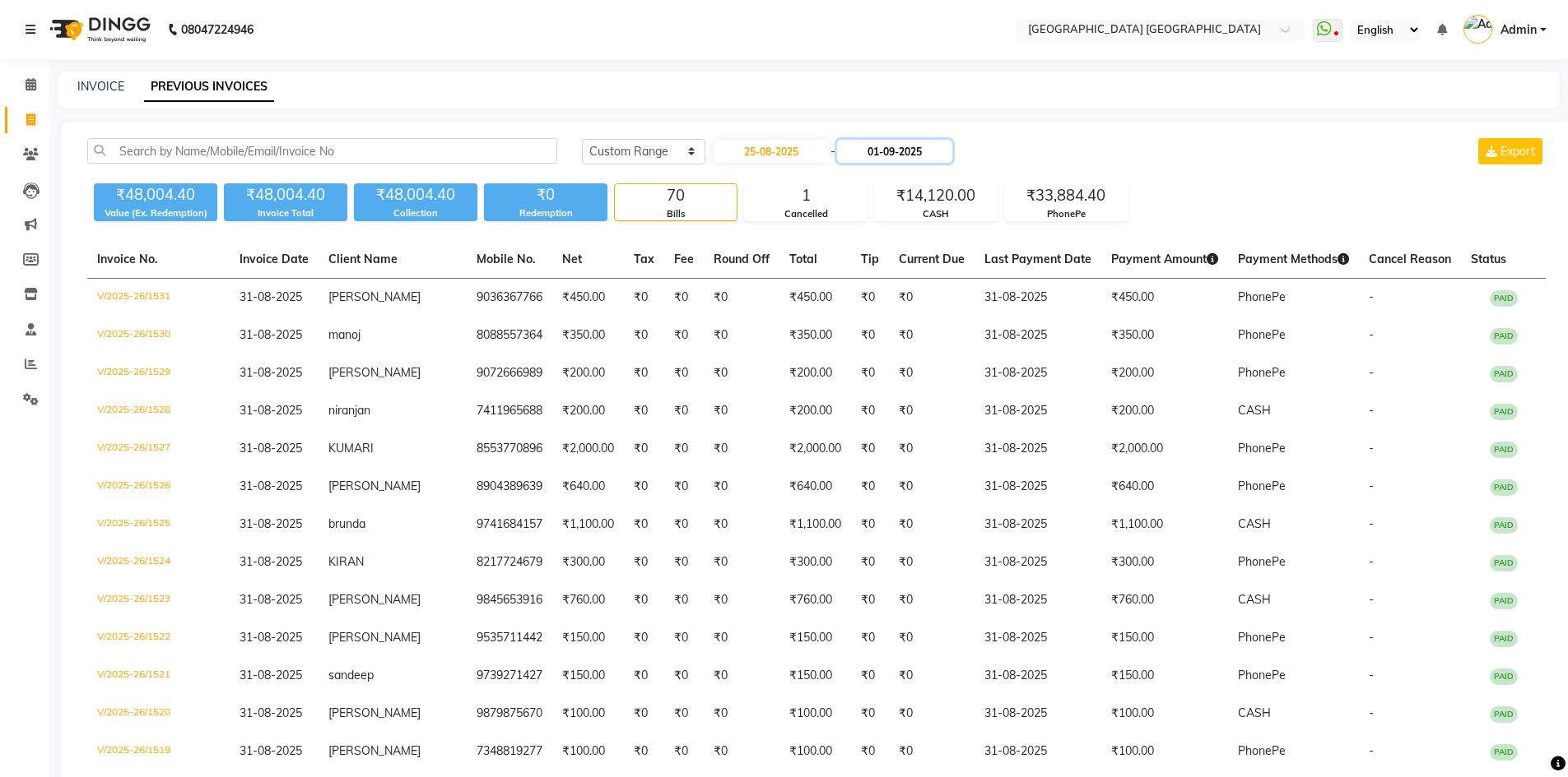
click at [886, 159] on input "01-09-2025" at bounding box center [895, 151] width 115 height 23
select select "9"
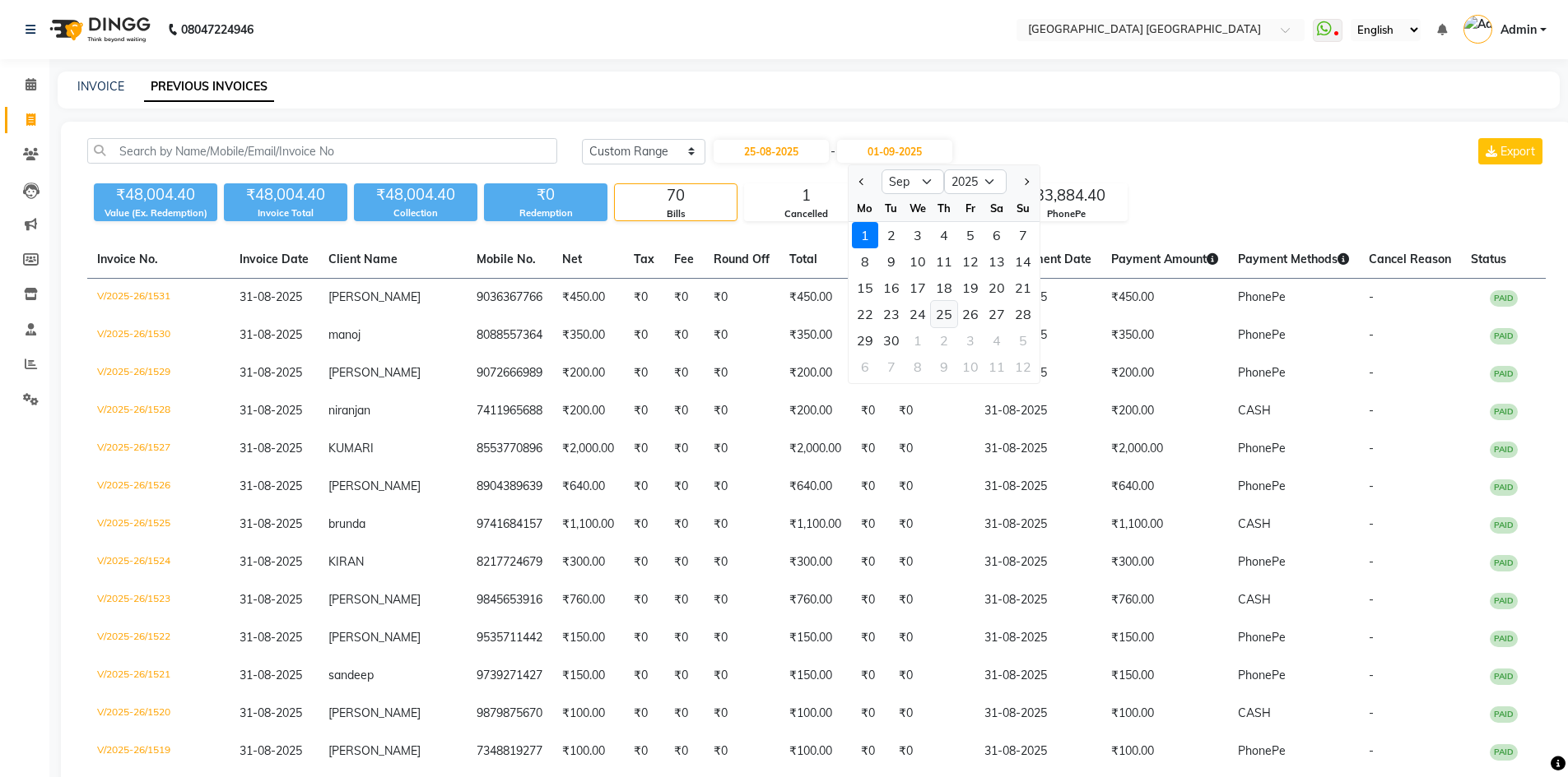
click at [944, 312] on div "25" at bounding box center [944, 314] width 27 height 27
type input "25-09-2025"
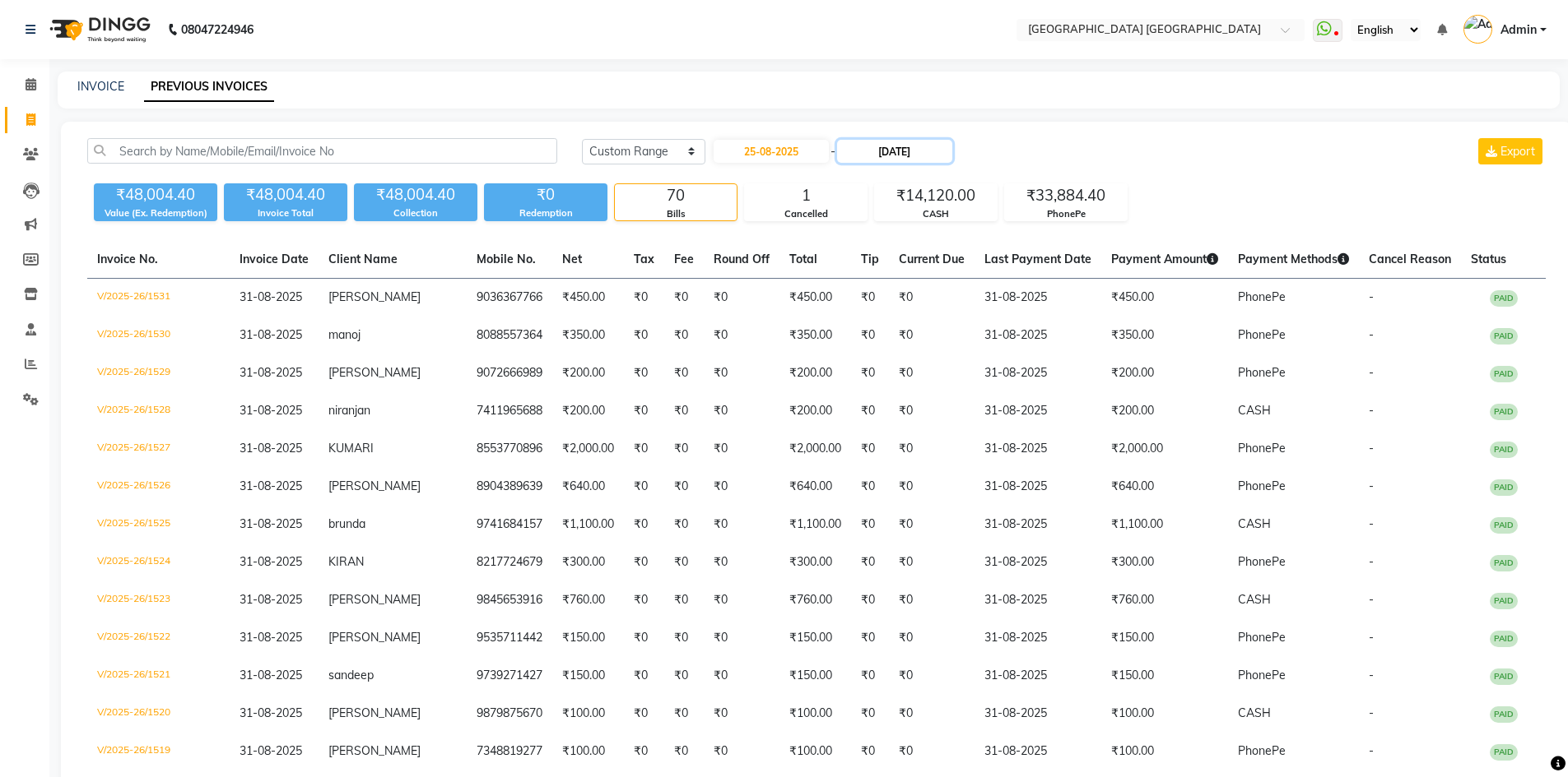
click at [925, 151] on input "25-09-2025" at bounding box center [895, 151] width 115 height 23
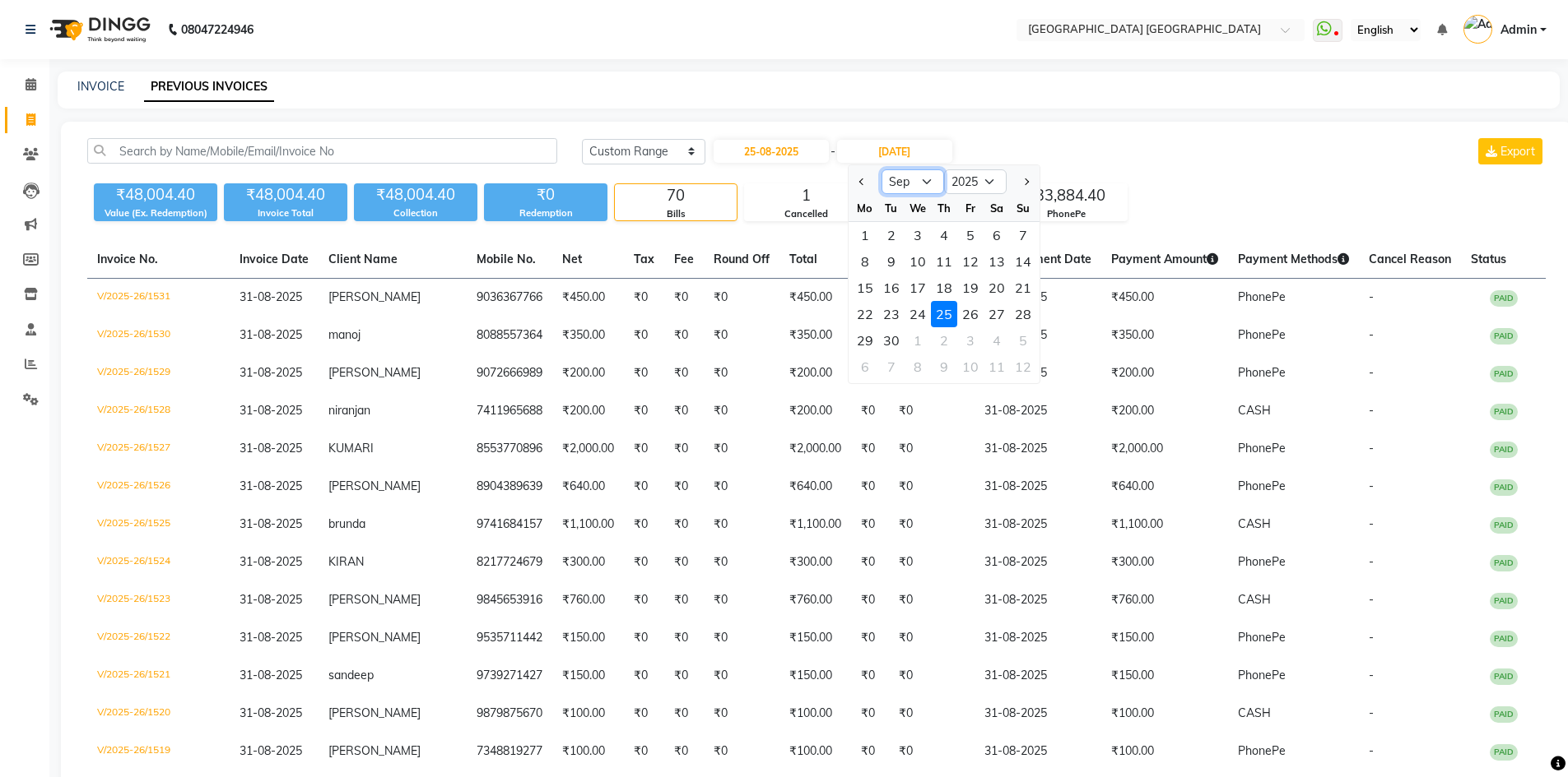
click at [908, 181] on select "Aug Sep Oct Nov Dec" at bounding box center [912, 182] width 62 height 25
select select "8"
click at [881, 170] on select "Aug Sep Oct Nov Dec" at bounding box center [912, 182] width 62 height 25
click at [864, 345] on div "25" at bounding box center [865, 341] width 27 height 27
type input "25-08-2025"
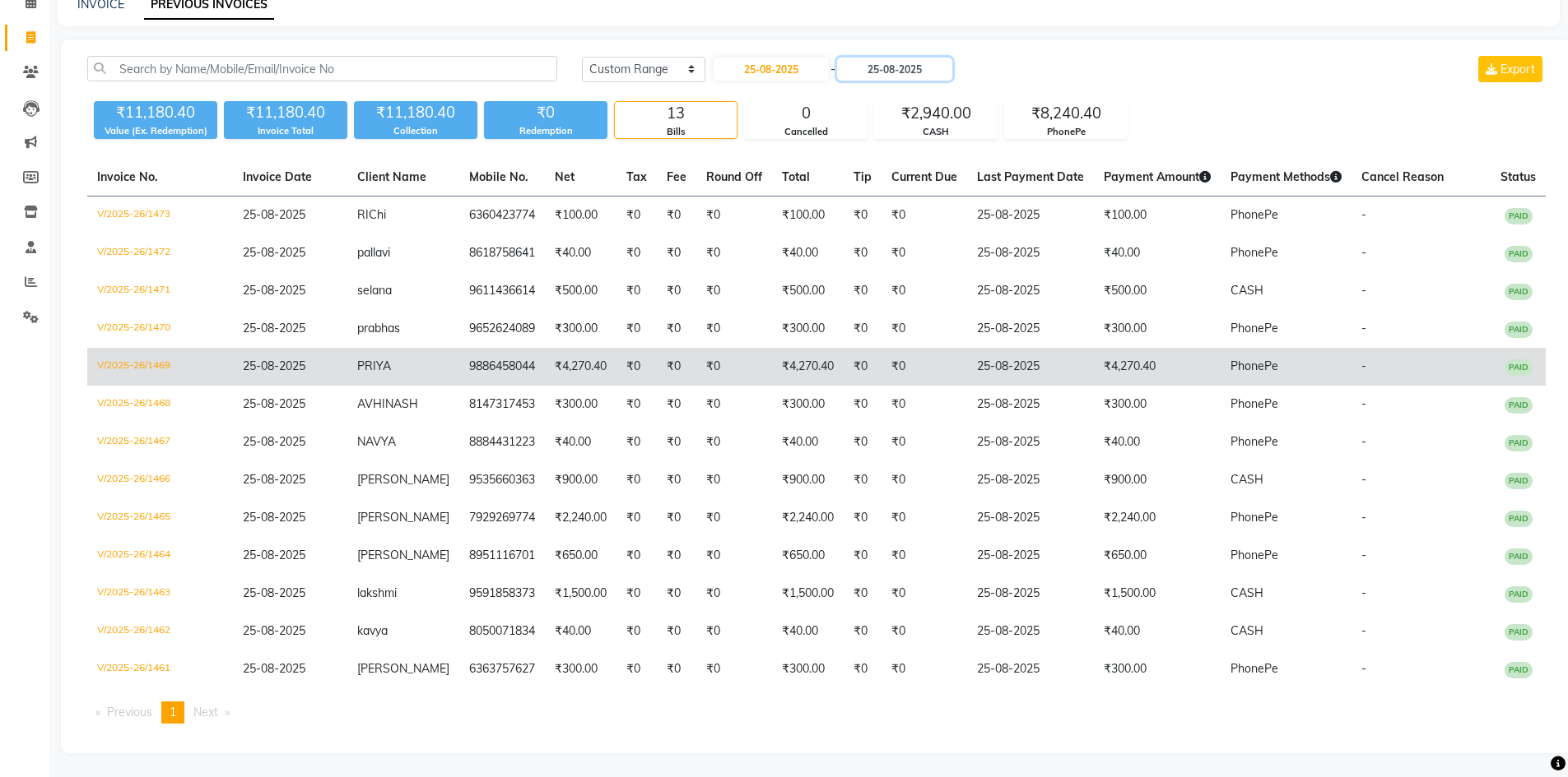
scroll to position [83, 0]
click at [811, 363] on td "₹4,270.40" at bounding box center [808, 366] width 72 height 38
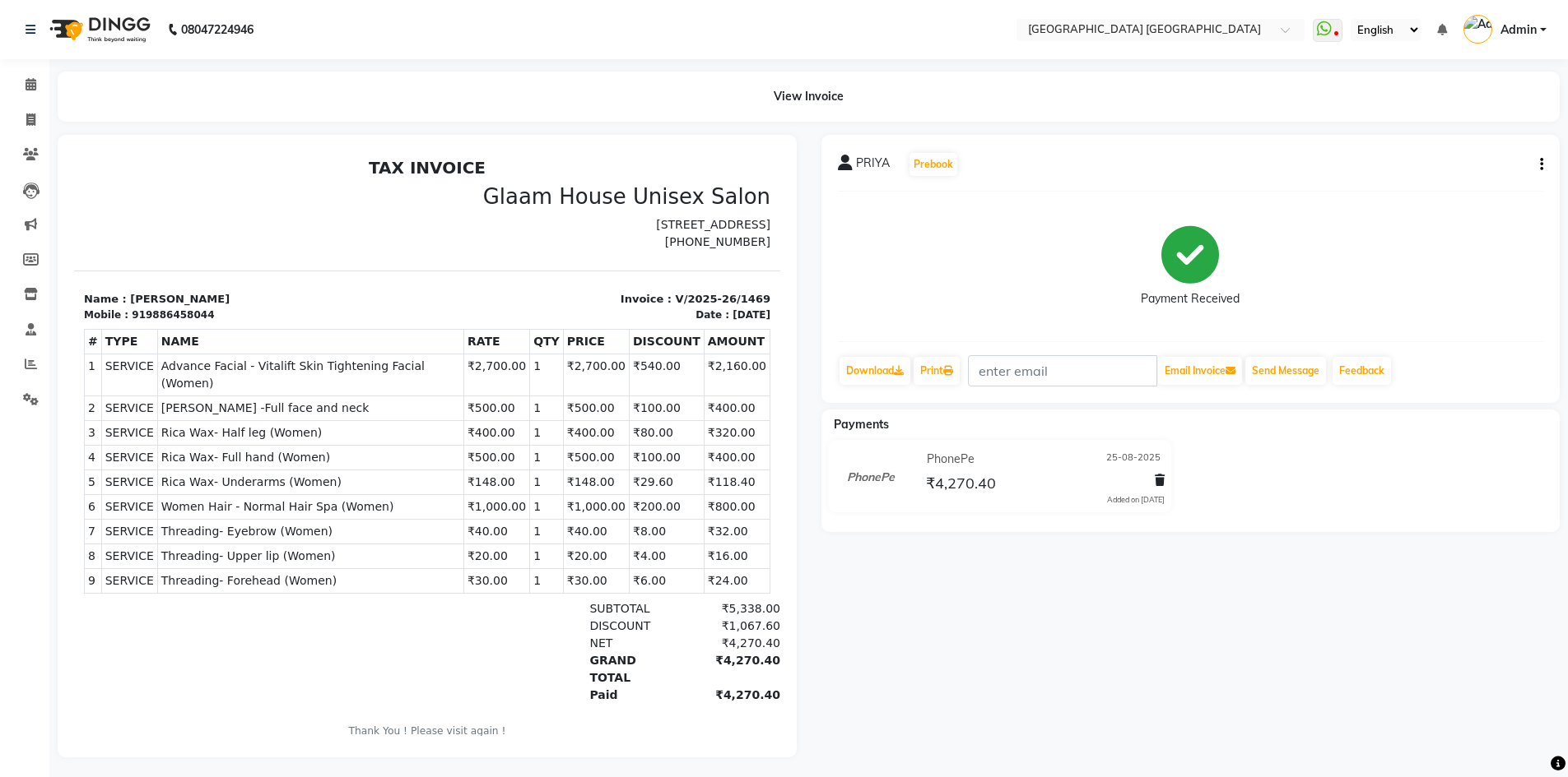
click at [1535, 165] on button "button" at bounding box center [1538, 164] width 10 height 17
click at [1464, 194] on div "Edit Invoice" at bounding box center [1459, 185] width 113 height 20
select select "service"
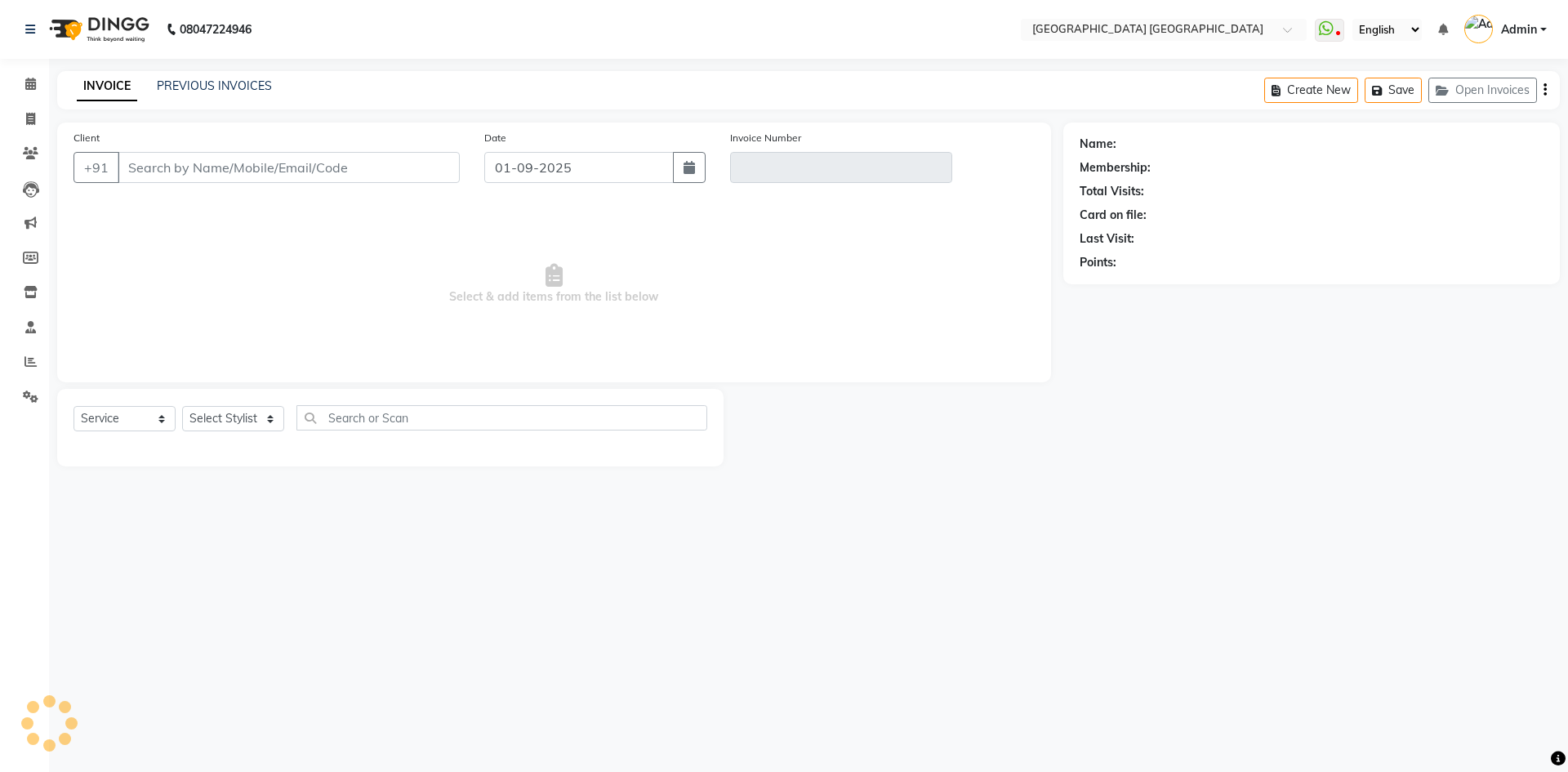
type input "9886458044"
type input "V/2025-26/1469"
type input "25-08-2025"
select select "select"
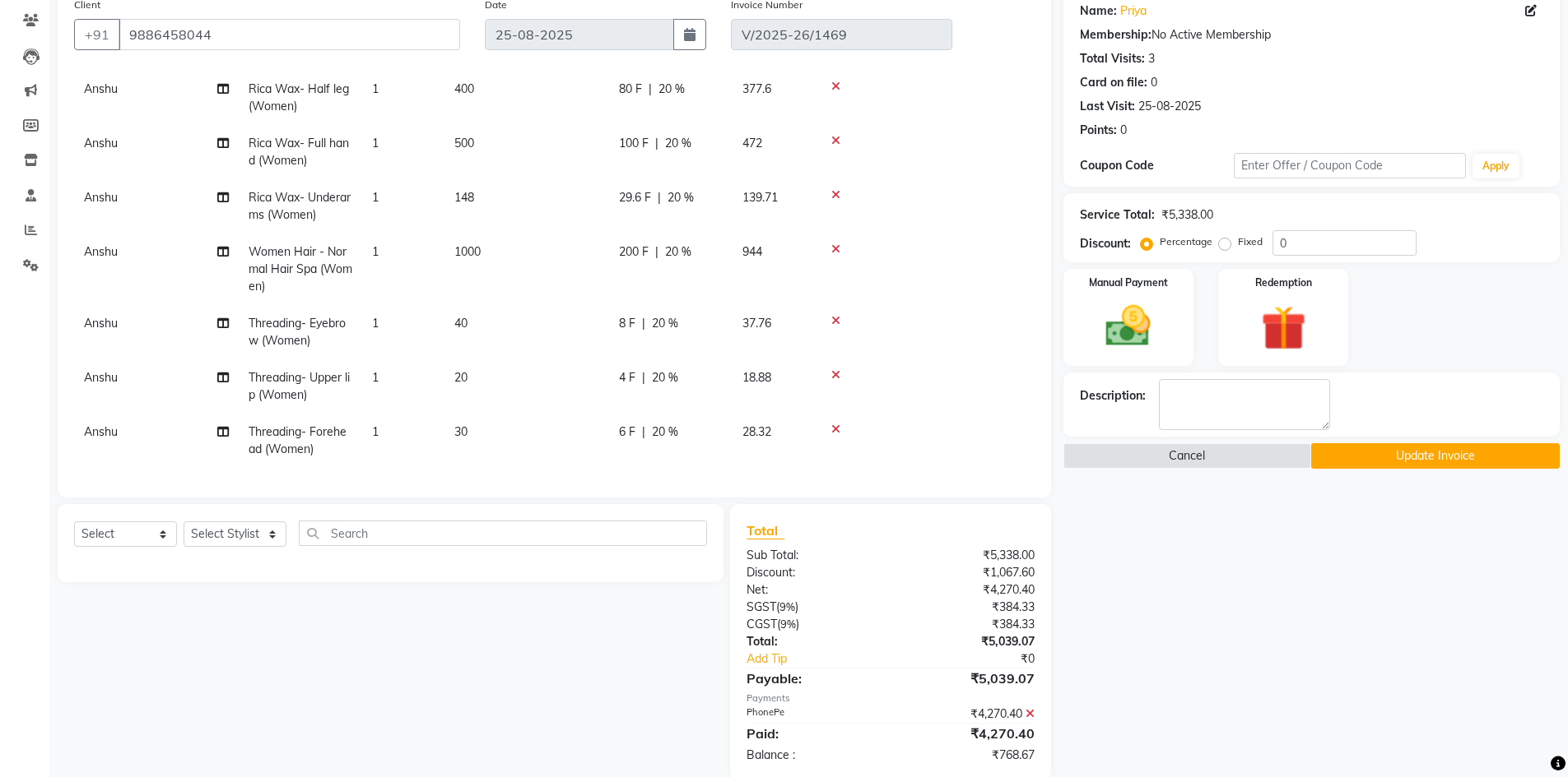
scroll to position [162, 0]
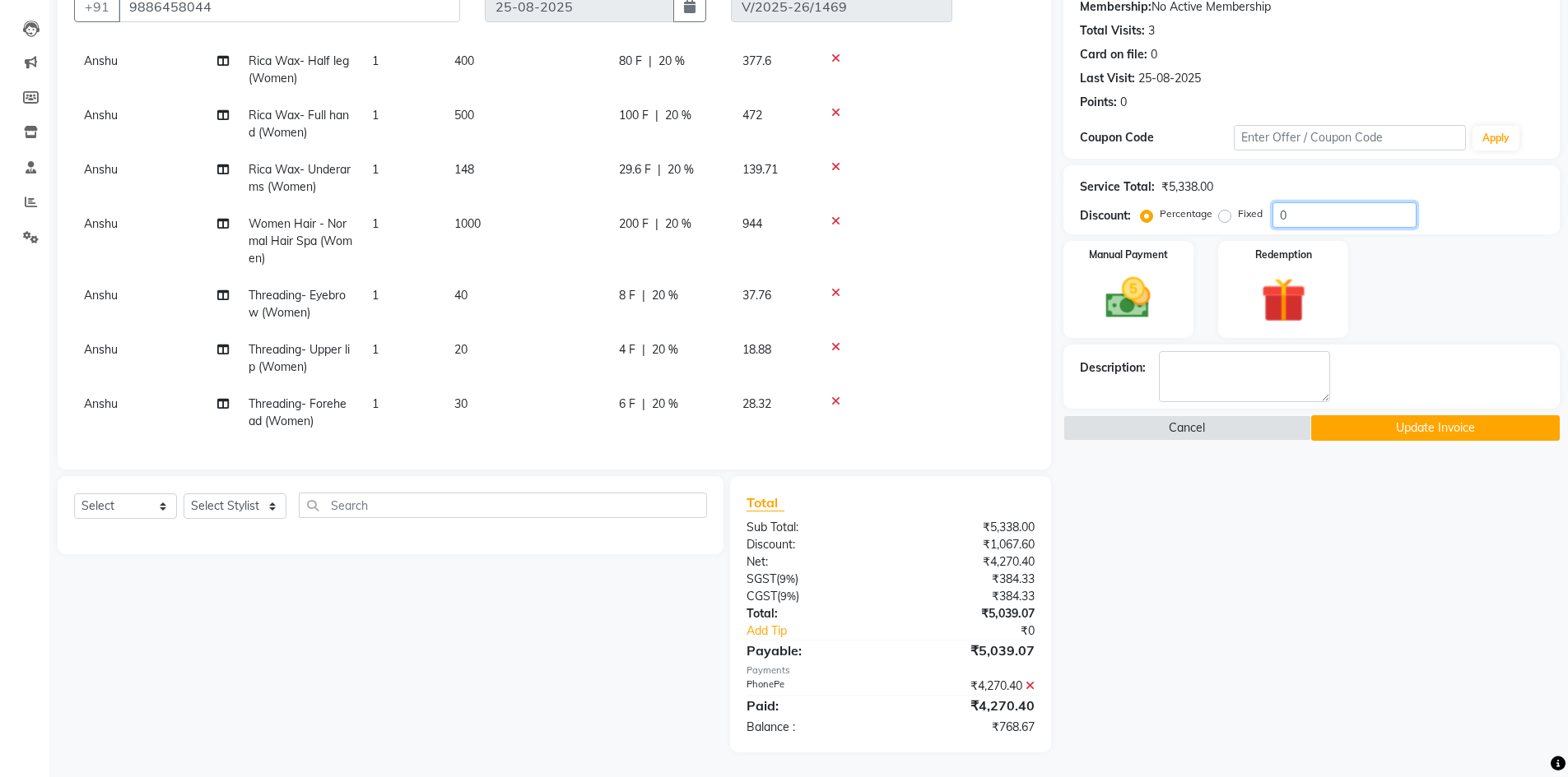
click at [1280, 211] on input "0" at bounding box center [1344, 215] width 144 height 26
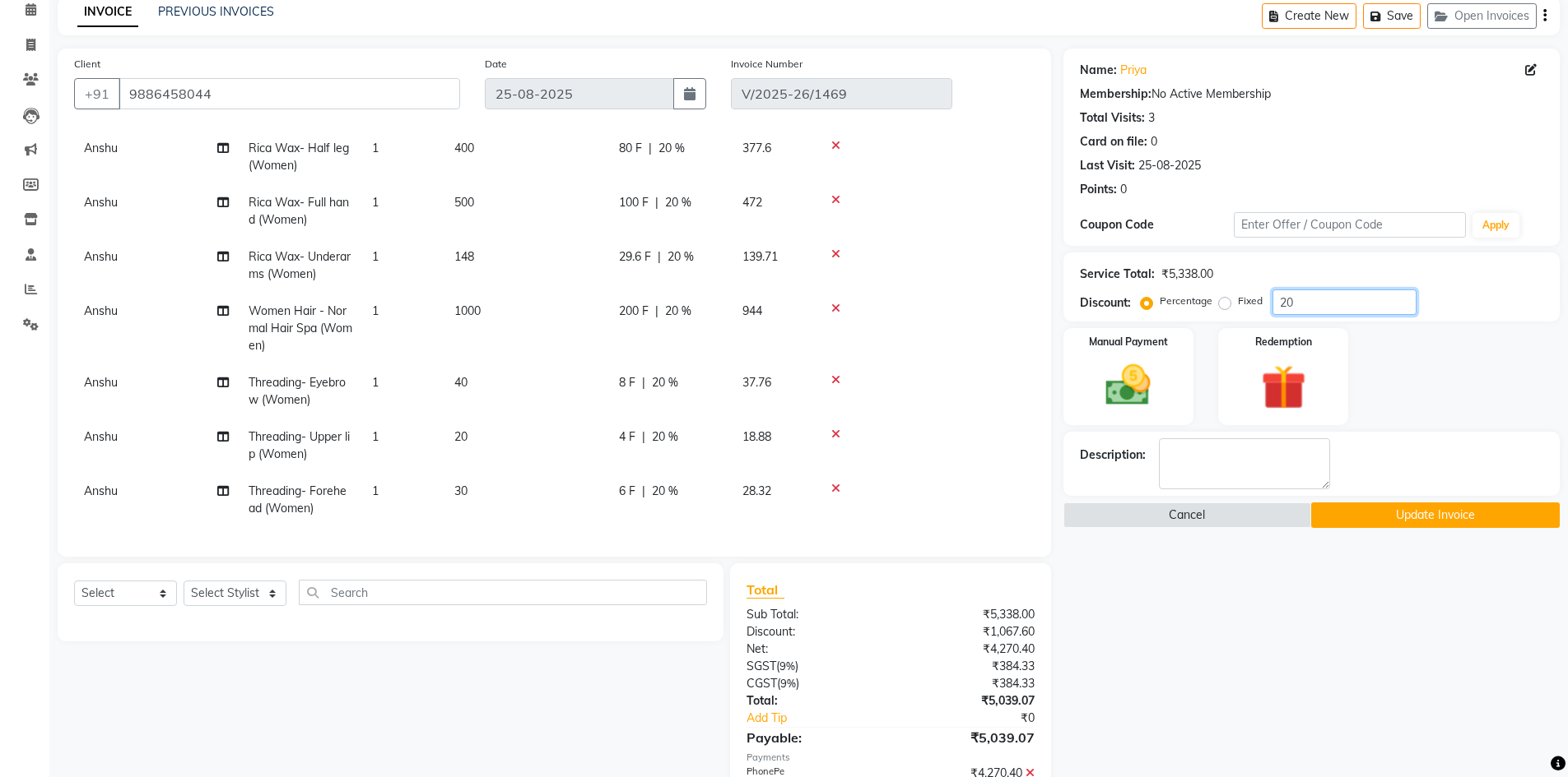
scroll to position [0, 0]
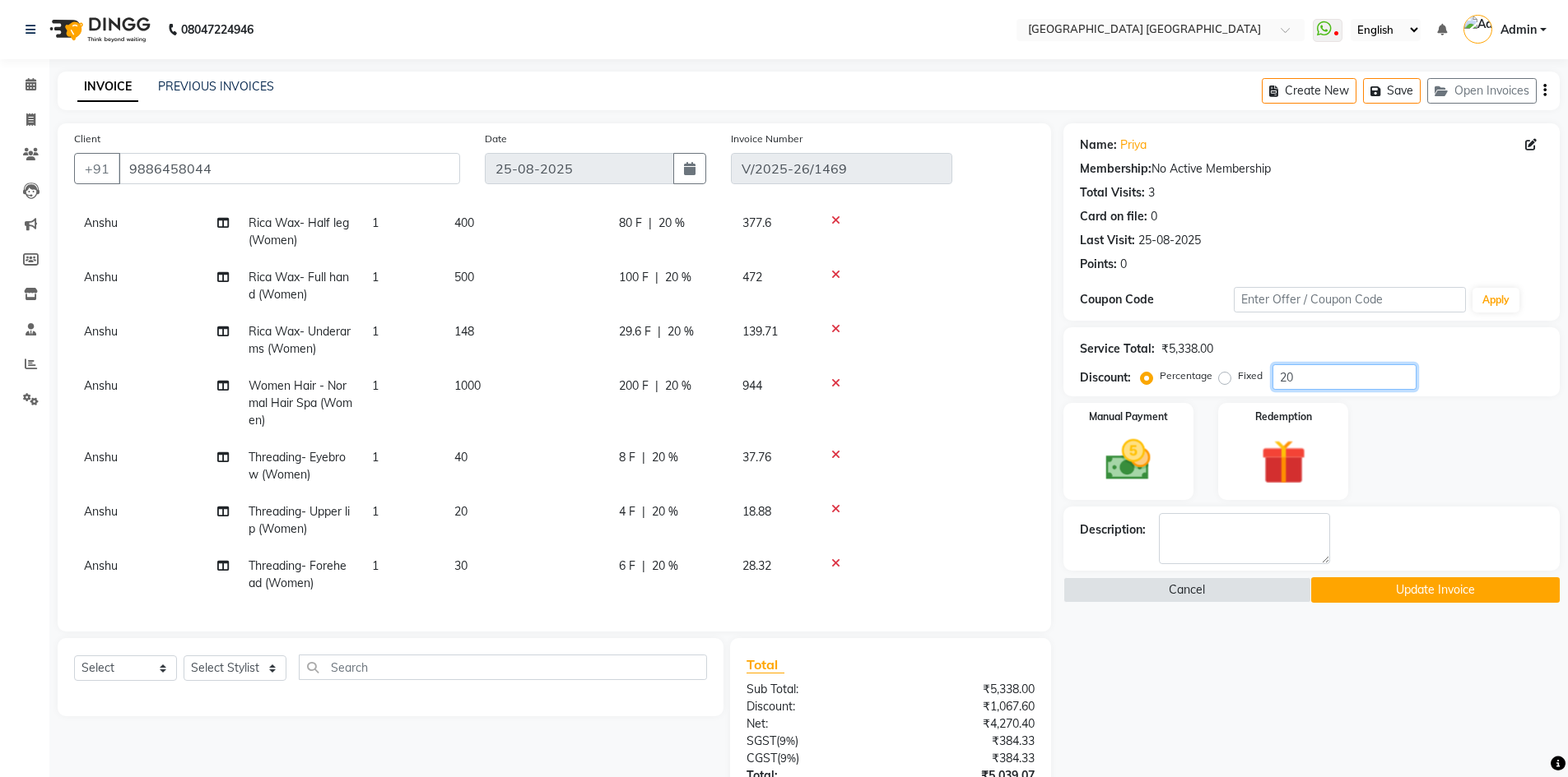
click at [1301, 385] on input "20" at bounding box center [1344, 377] width 144 height 26
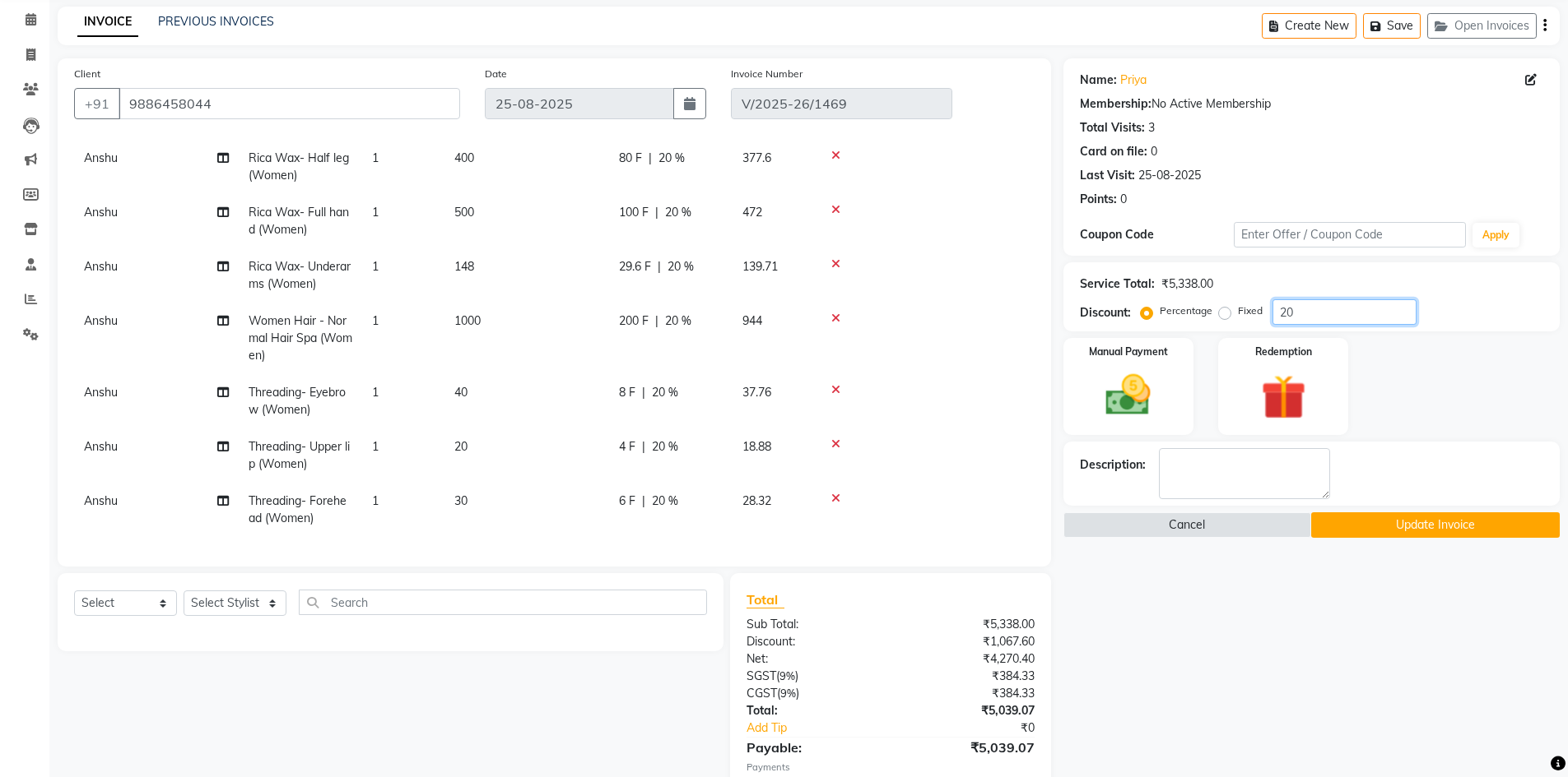
scroll to position [162, 0]
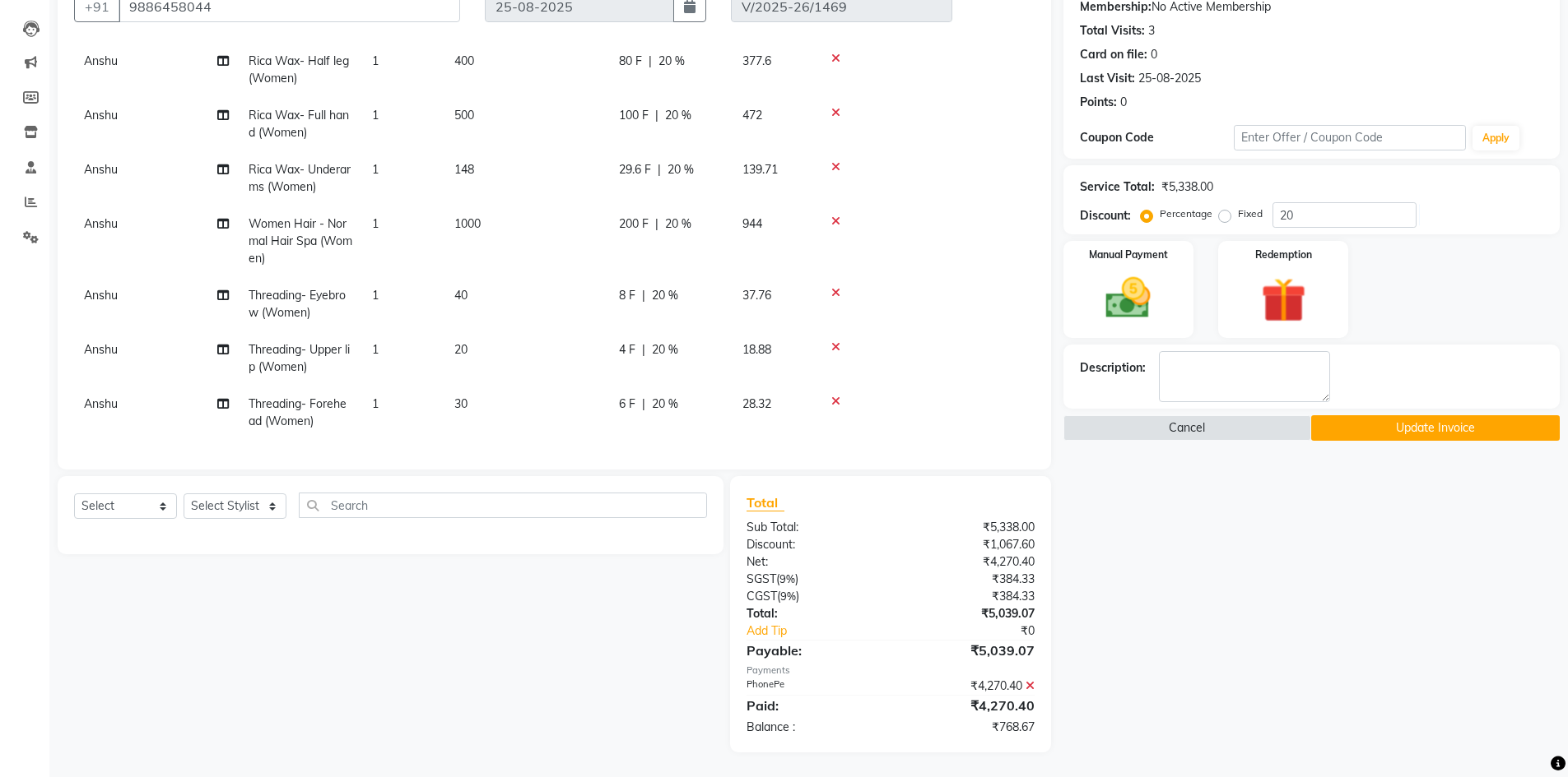
click at [1032, 687] on icon at bounding box center [1030, 686] width 9 height 12
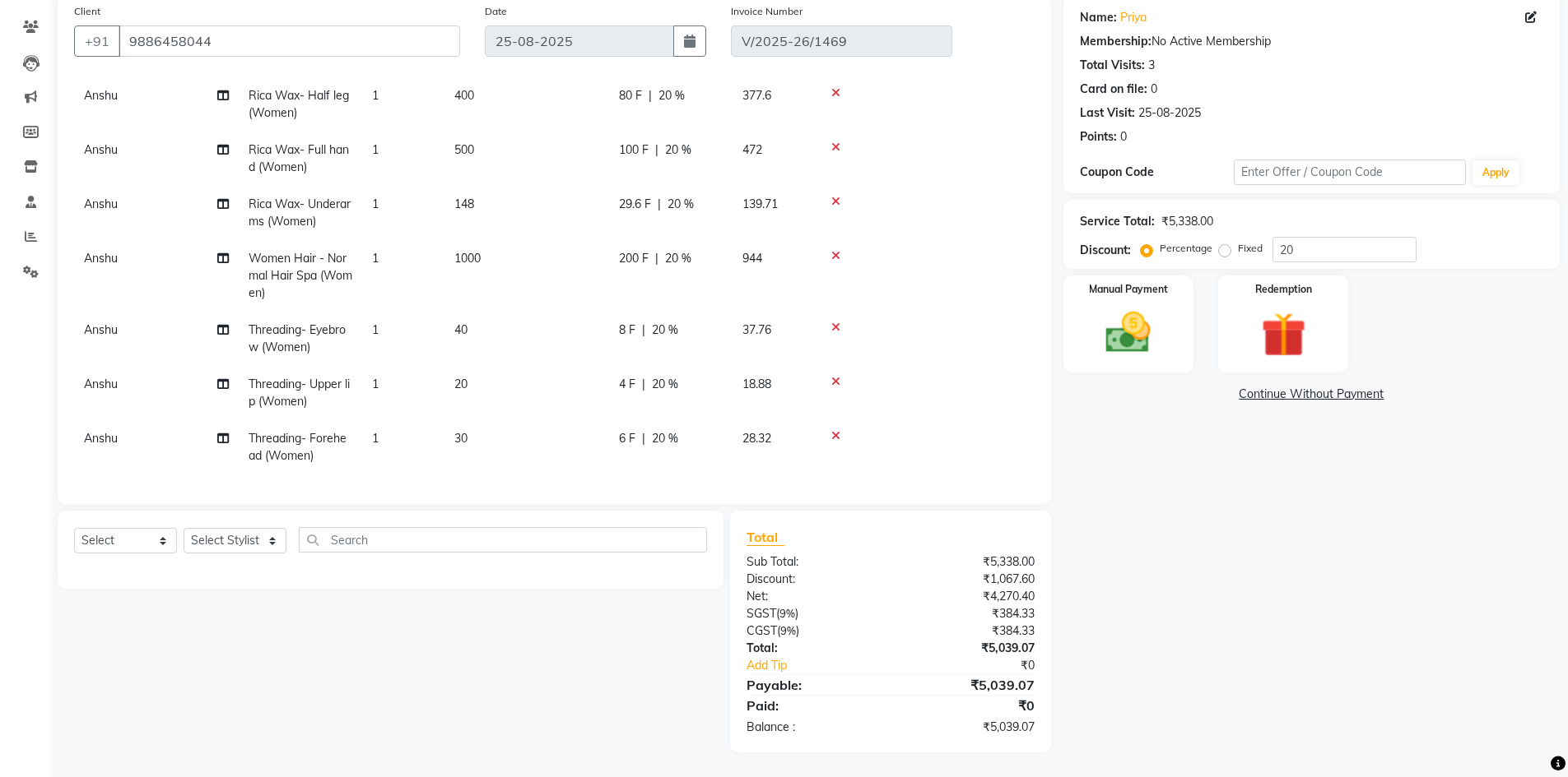
scroll to position [128, 0]
click at [1295, 250] on input "20" at bounding box center [1344, 250] width 144 height 26
click at [1150, 317] on img at bounding box center [1127, 333] width 76 height 53
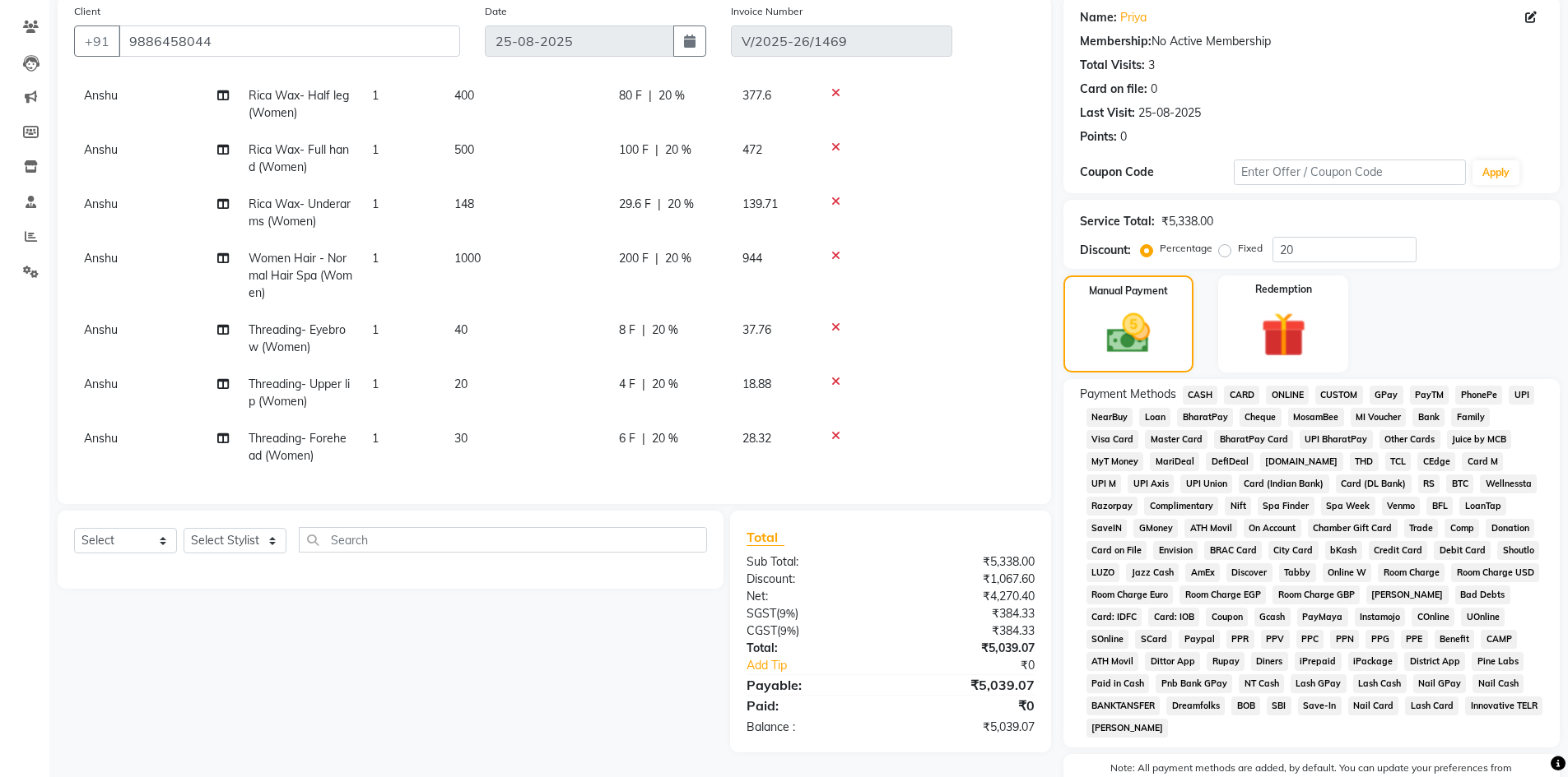
click at [1476, 395] on span "PhonePe" at bounding box center [1478, 394] width 47 height 19
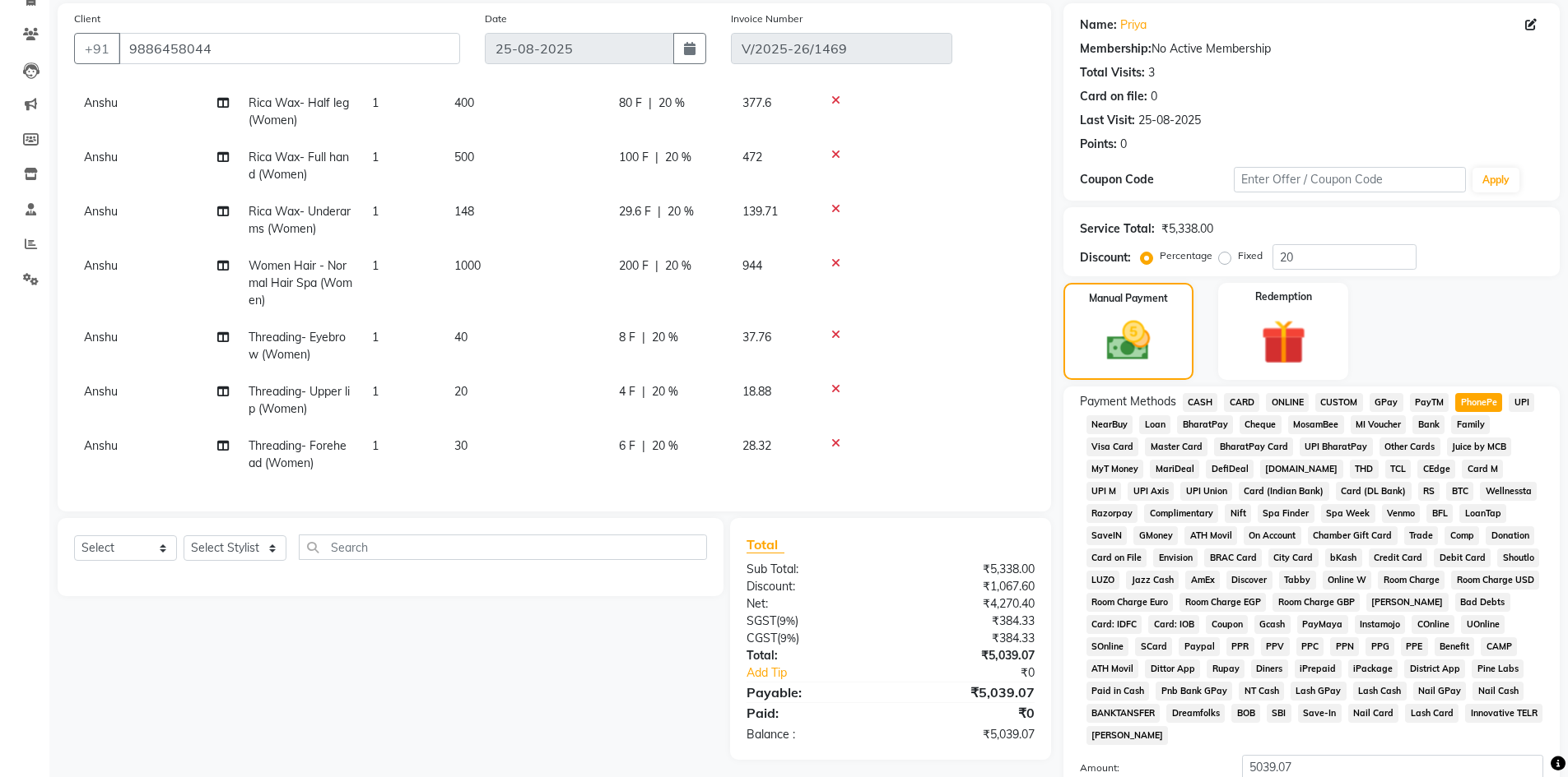
scroll to position [59, 0]
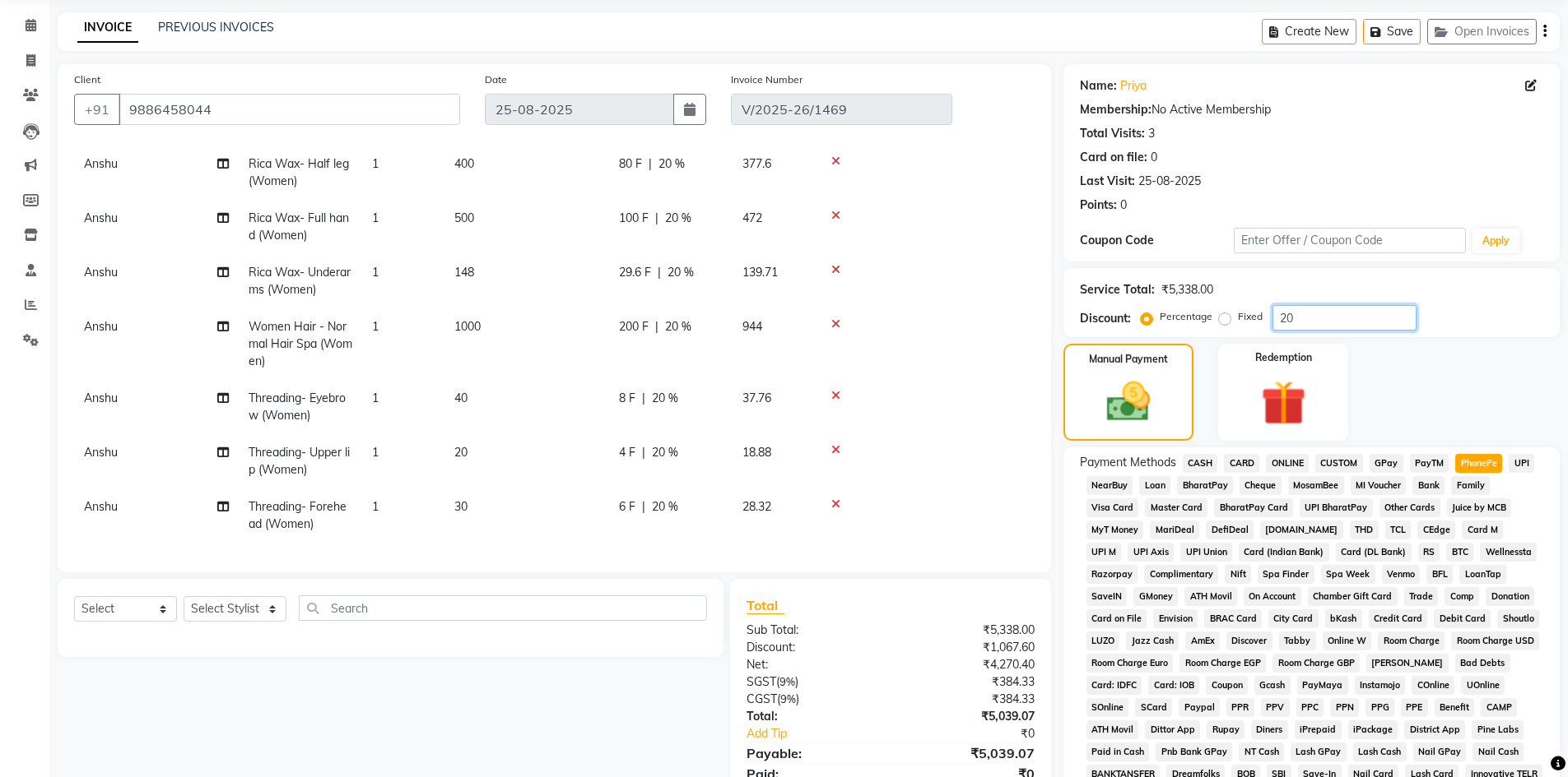
click at [1295, 320] on input "20" at bounding box center [1344, 318] width 144 height 26
type input "2"
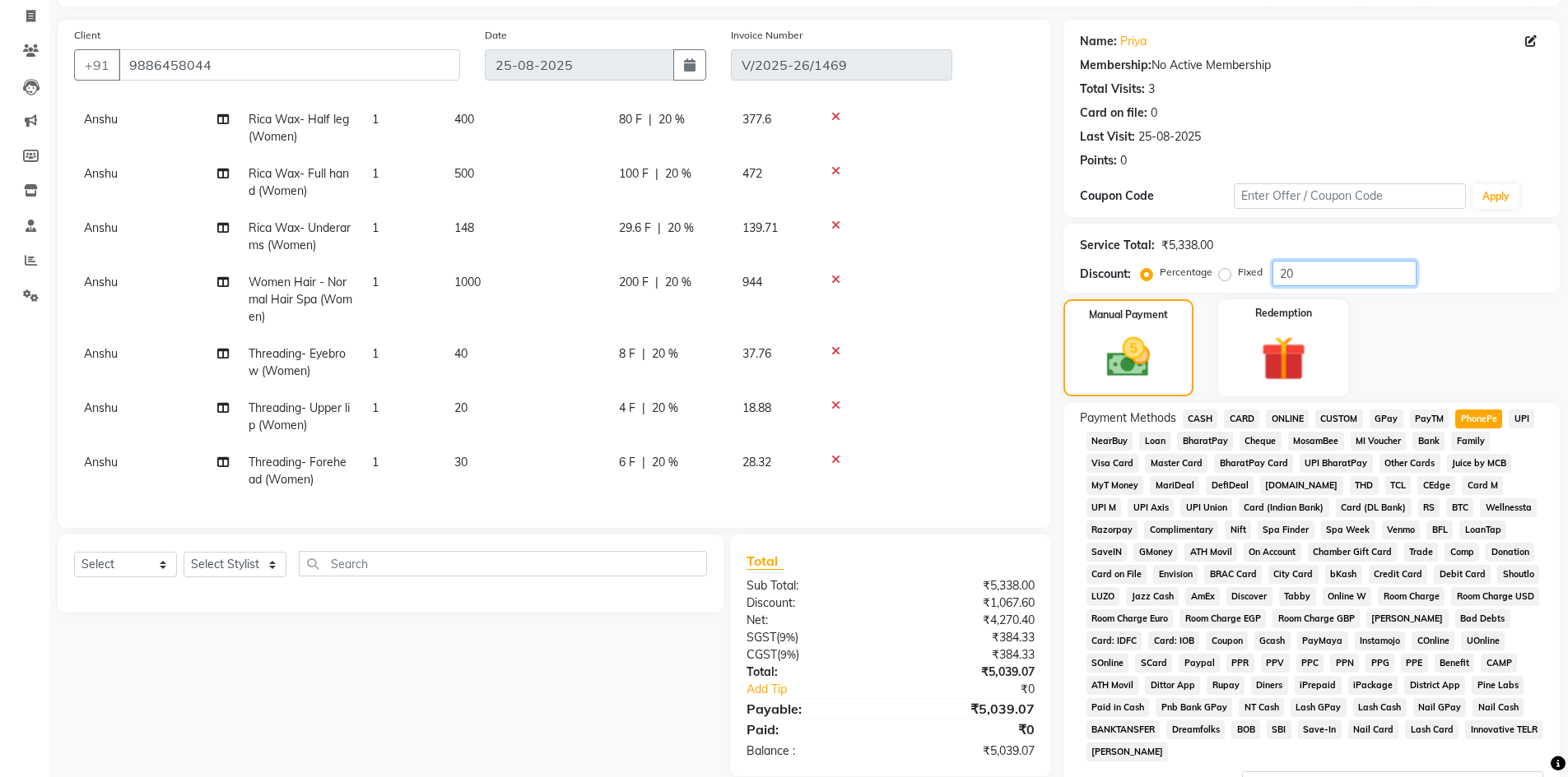
scroll to position [306, 0]
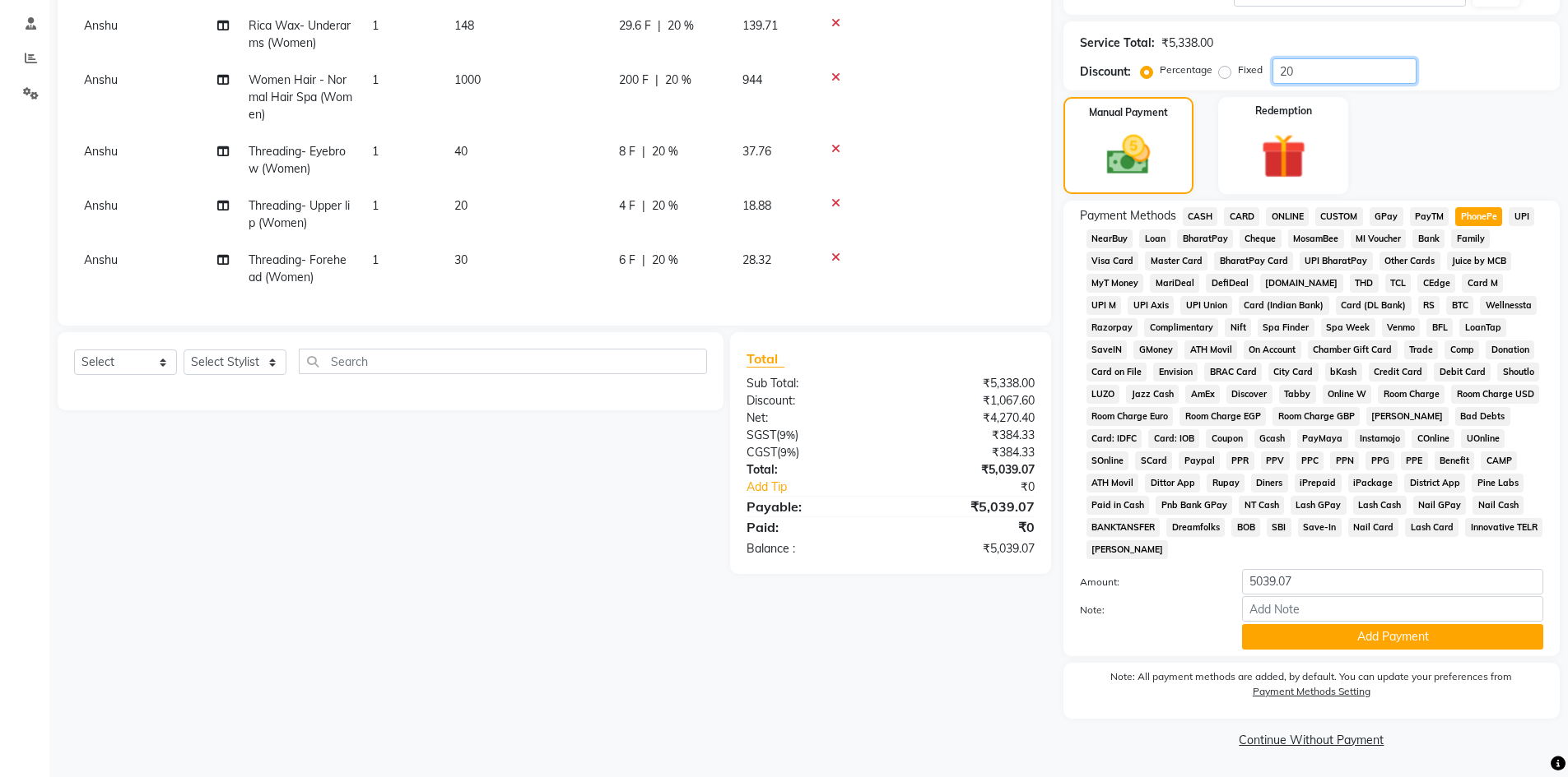
type input "2"
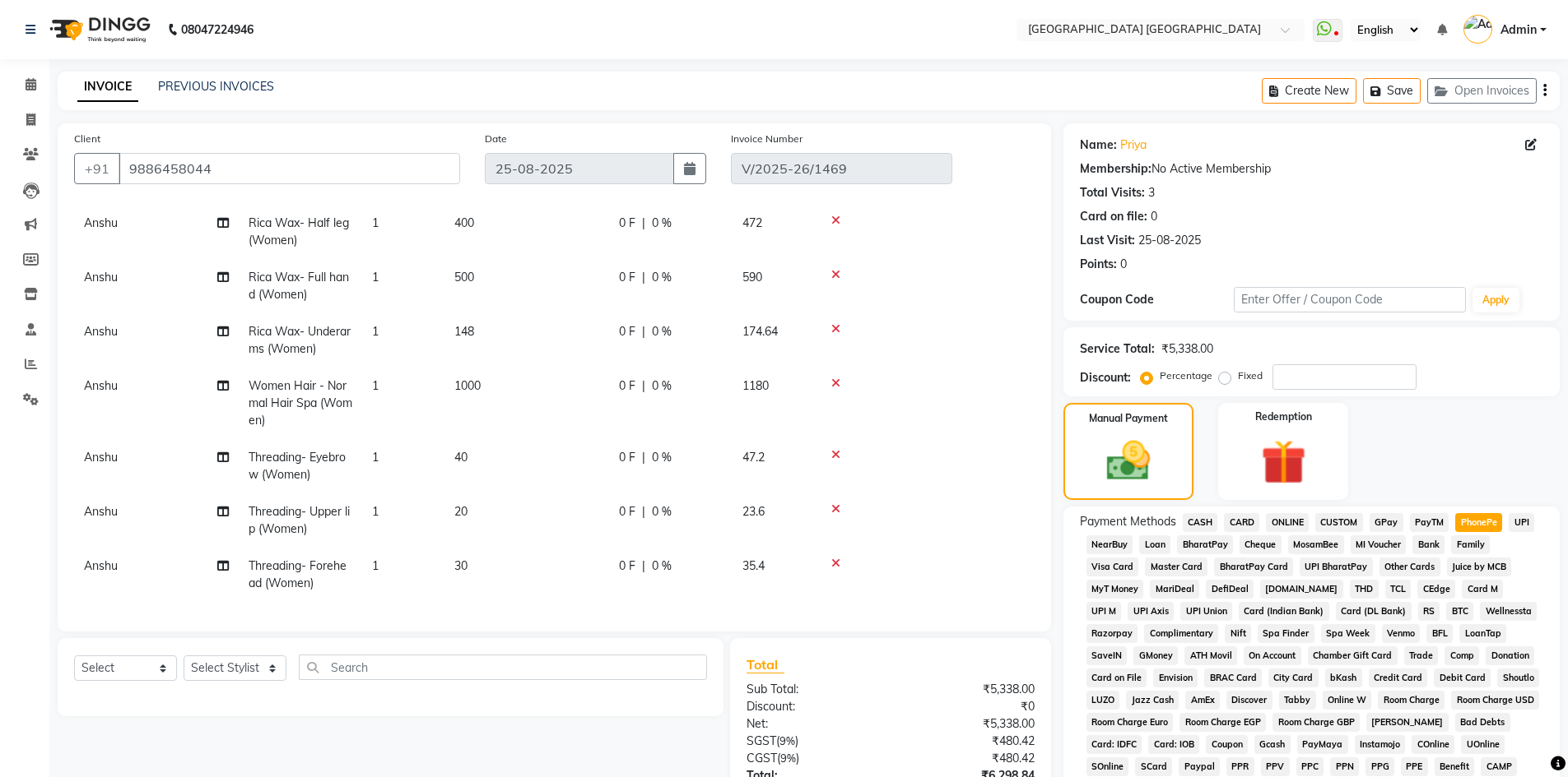
click at [1543, 91] on icon "button" at bounding box center [1545, 91] width 4 height 1
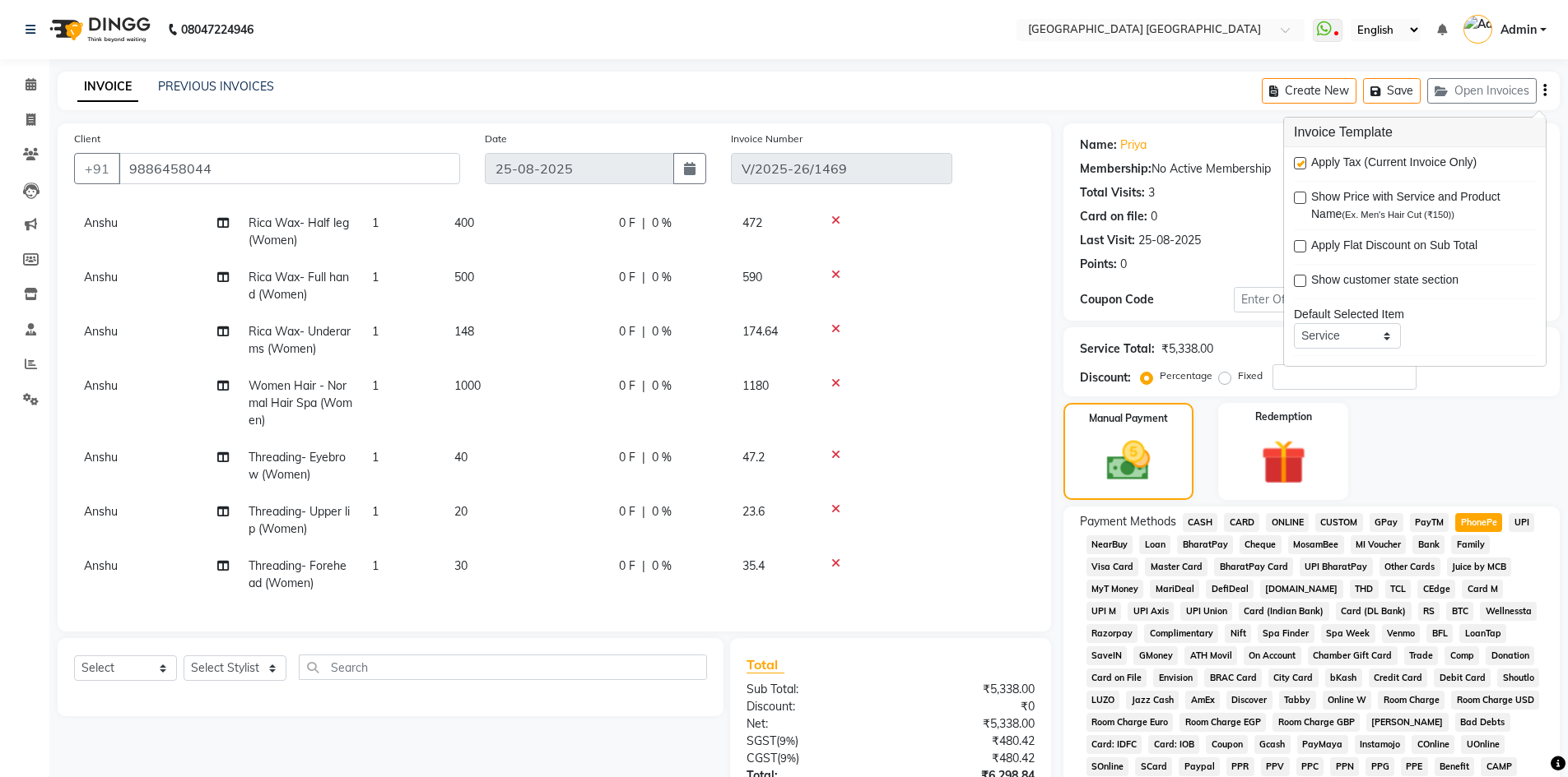
click at [1302, 163] on label at bounding box center [1300, 163] width 12 height 12
click at [1302, 163] on input "checkbox" at bounding box center [1299, 164] width 11 height 11
checkbox input "false"
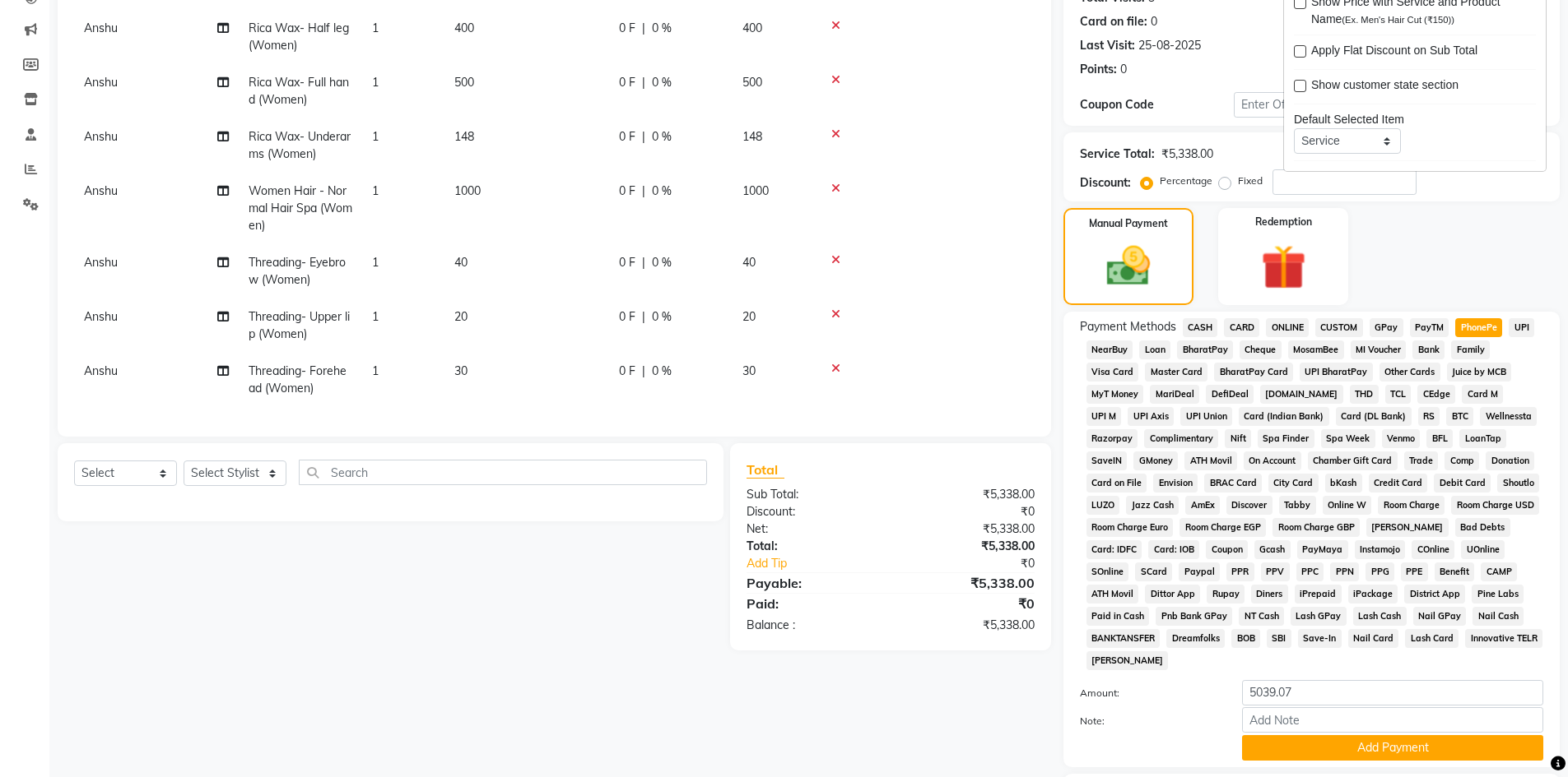
scroll to position [59, 0]
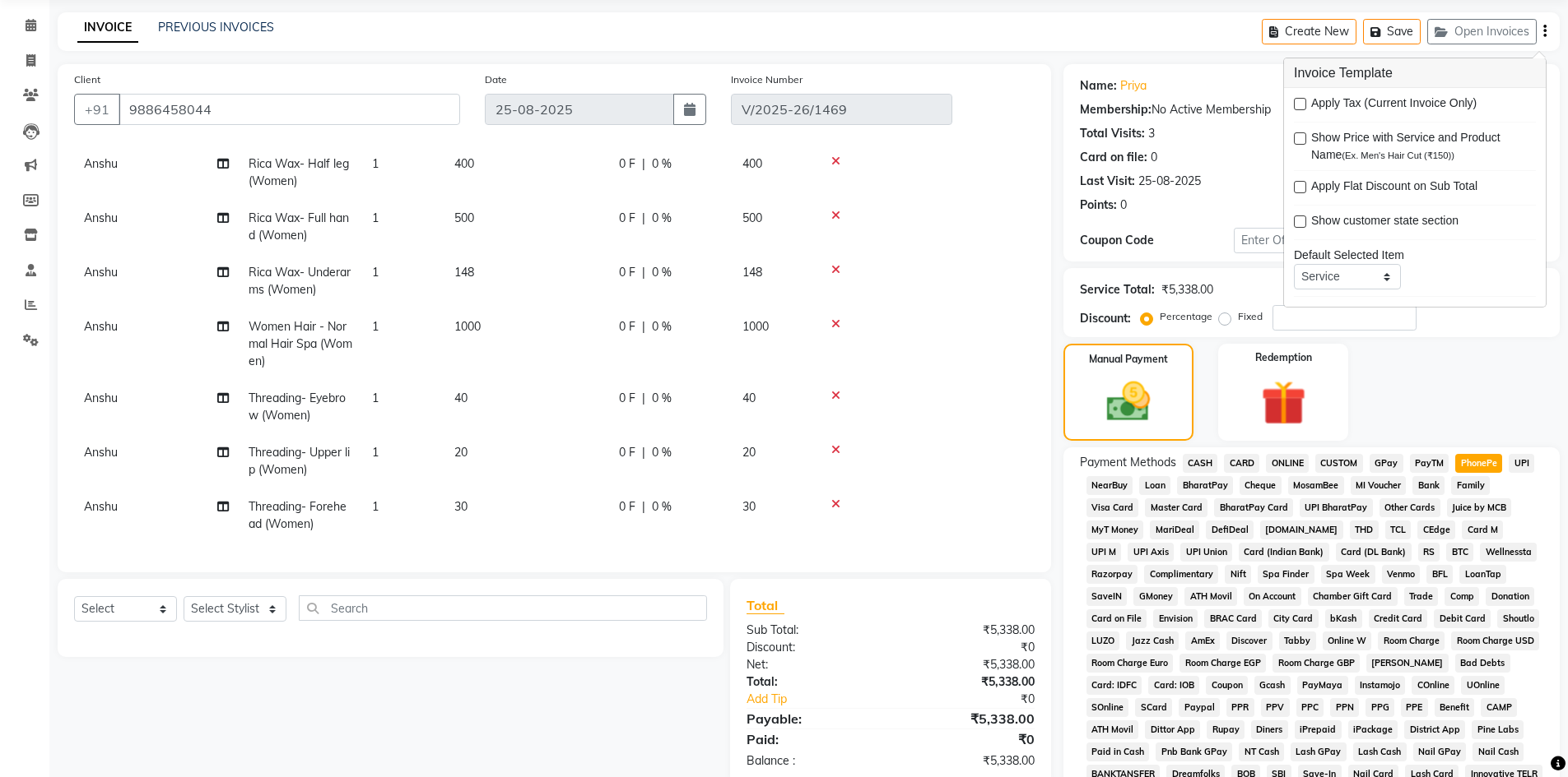
click at [1447, 340] on div "Name: Priya Membership: No Active Membership Total Visits: 3 Card on file: 0 La…" at bounding box center [1317, 531] width 508 height 935
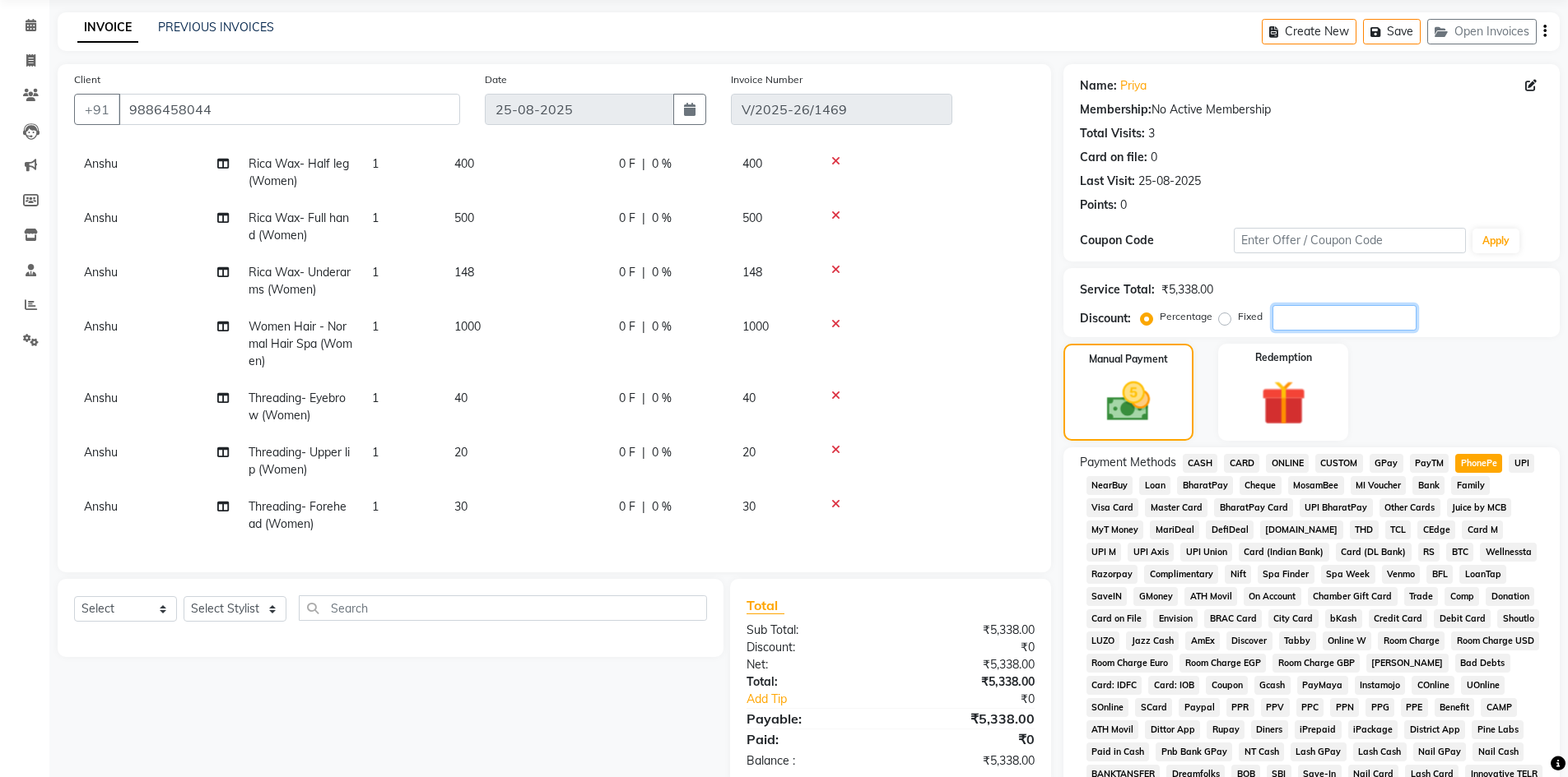
click at [1355, 318] on input "number" at bounding box center [1344, 318] width 144 height 26
type input "2"
click at [1238, 321] on label "Fixed" at bounding box center [1250, 316] width 25 height 15
click at [1223, 321] on input "Fixed" at bounding box center [1228, 316] width 12 height 12
radio input "true"
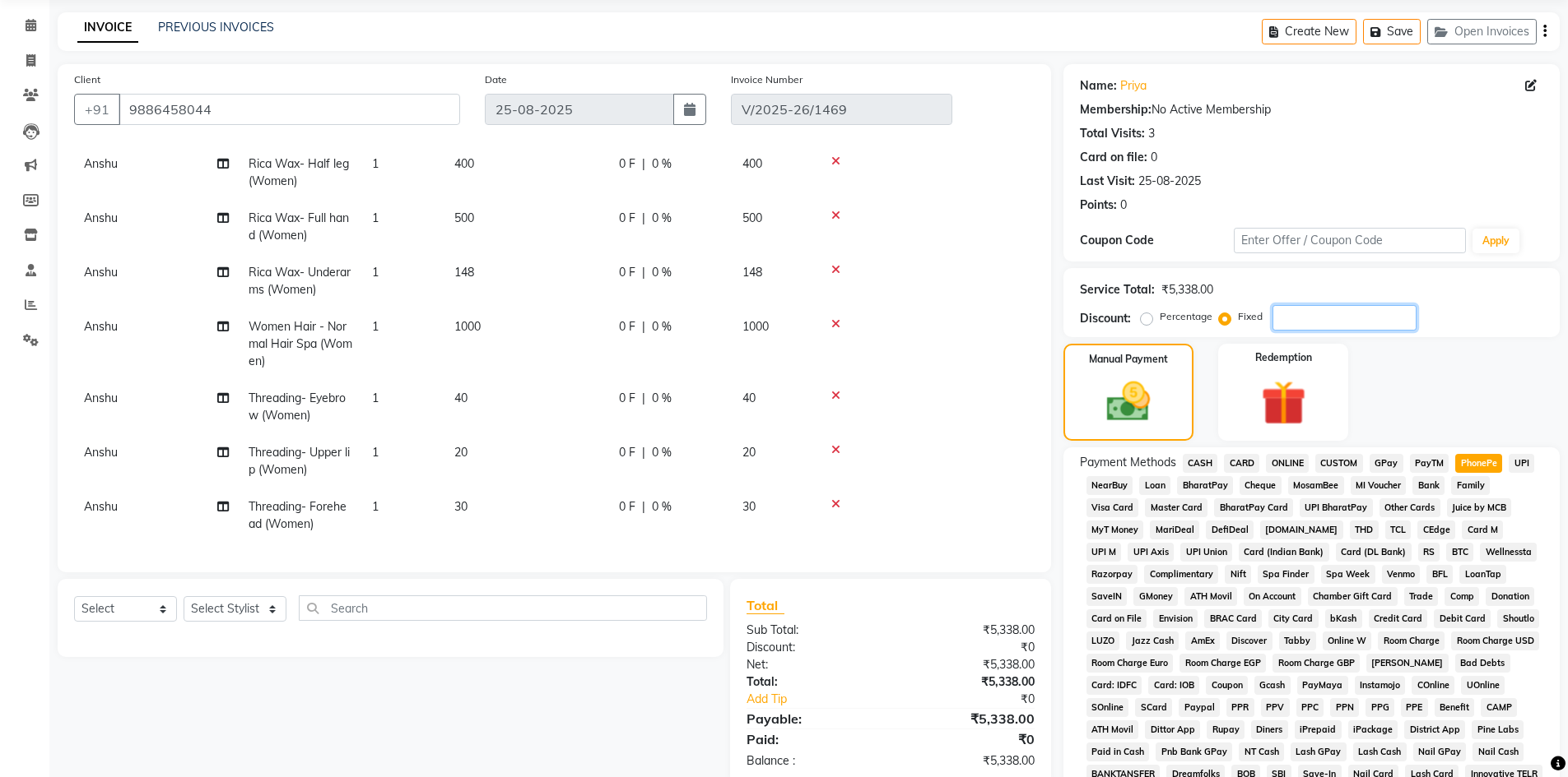
click at [1329, 309] on input "number" at bounding box center [1344, 318] width 144 height 26
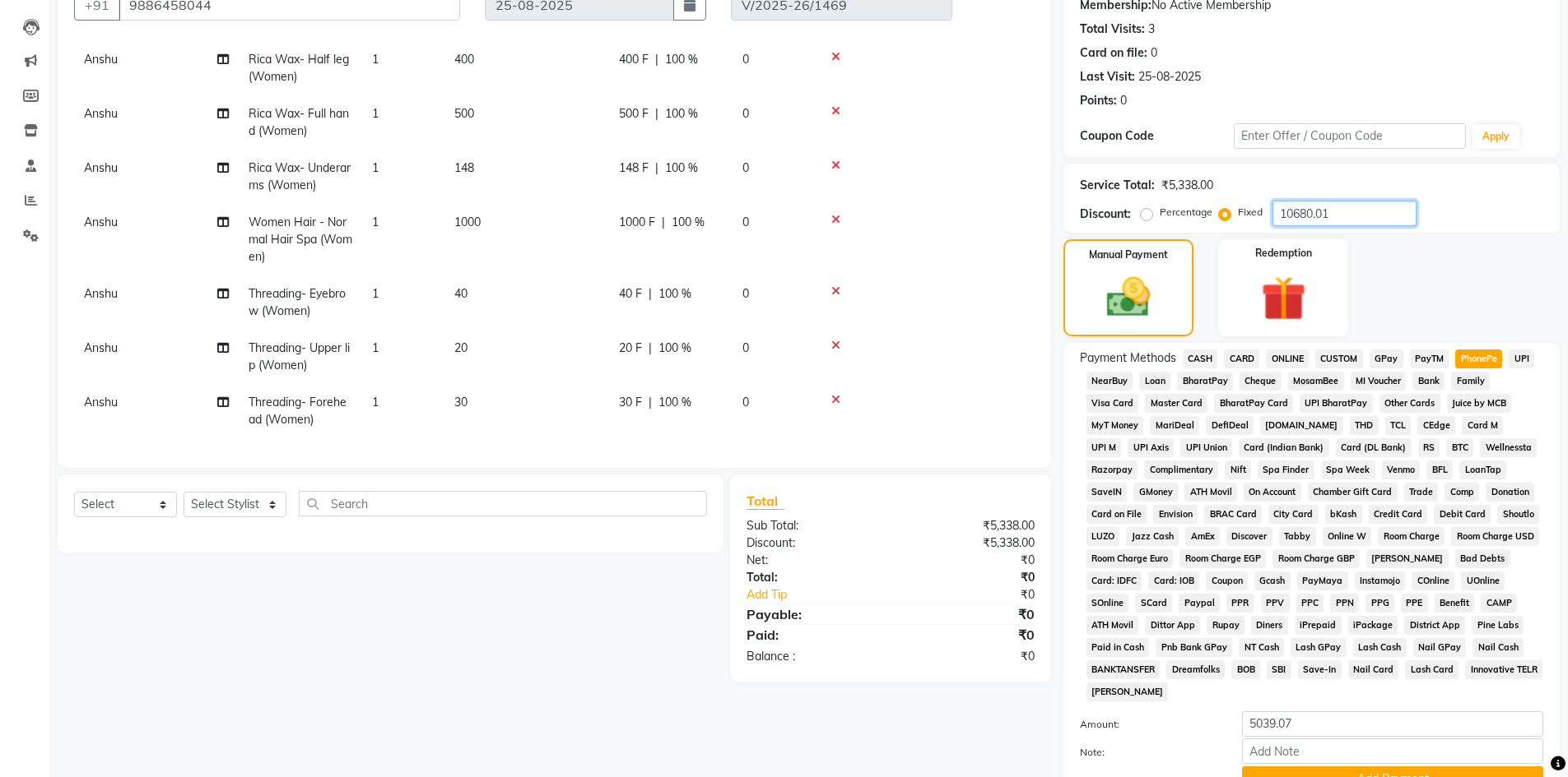
scroll to position [306, 0]
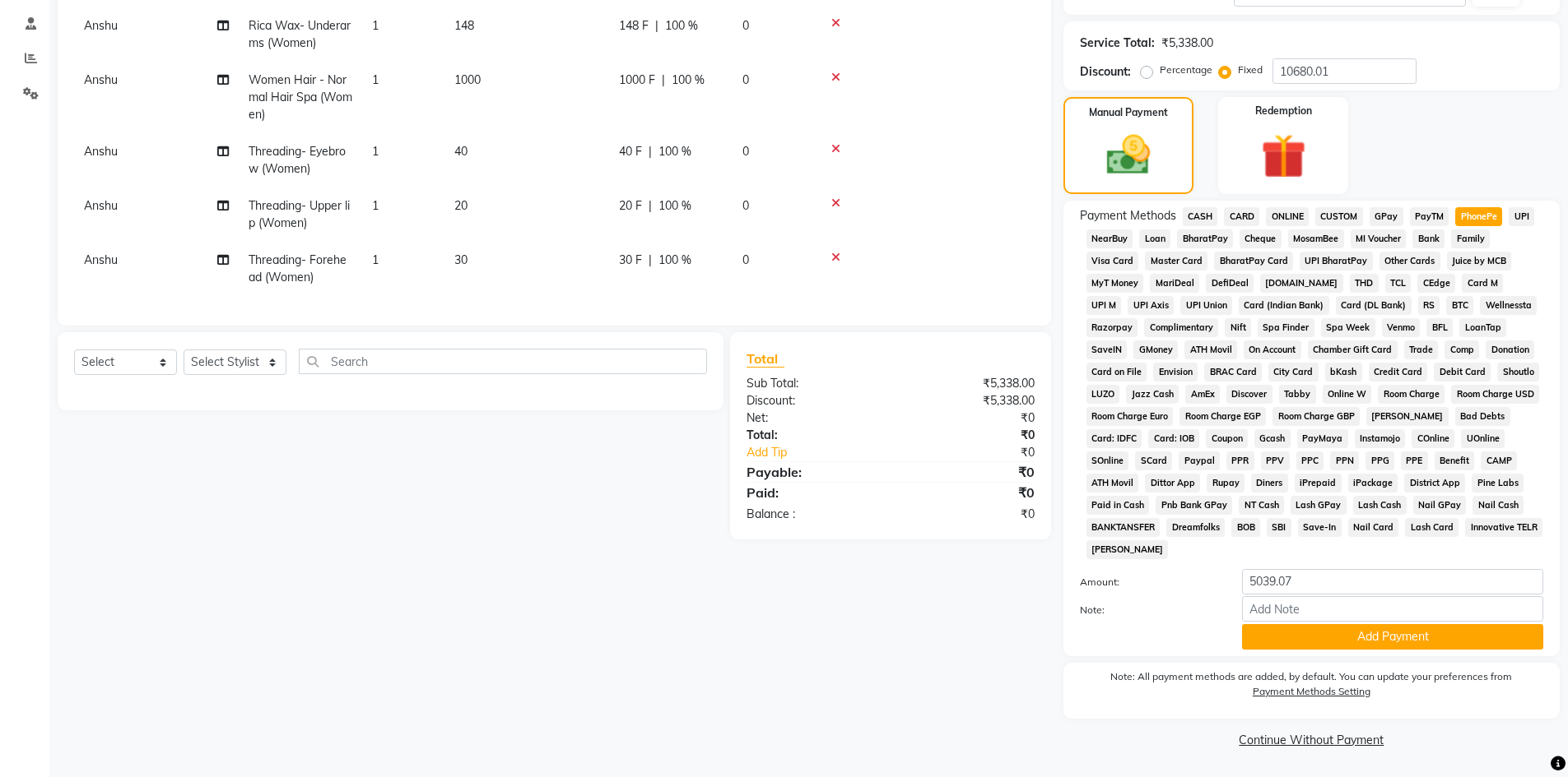
click at [1193, 584] on label "Amount:" at bounding box center [1148, 582] width 163 height 15
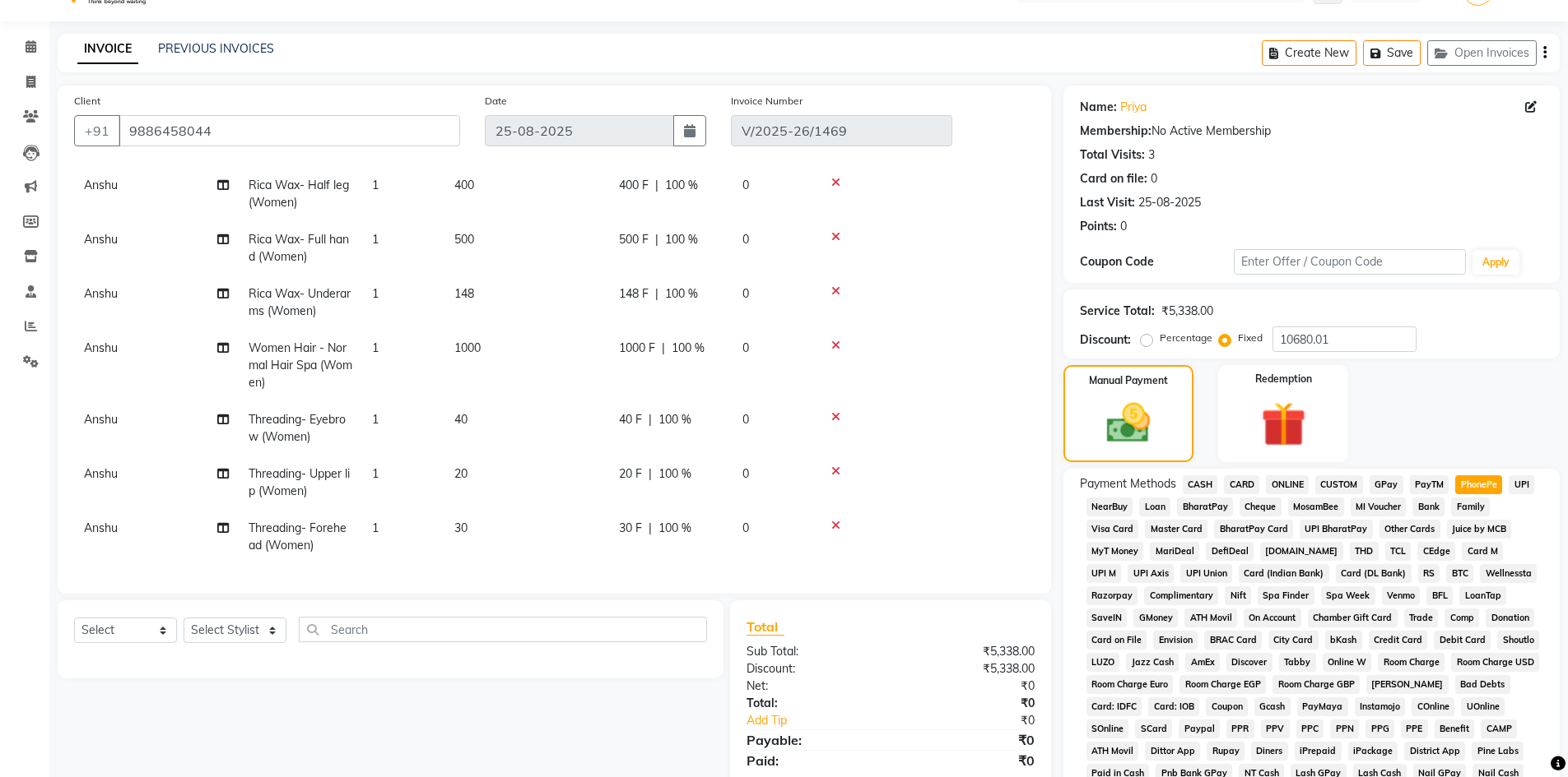
scroll to position [0, 0]
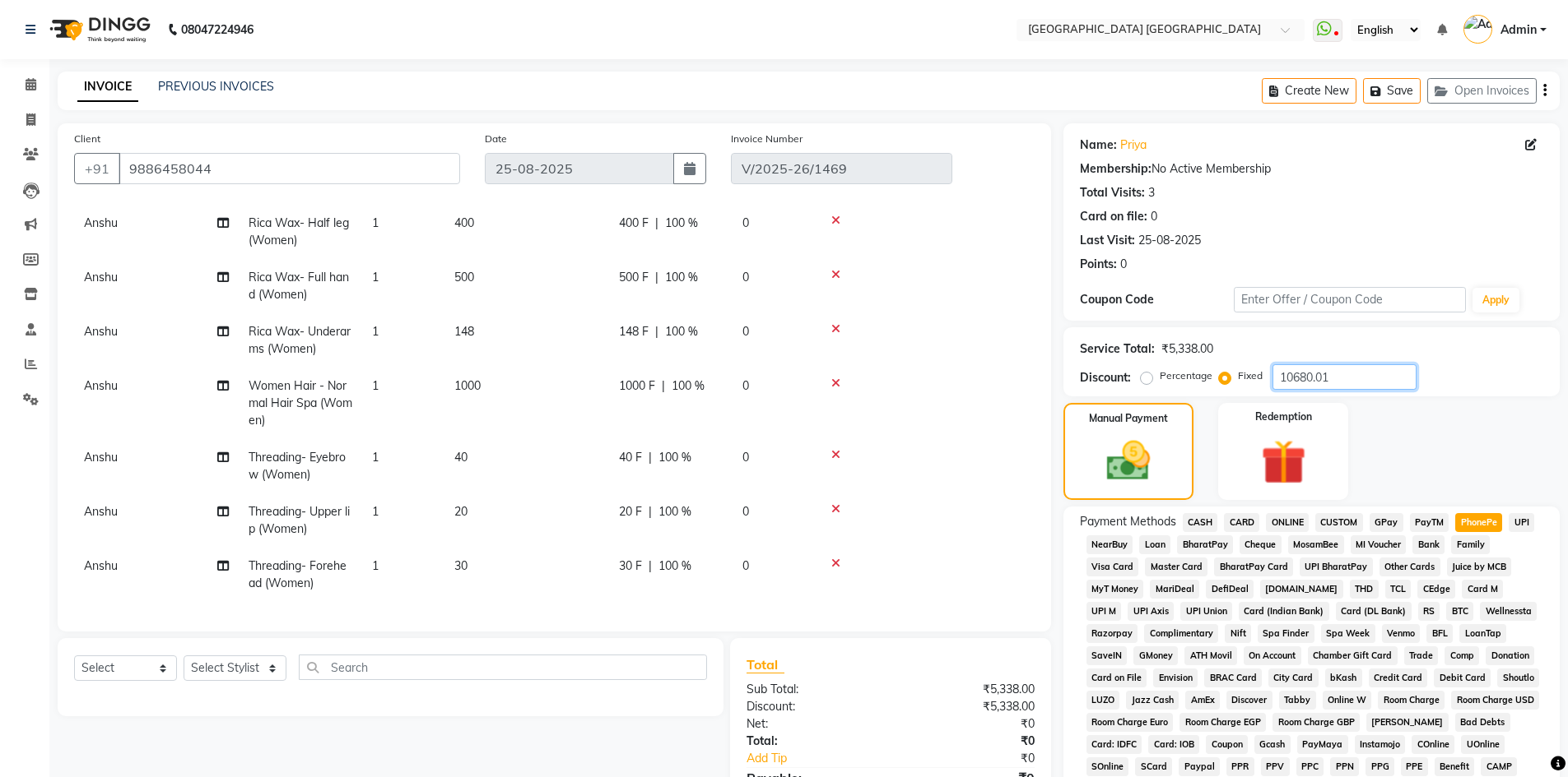
click at [1375, 384] on input "10680.01" at bounding box center [1344, 377] width 144 height 26
click at [1413, 432] on div "Manual Payment Redemption" at bounding box center [1311, 451] width 521 height 97
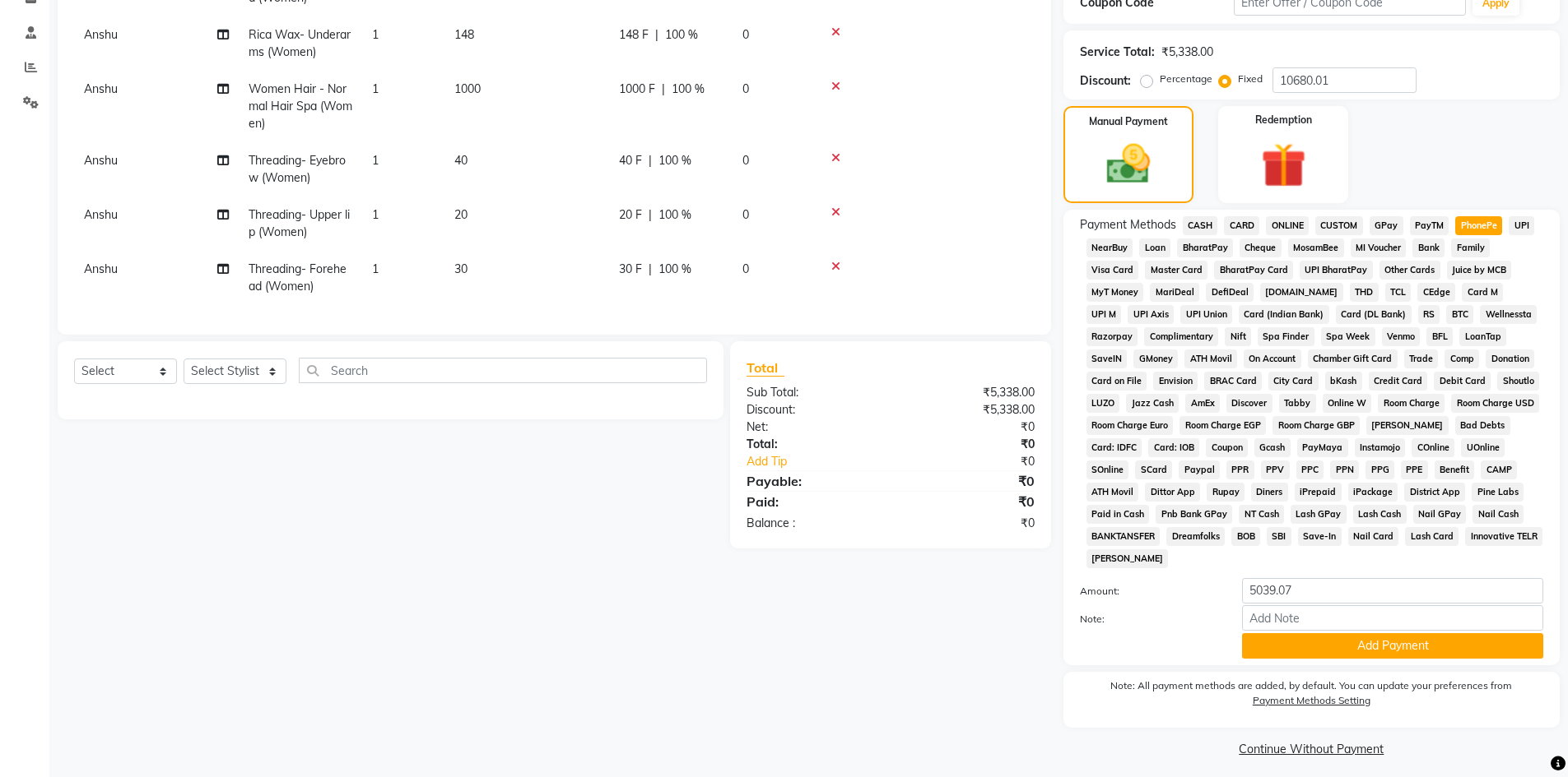
scroll to position [306, 0]
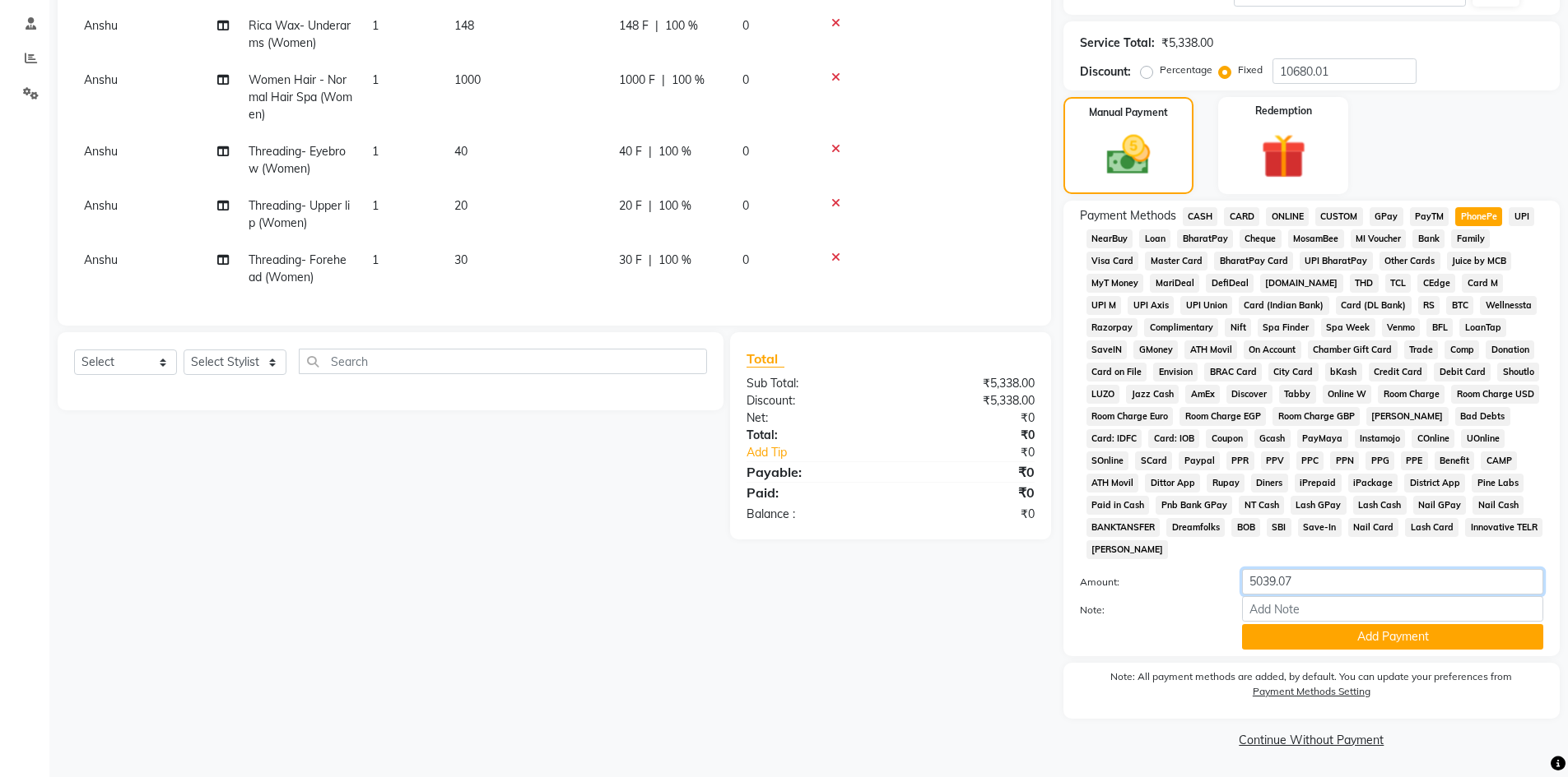
click at [1300, 585] on input "5039.07" at bounding box center [1392, 582] width 301 height 26
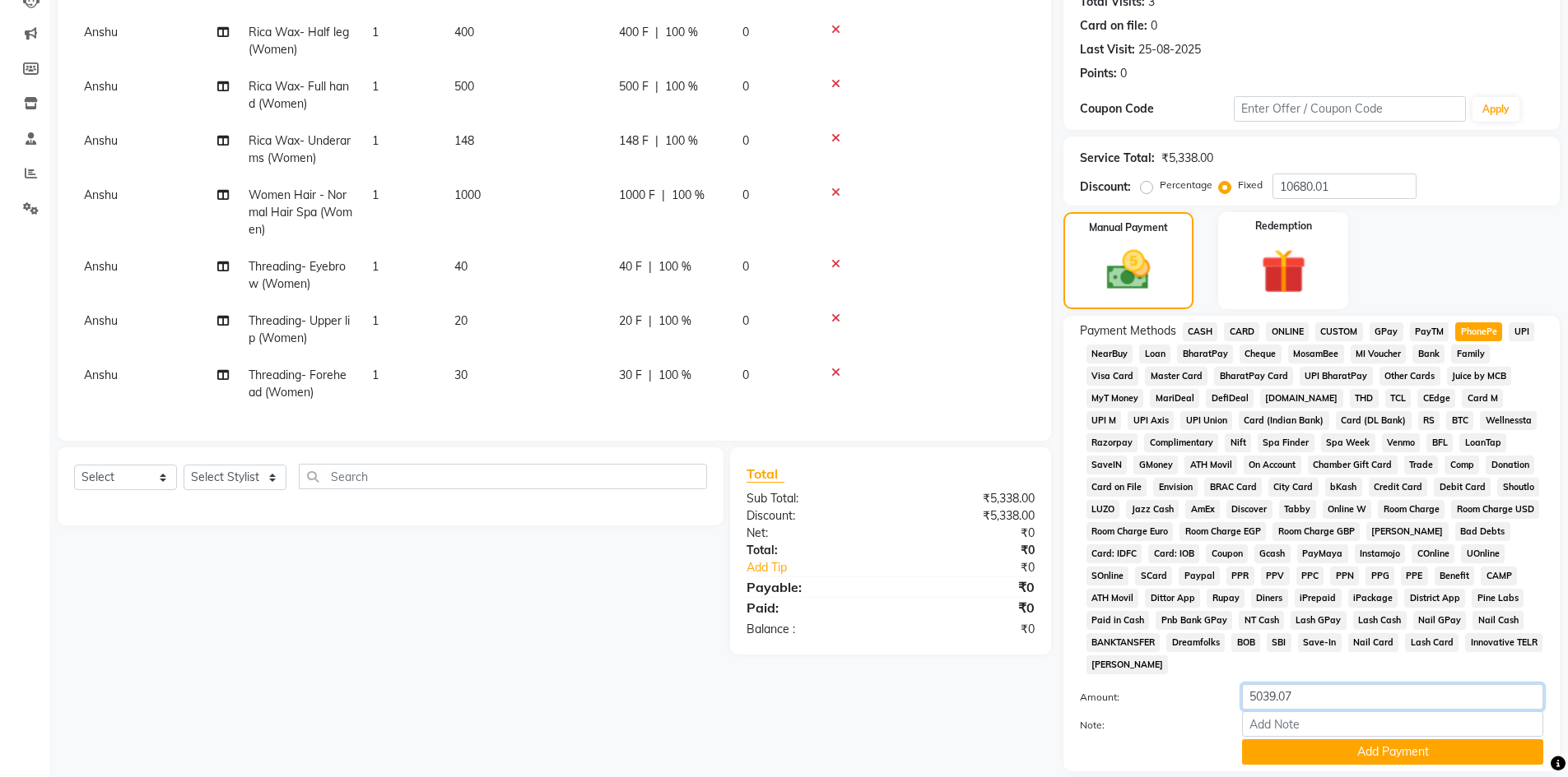
scroll to position [0, 0]
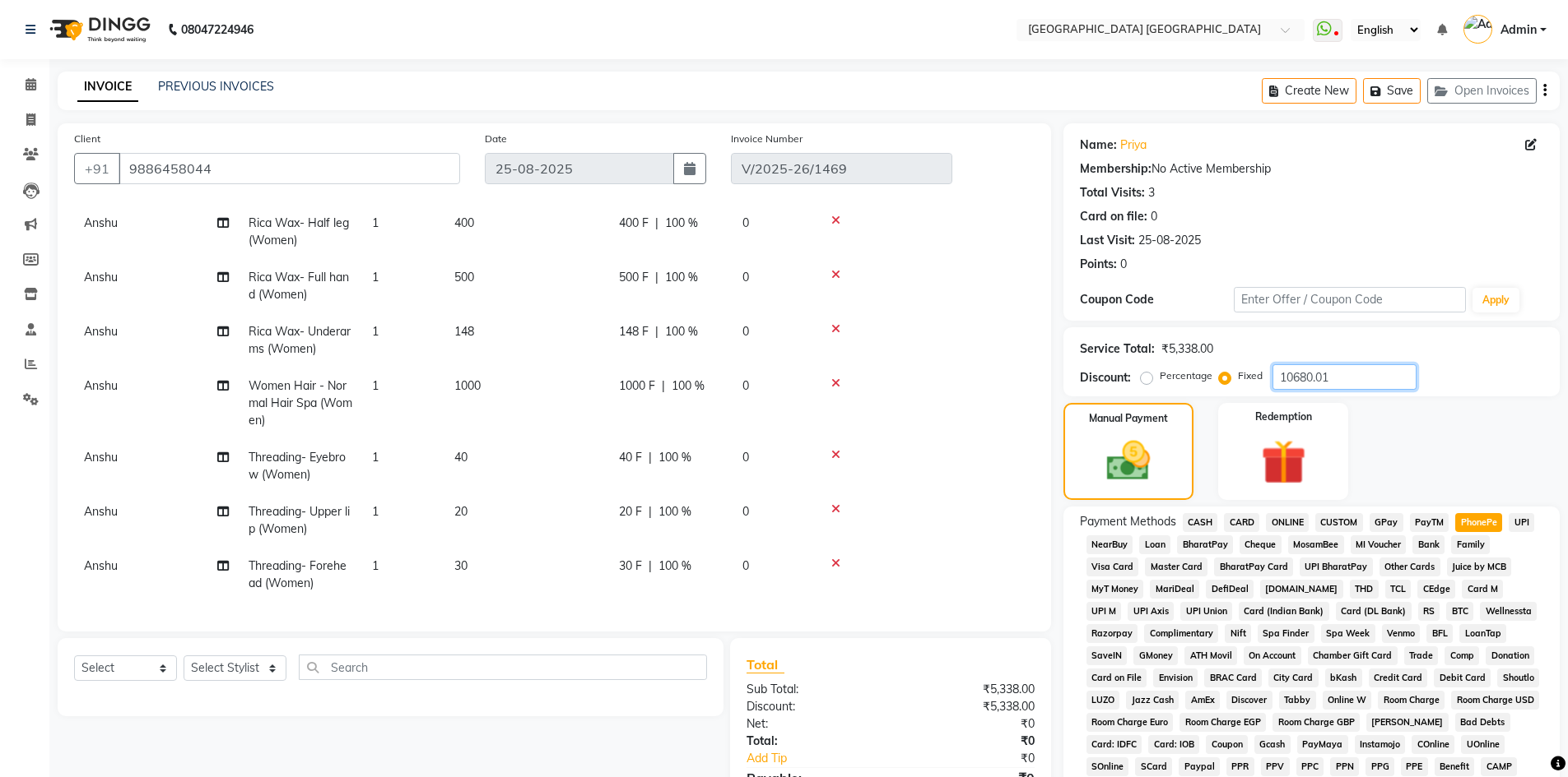
click at [1373, 377] on input "10680.01" at bounding box center [1344, 377] width 144 height 26
type input "1"
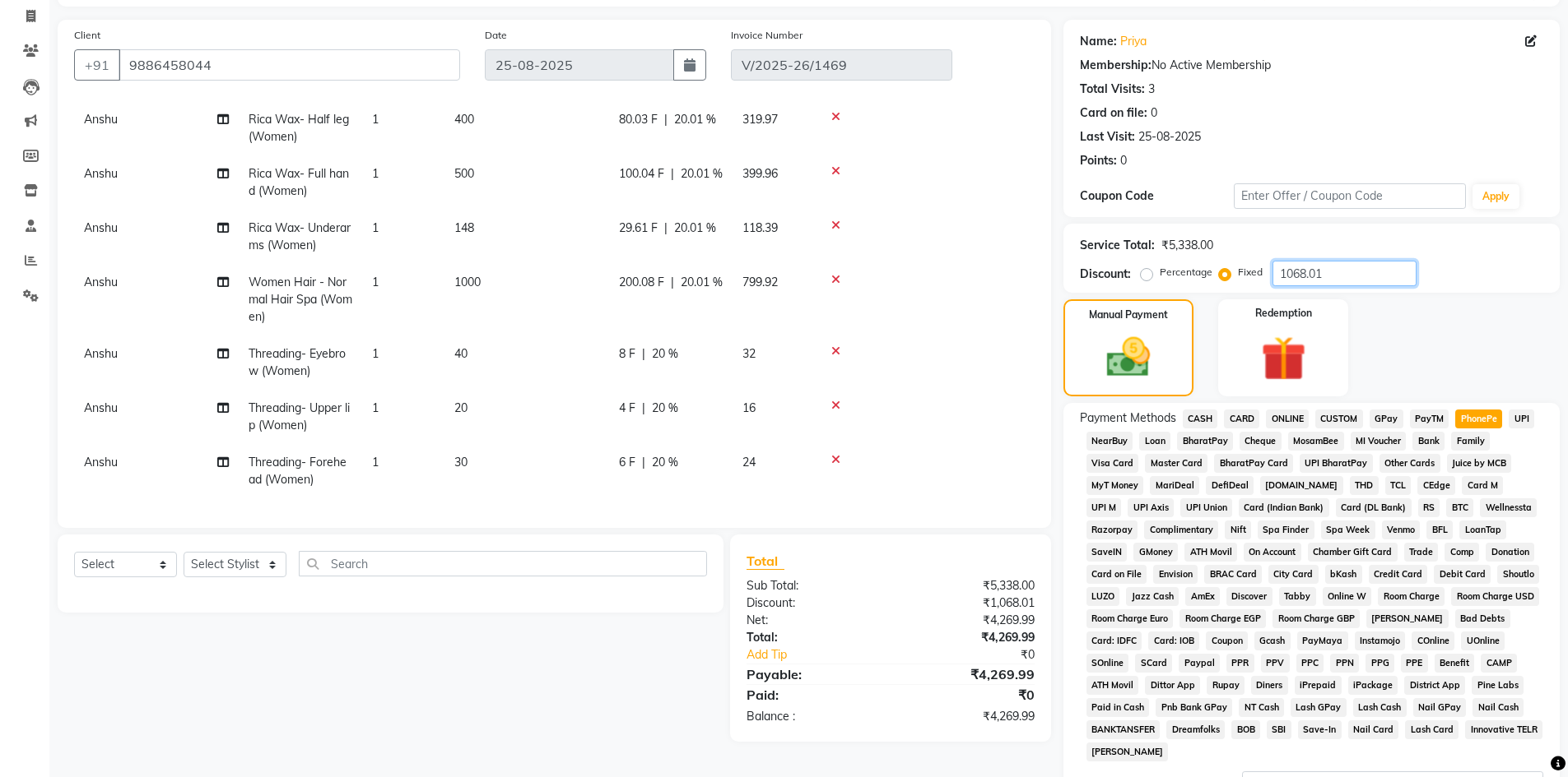
scroll to position [83, 0]
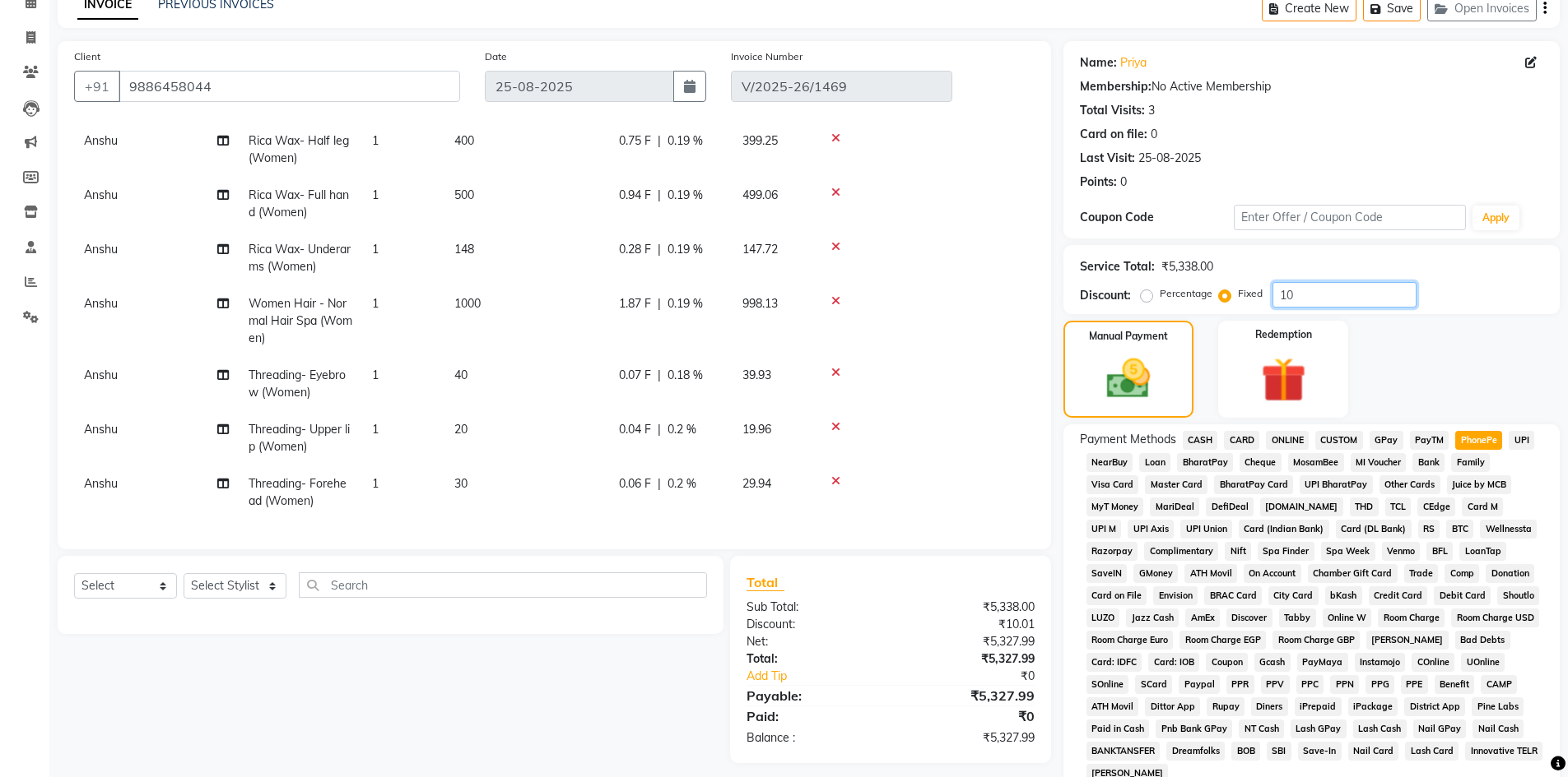
type input "1"
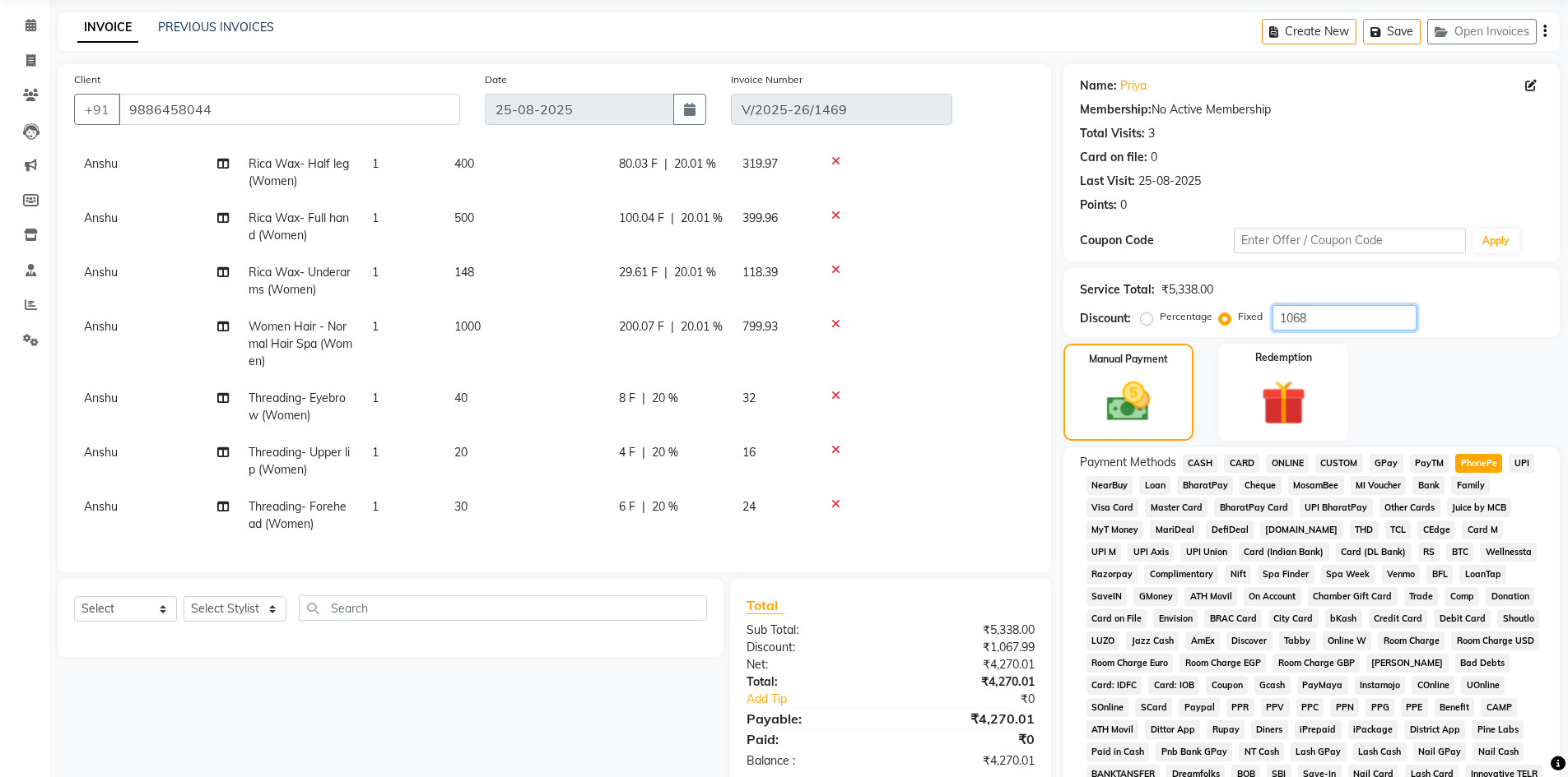
type input "1068"
click at [693, 155] on span "20.01 %" at bounding box center [695, 163] width 42 height 17
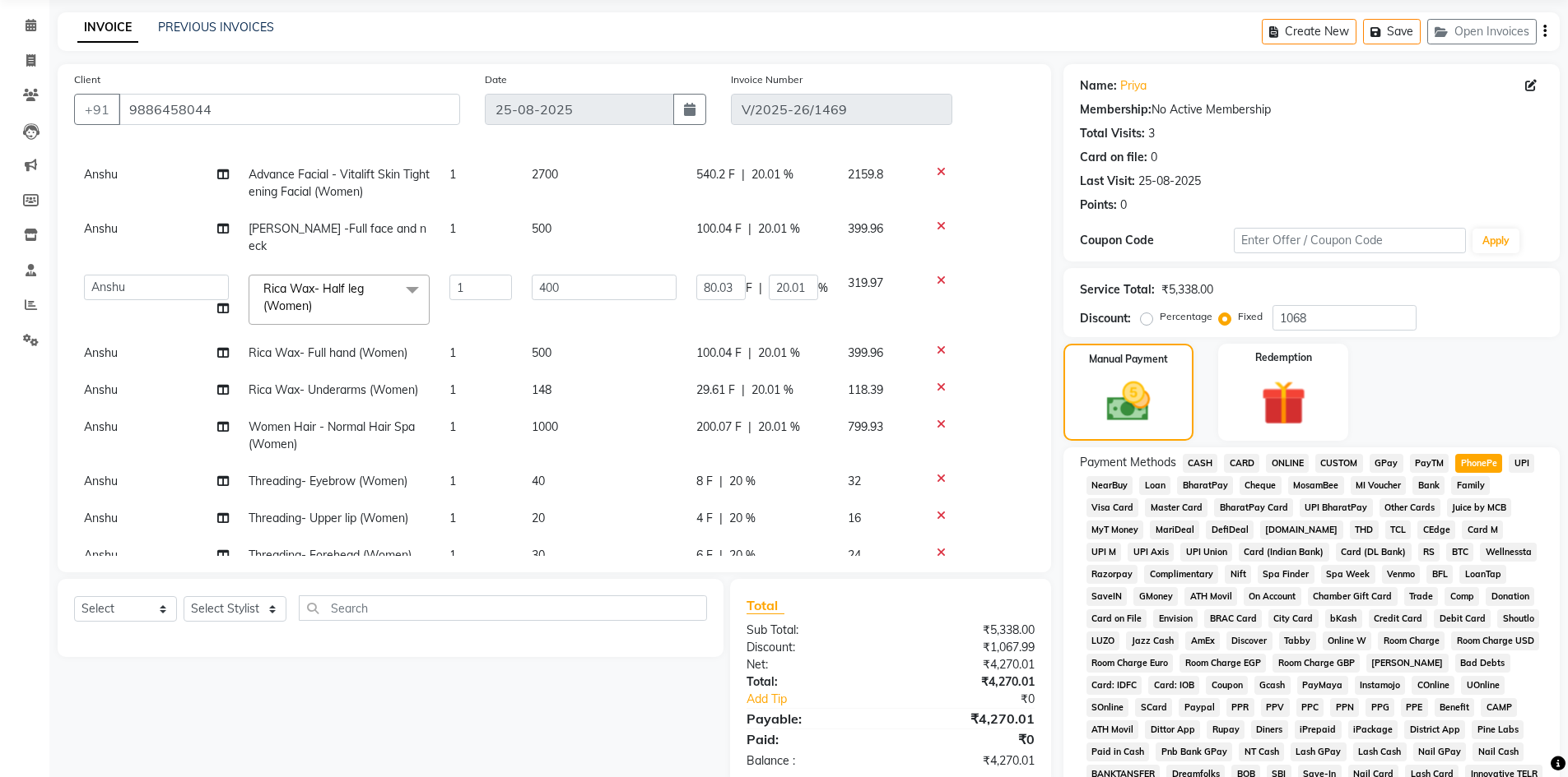
scroll to position [83, 0]
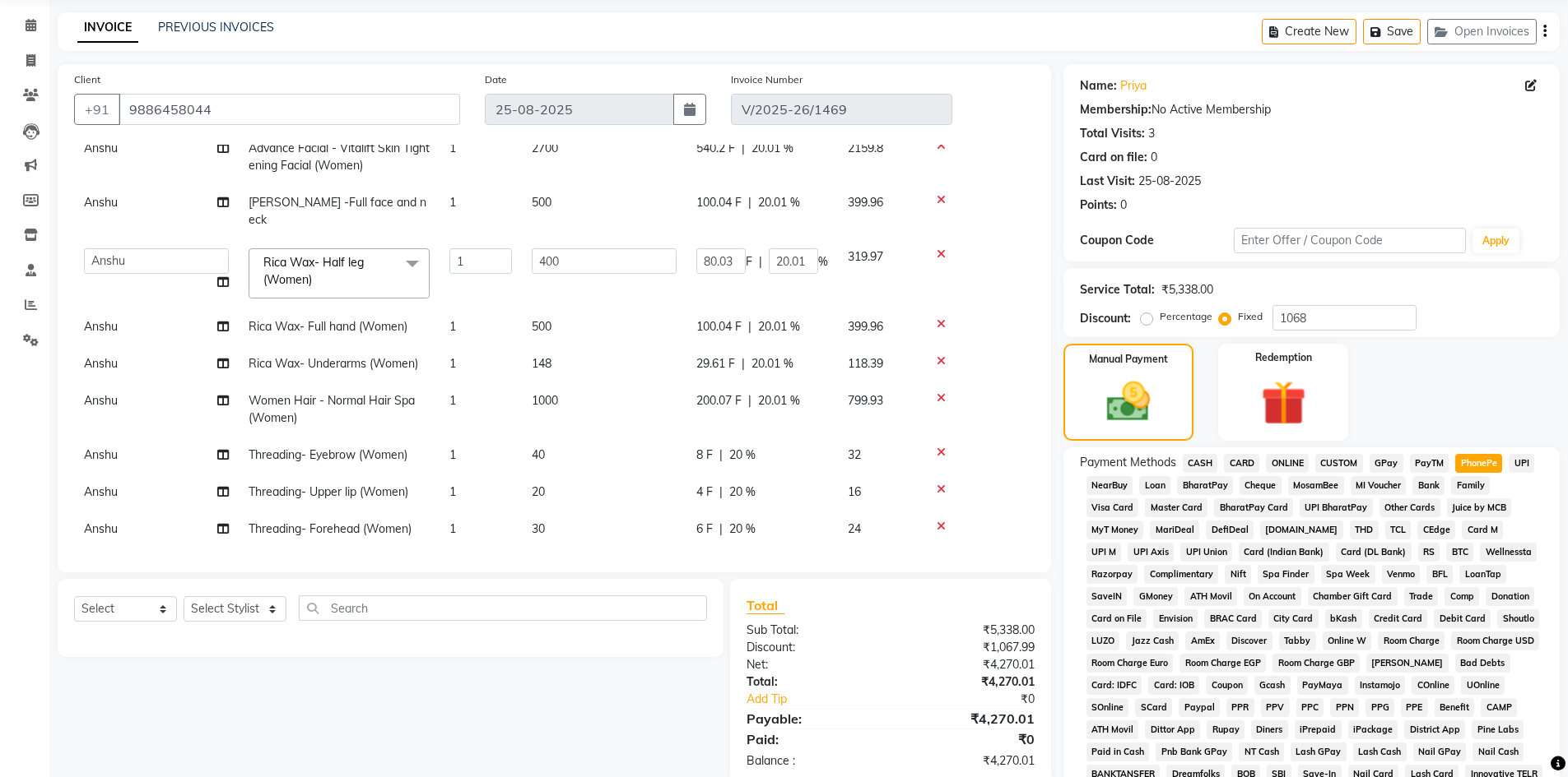
click at [1047, 307] on div "Client [PHONE_NUMBER] Date [DATE] Invoice Number V/2025-26/1469 Services Stylis…" at bounding box center [554, 318] width 993 height 508
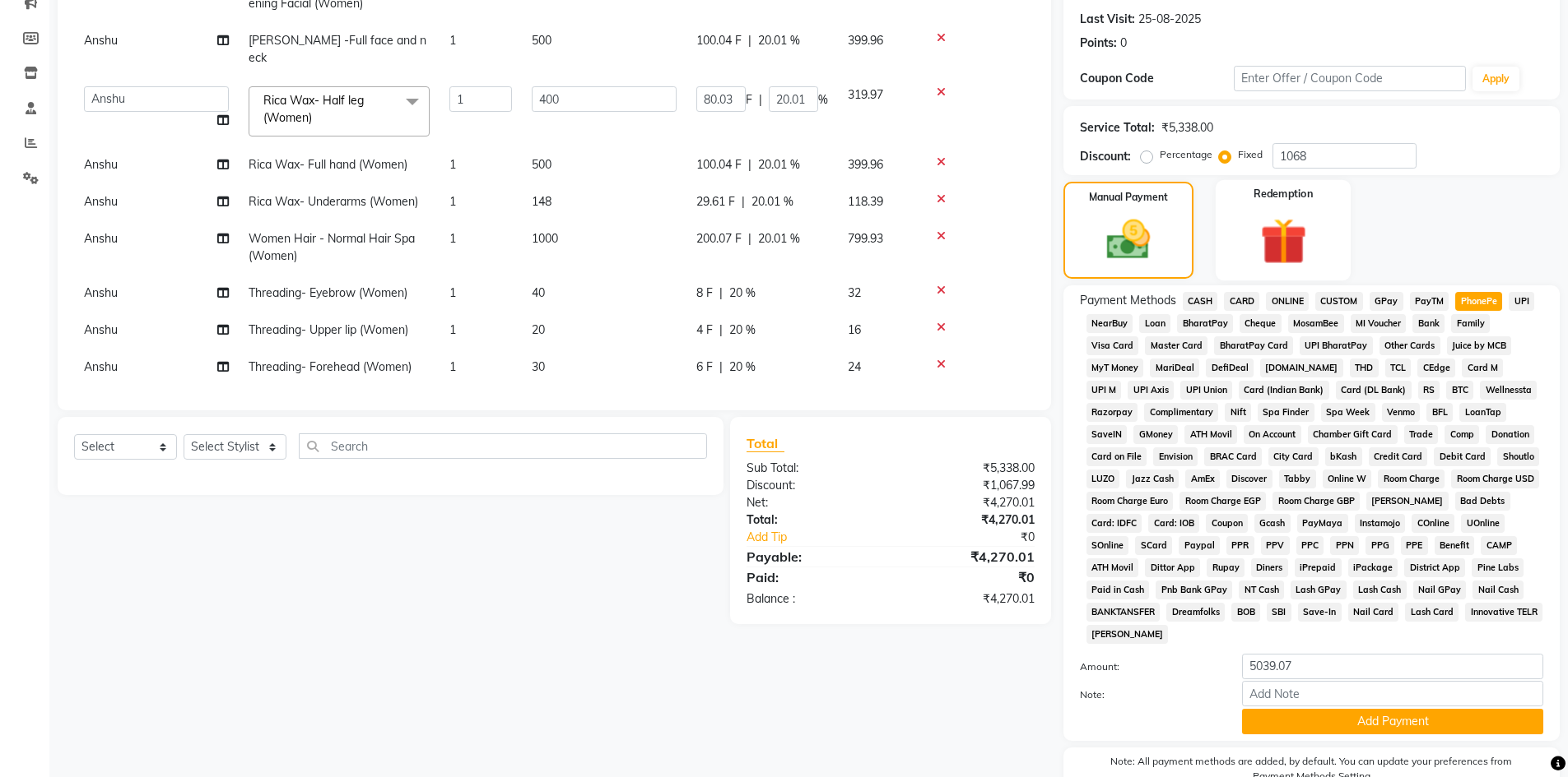
scroll to position [306, 0]
